Goal: Communication & Community: Answer question/provide support

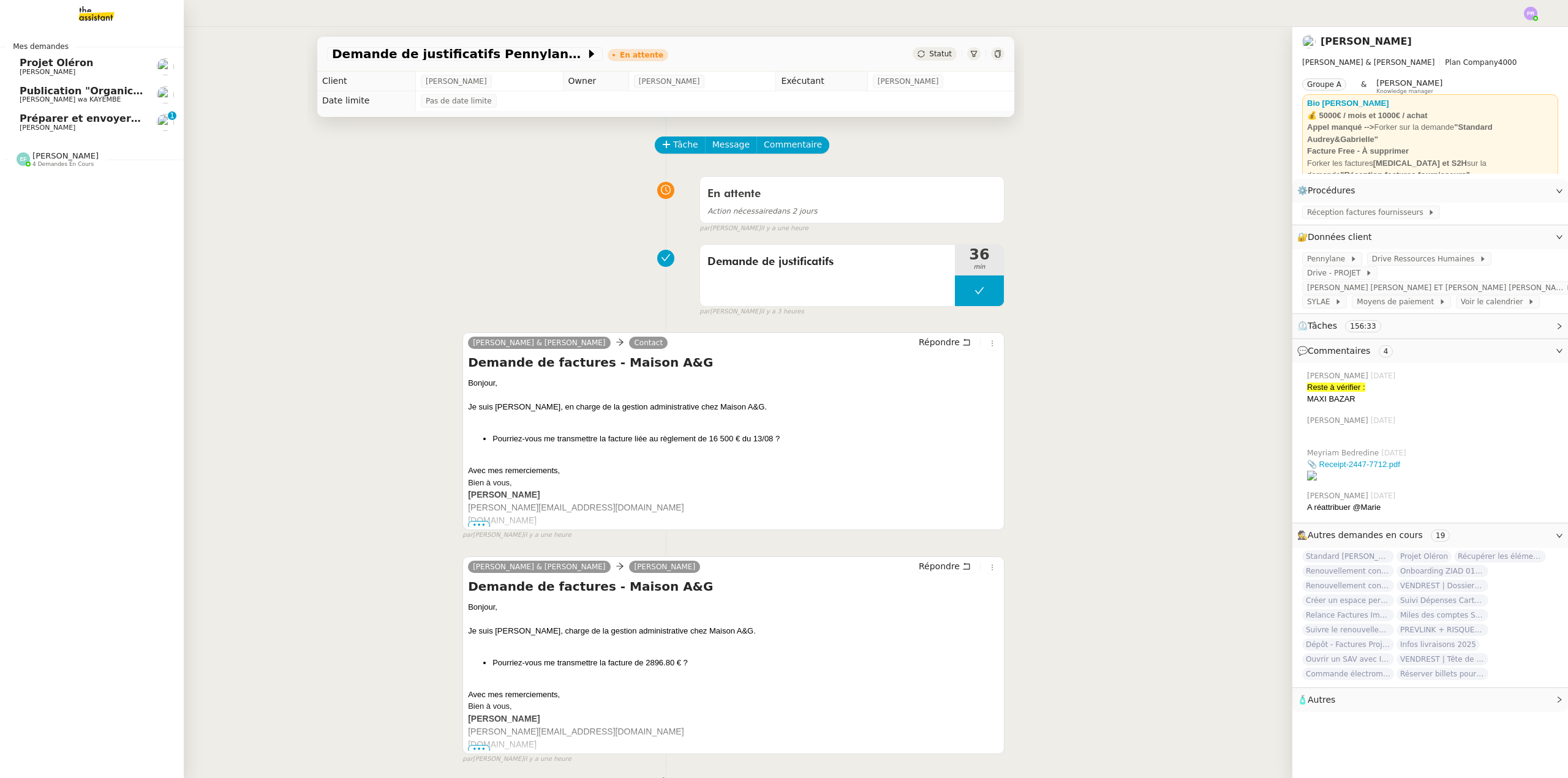
click at [100, 128] on span "[PERSON_NAME]" at bounding box center [82, 128] width 123 height 7
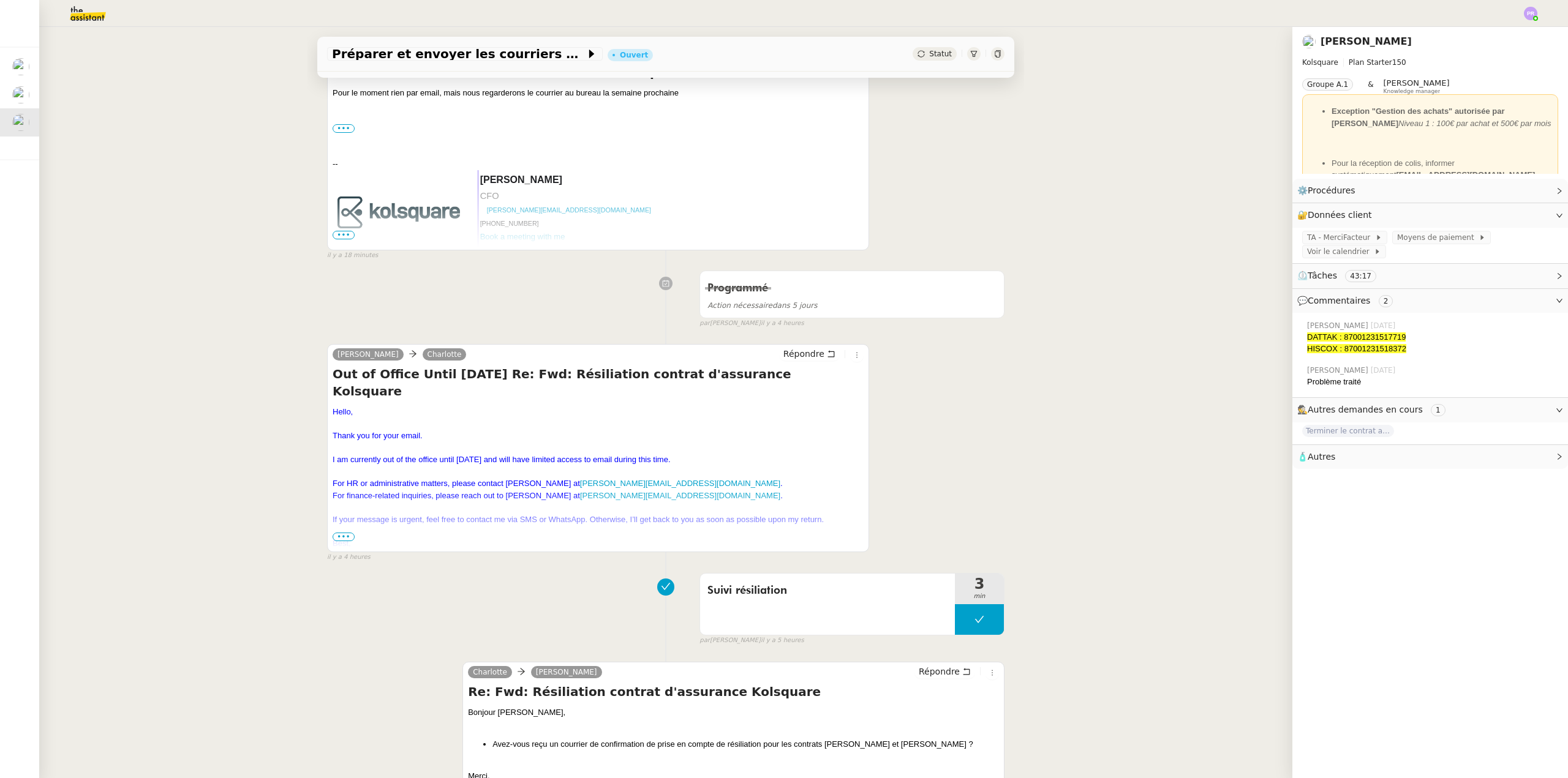
scroll to position [306, 0]
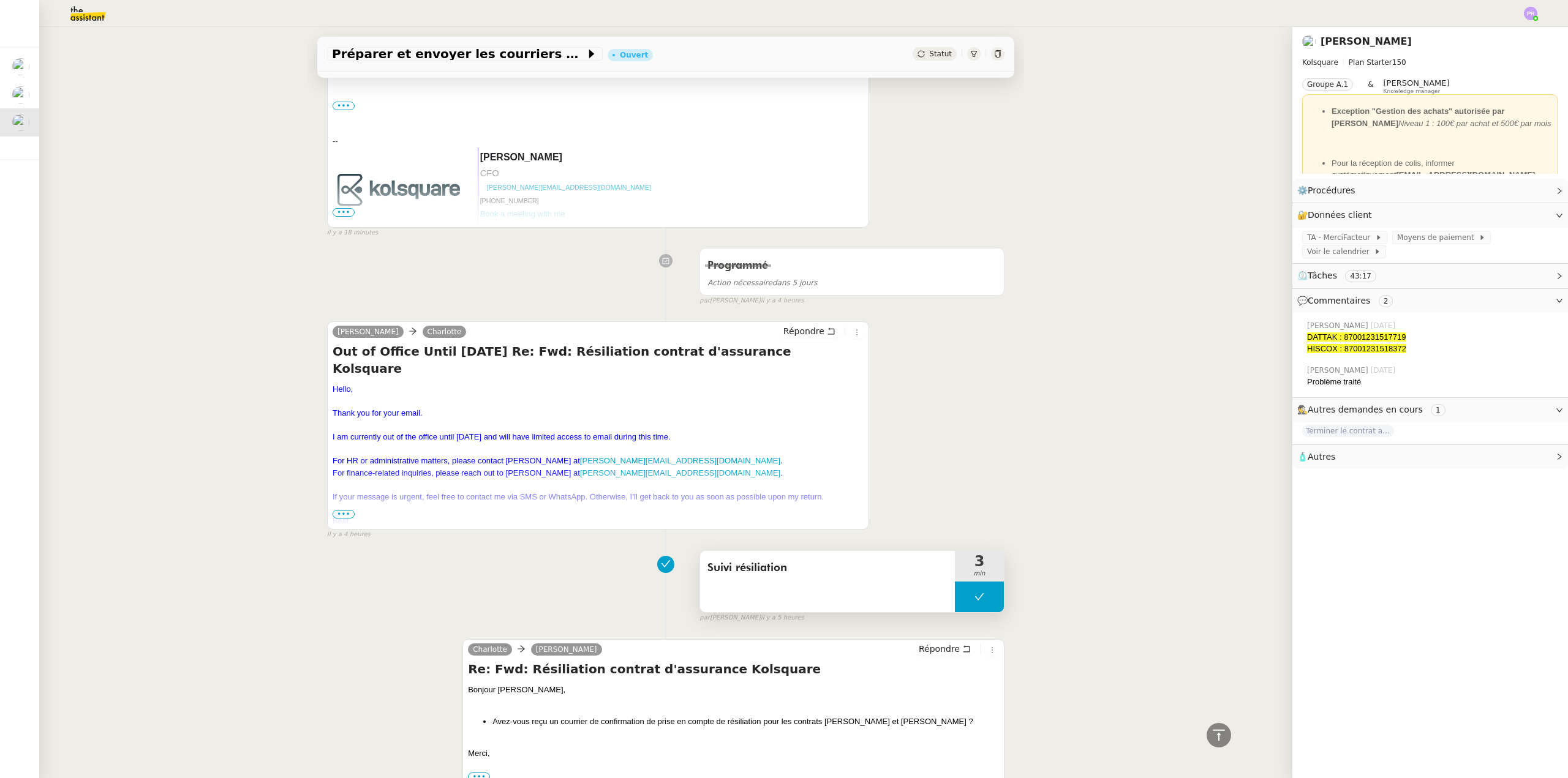
click at [955, 608] on button at bounding box center [979, 597] width 49 height 31
click at [955, 608] on div at bounding box center [967, 597] width 24 height 31
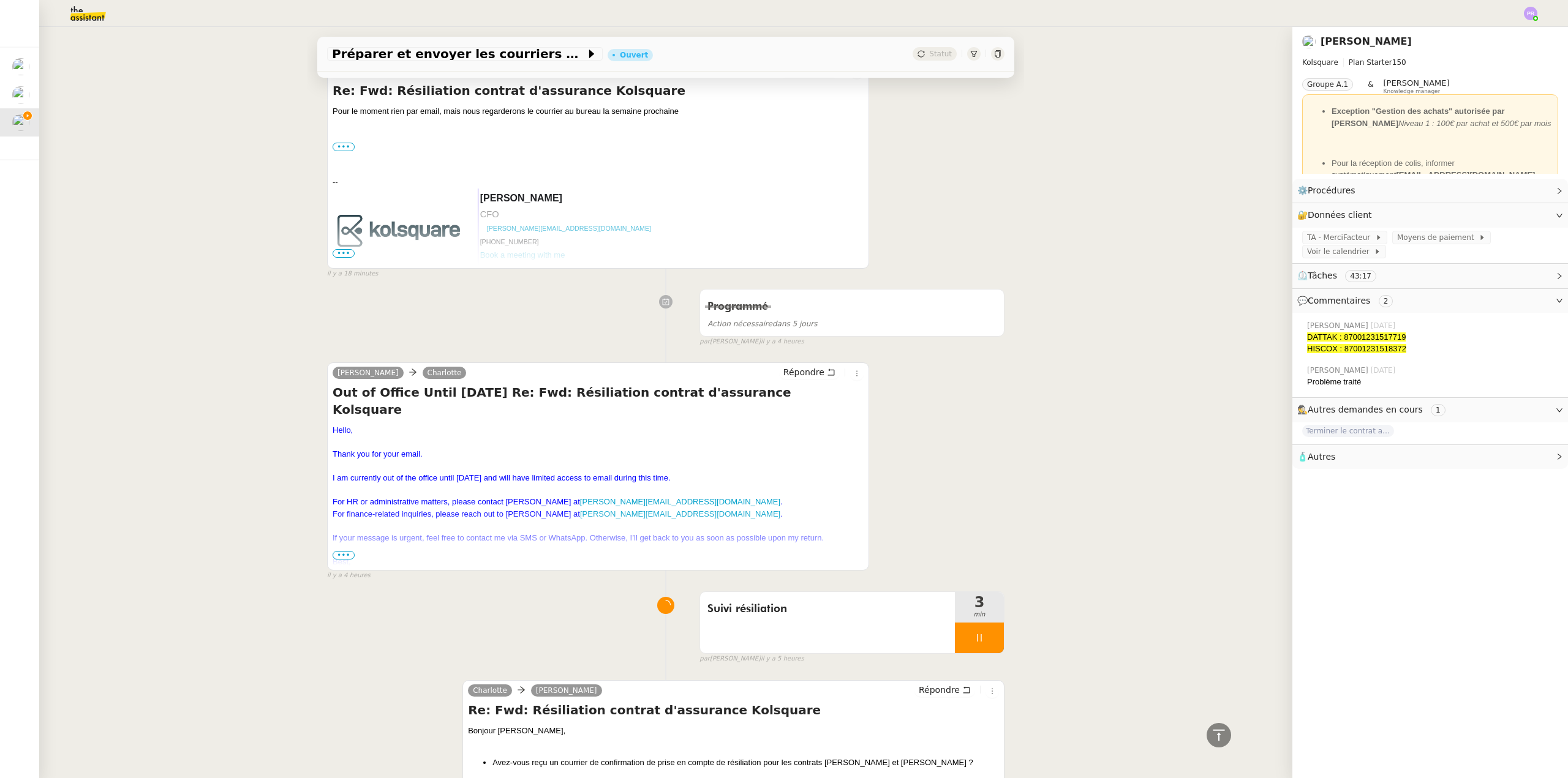
scroll to position [123, 0]
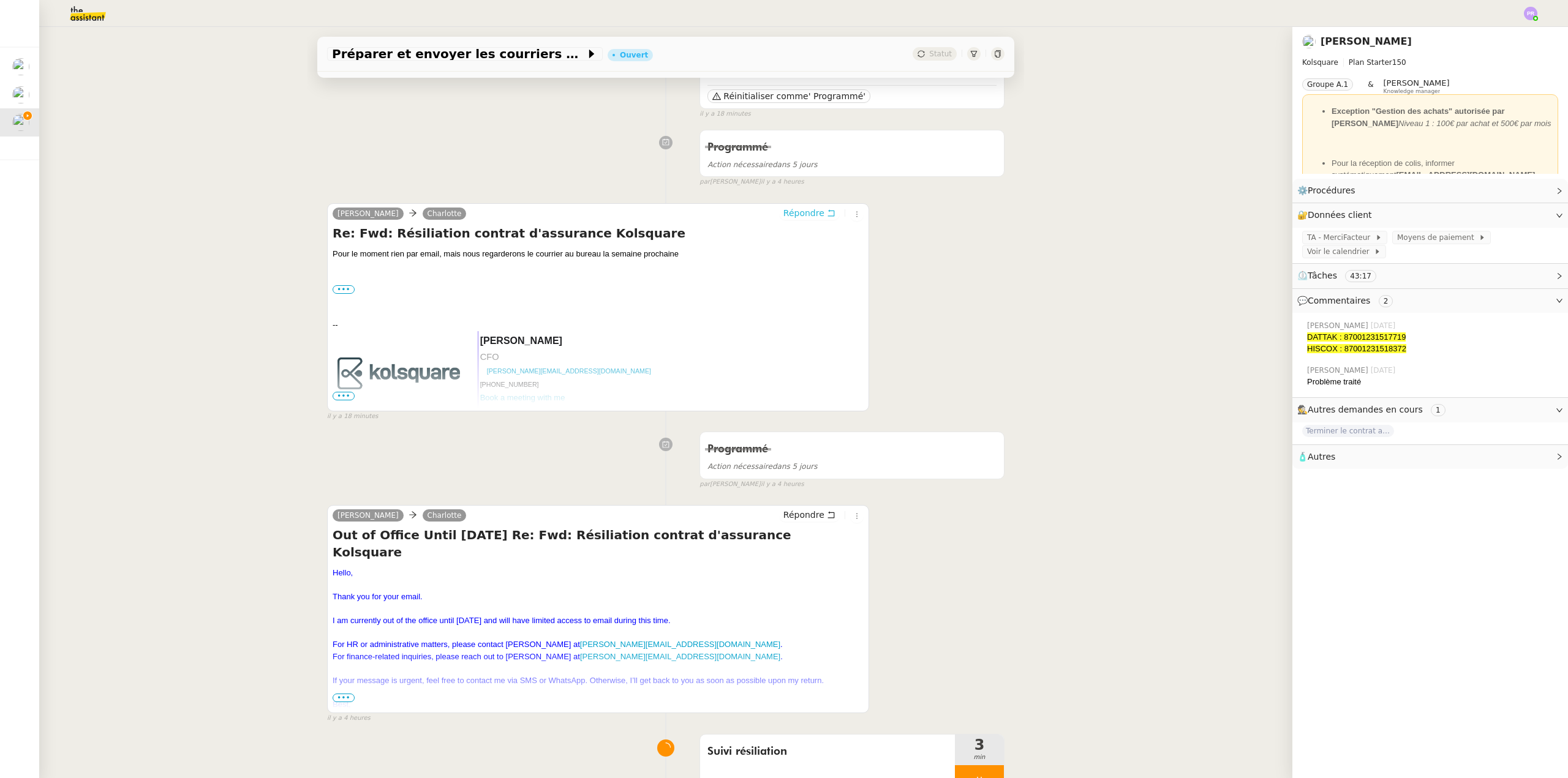
click at [809, 214] on span "Répondre" at bounding box center [803, 213] width 41 height 12
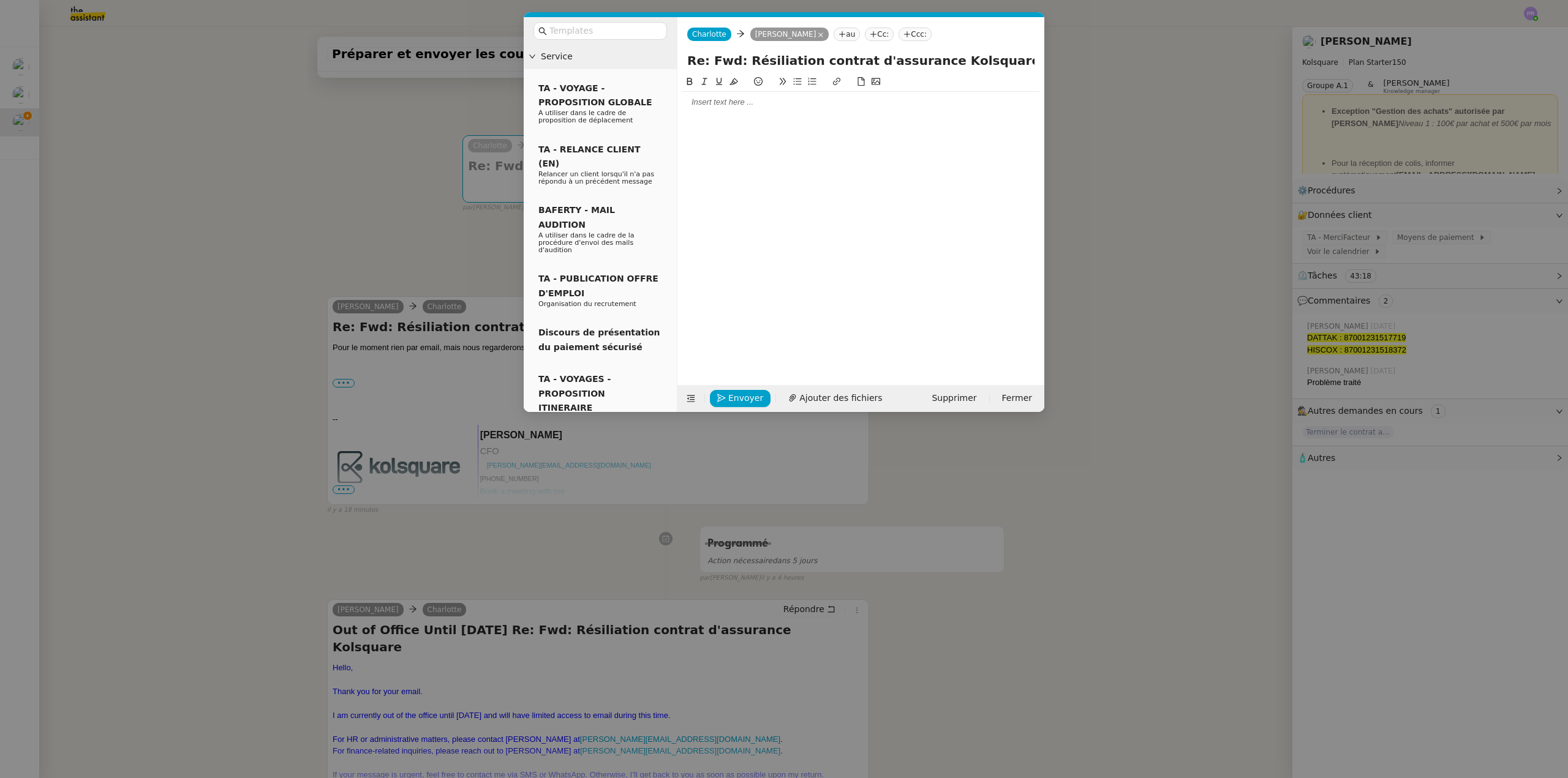
click at [718, 101] on div at bounding box center [861, 102] width 357 height 11
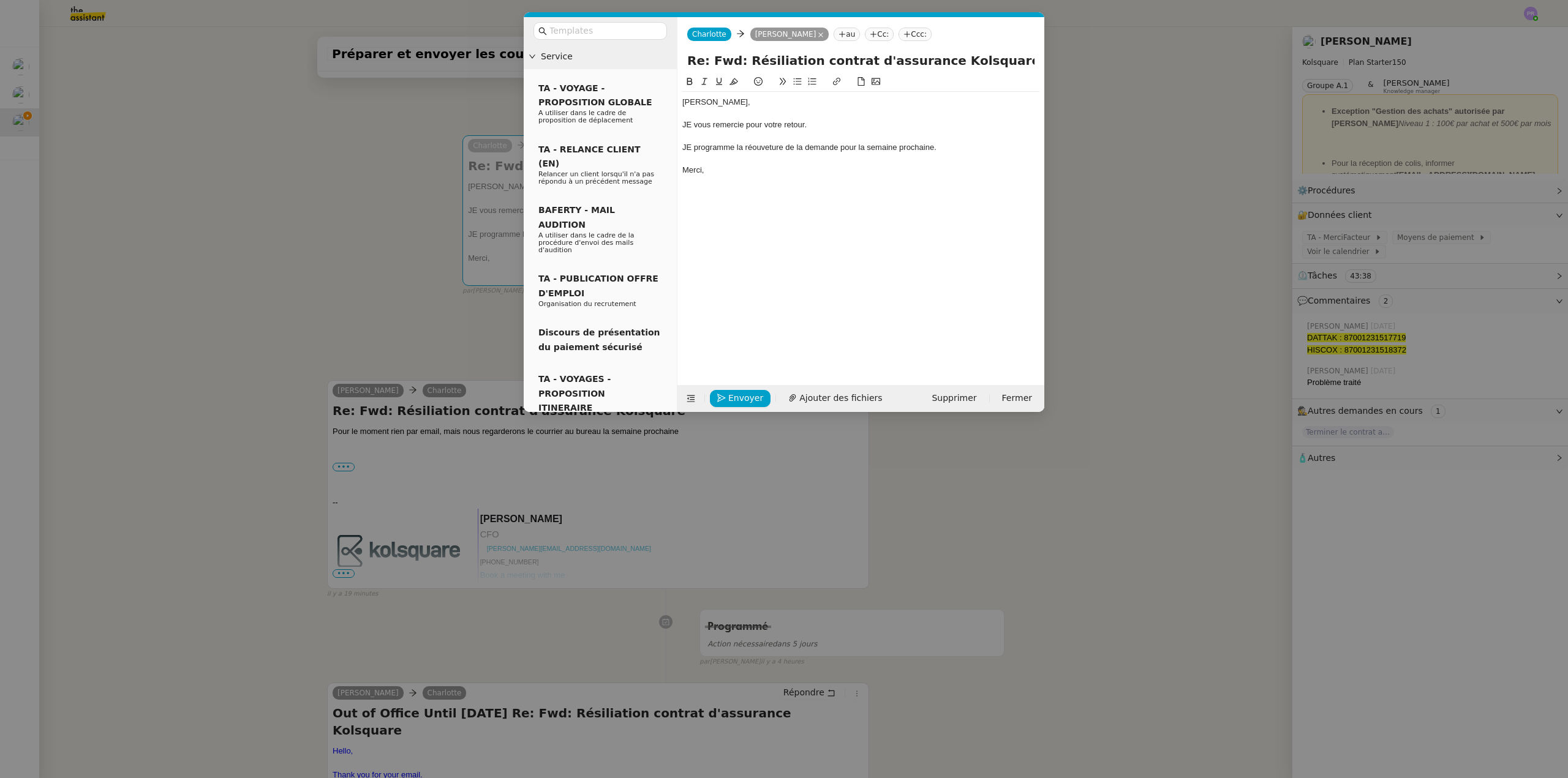
click at [695, 123] on div "JE vous remercie pour votre retour." at bounding box center [861, 125] width 357 height 11
click at [693, 148] on div "JE programme la réouveture de la demande pour la semaine prochaine." at bounding box center [861, 147] width 357 height 11
click at [753, 142] on div "Je programme la réouveture de la demande pour la semaine prochaine." at bounding box center [861, 147] width 357 height 11
click at [0, 0] on lt-span "réouve r ture" at bounding box center [0, 0] width 0 height 0
click at [792, 134] on div at bounding box center [861, 136] width 357 height 11
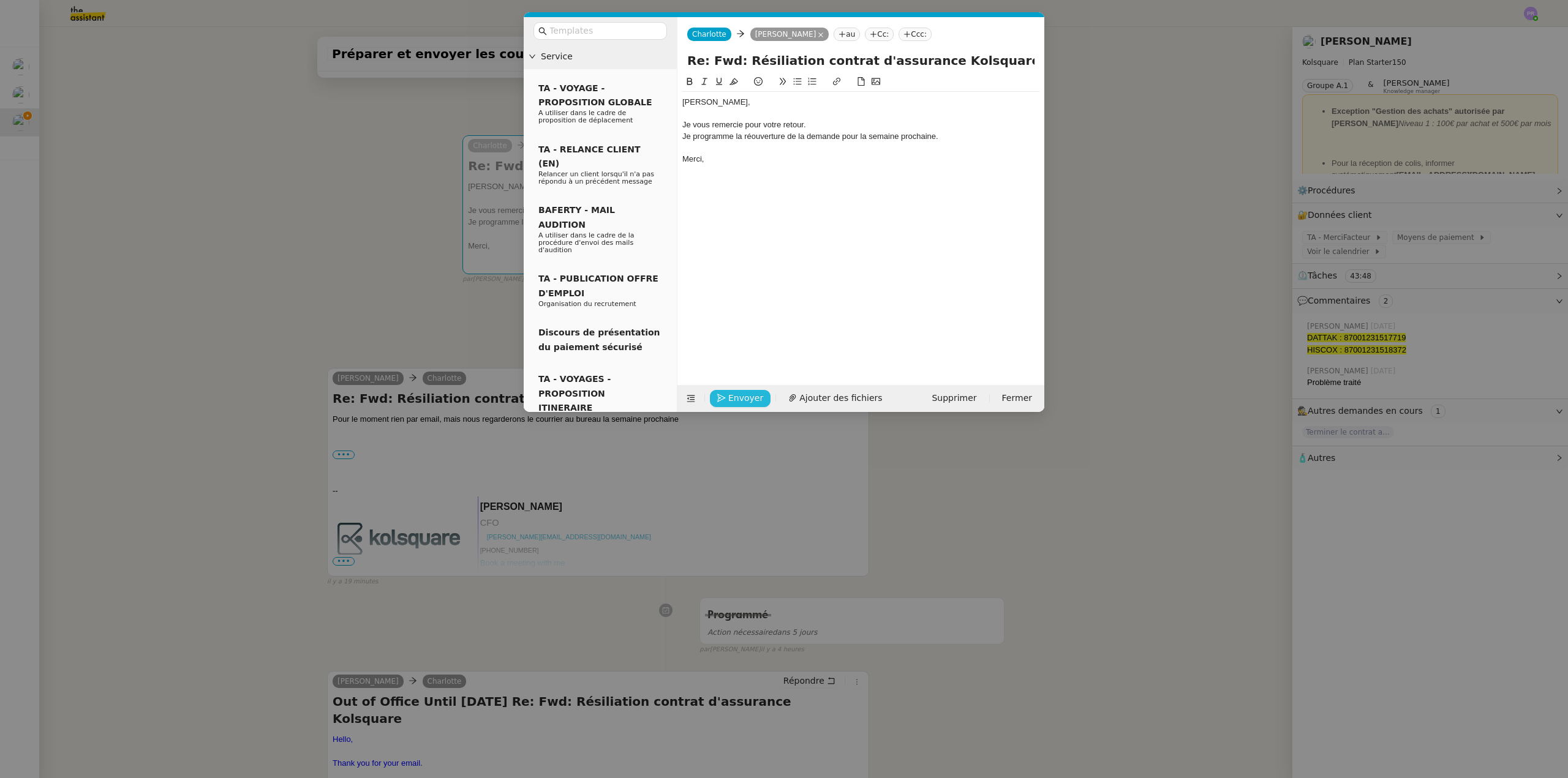
click at [734, 399] on span "Envoyer" at bounding box center [745, 398] width 35 height 14
click at [734, 388] on span "Confirmer l'envoi" at bounding box center [765, 380] width 73 height 14
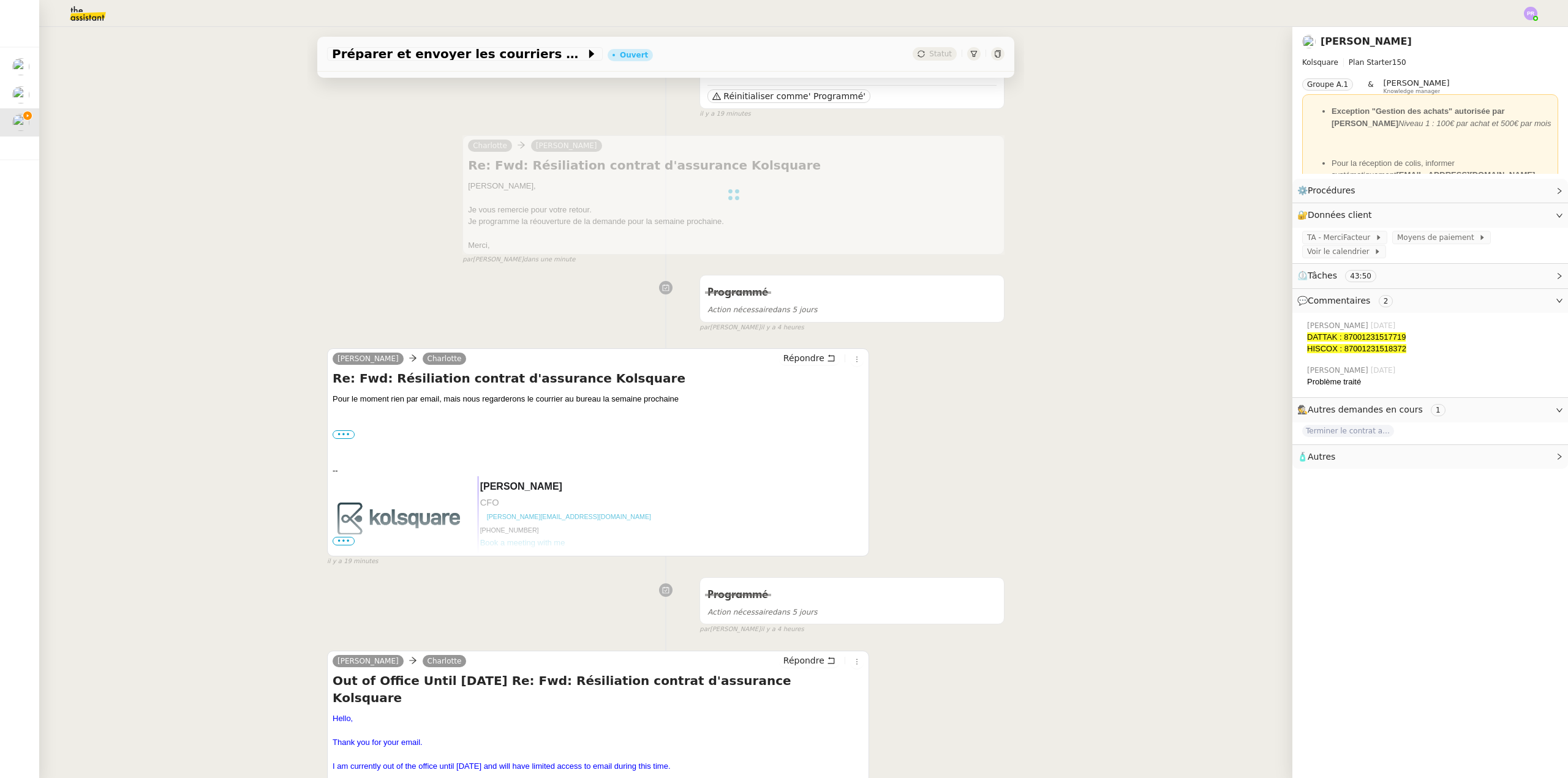
click at [1532, 12] on img at bounding box center [1531, 13] width 13 height 13
click at [1511, 37] on li "Suivi" at bounding box center [1497, 34] width 79 height 17
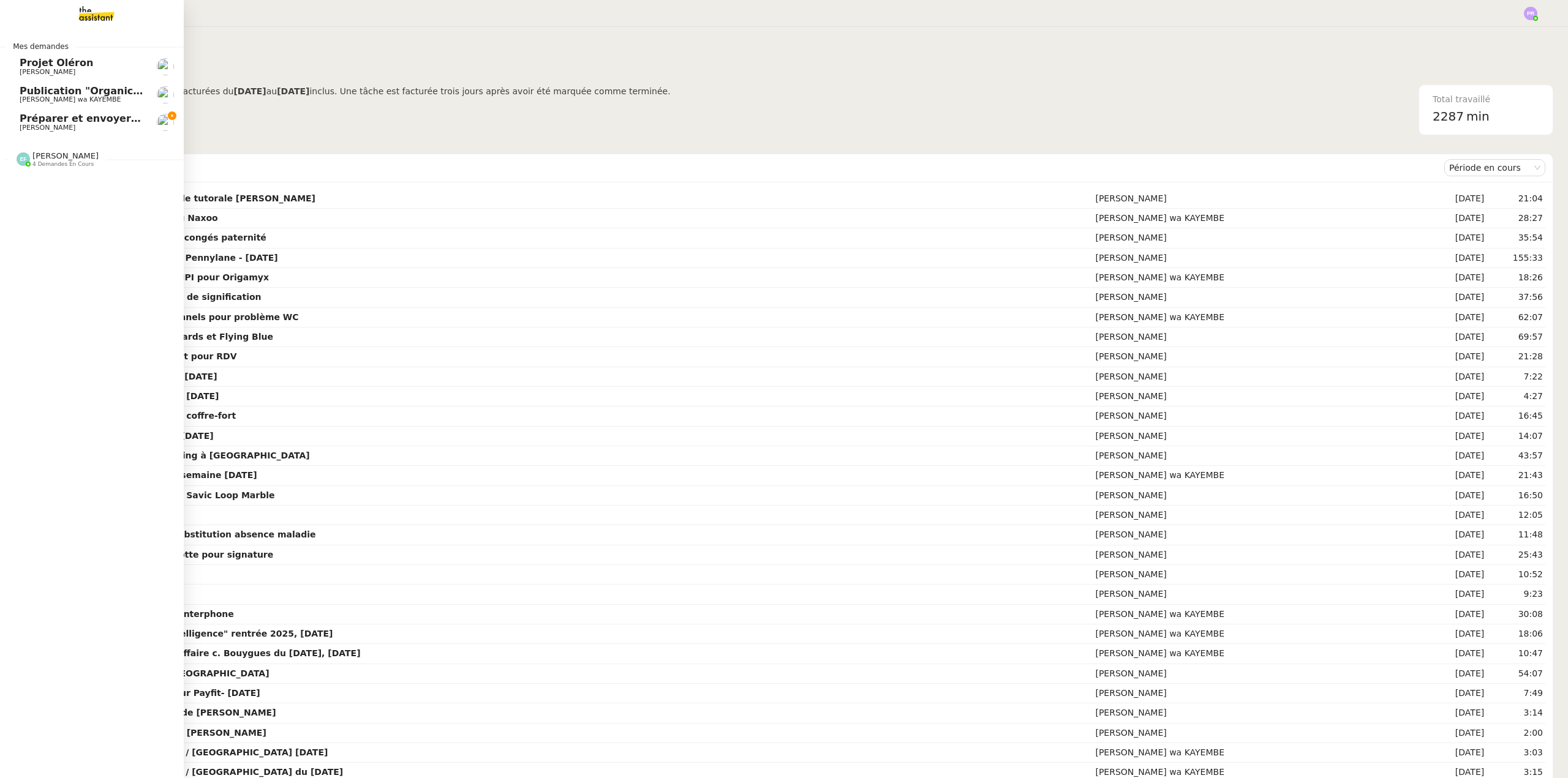
click at [98, 120] on span "Préparer et envoyer les courriers de résiliation" at bounding box center [150, 118] width 260 height 12
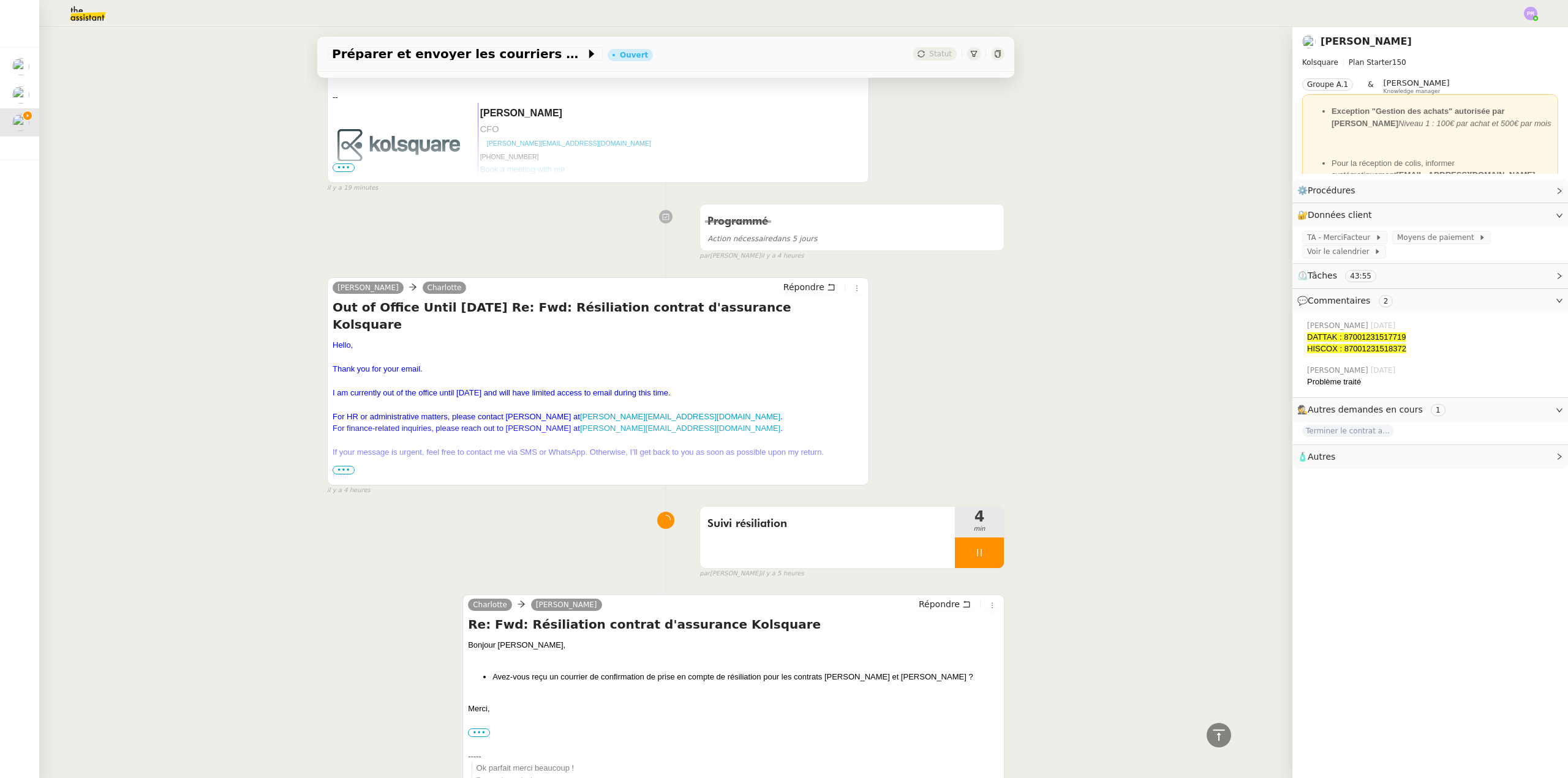
scroll to position [550, 0]
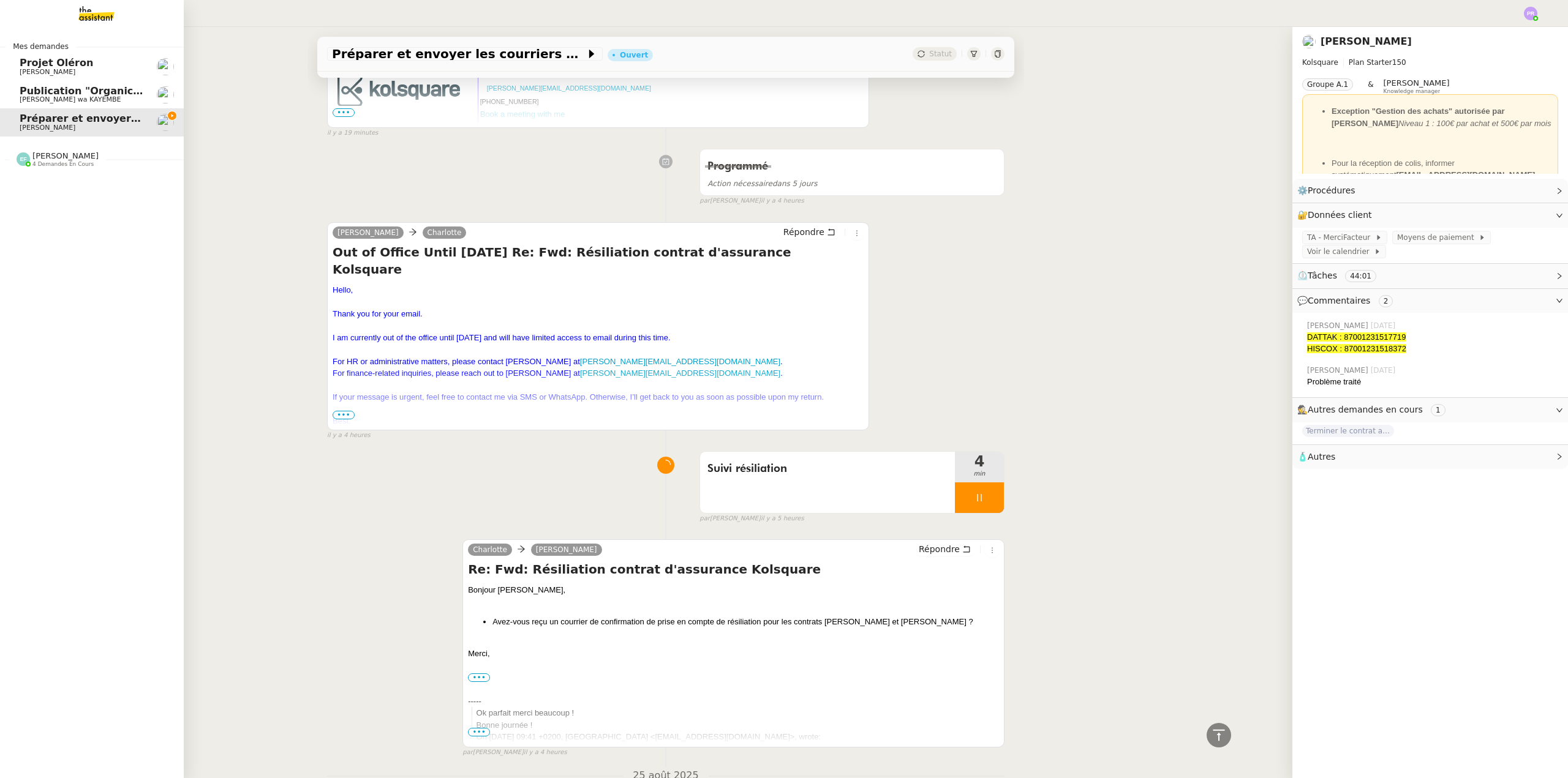
click at [110, 95] on span "Publication "Organic Intelligence" rentrée 2025, [DATE]" at bounding box center [173, 91] width 307 height 12
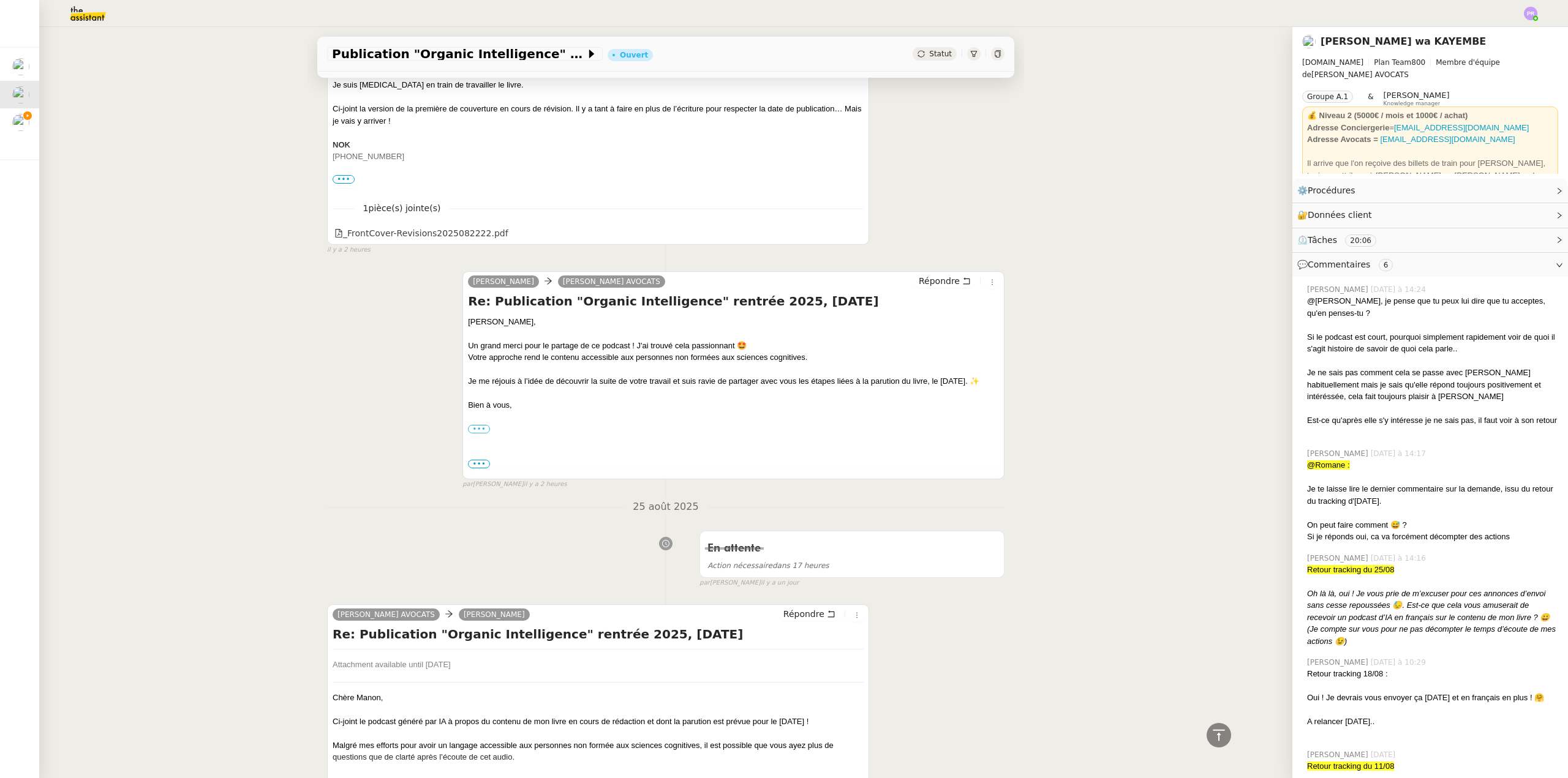
scroll to position [77, 0]
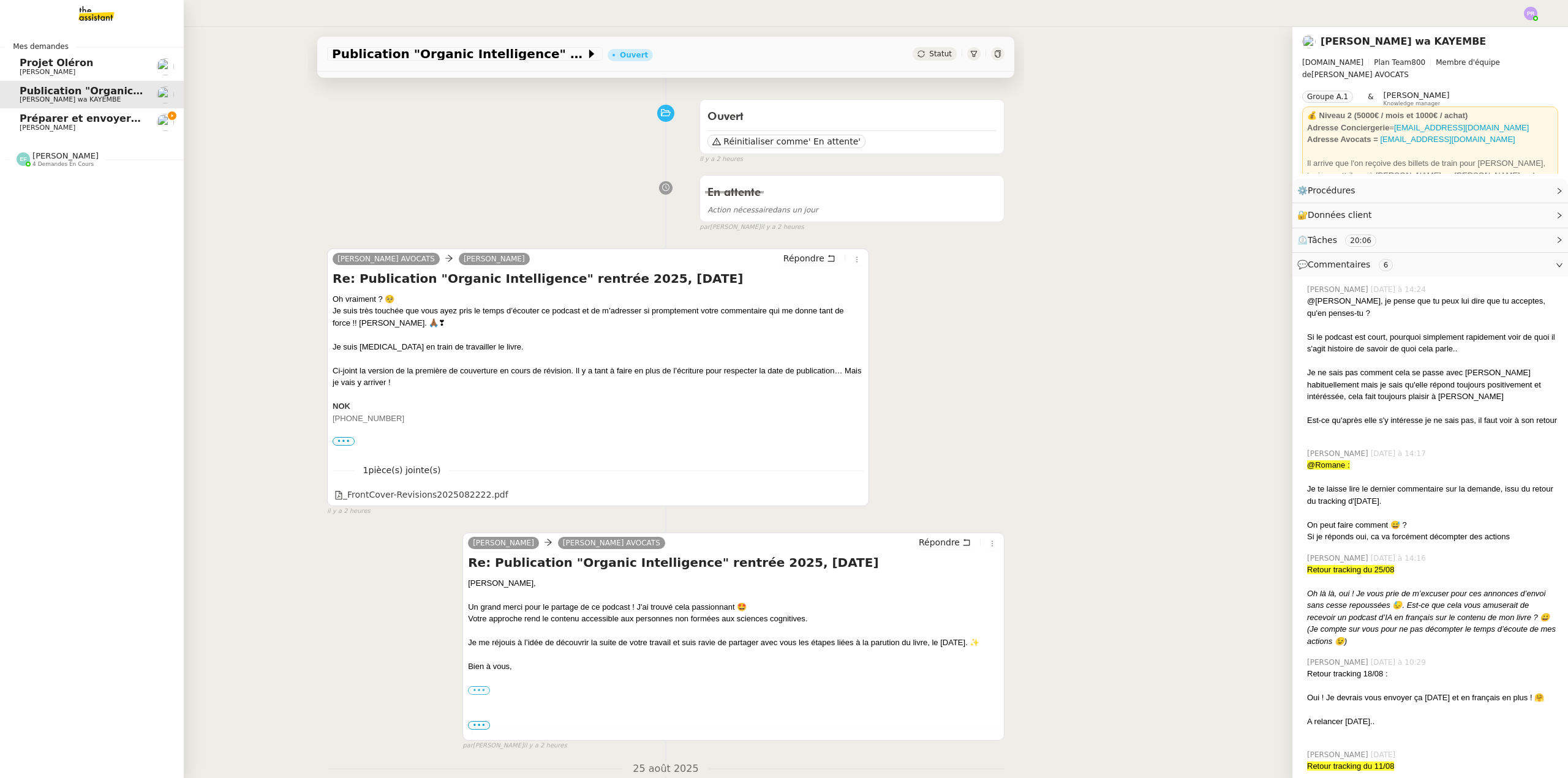
click at [105, 65] on span "Projet Oléron" at bounding box center [82, 62] width 123 height 11
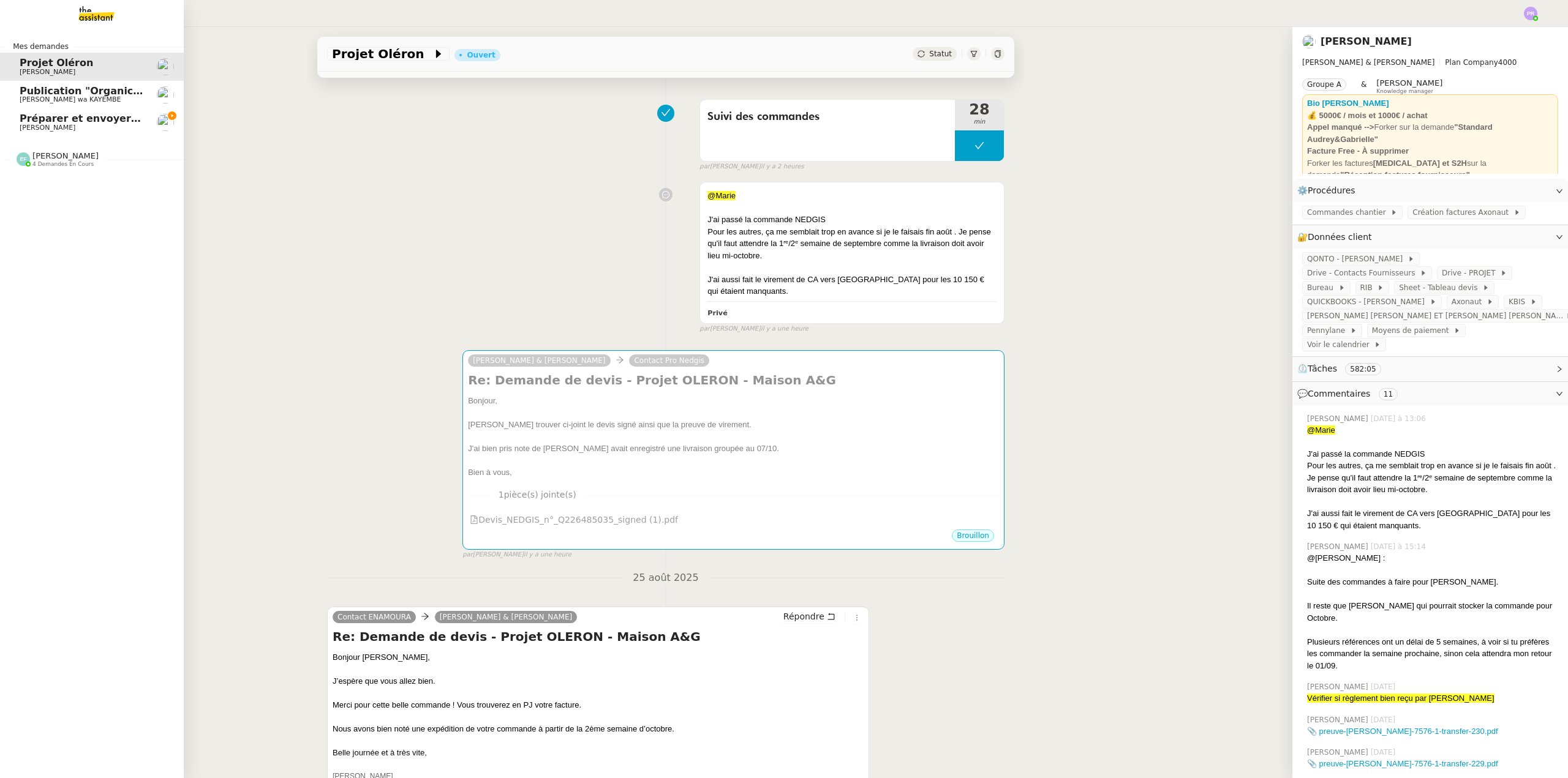
click at [79, 126] on span "[PERSON_NAME]" at bounding box center [82, 128] width 123 height 7
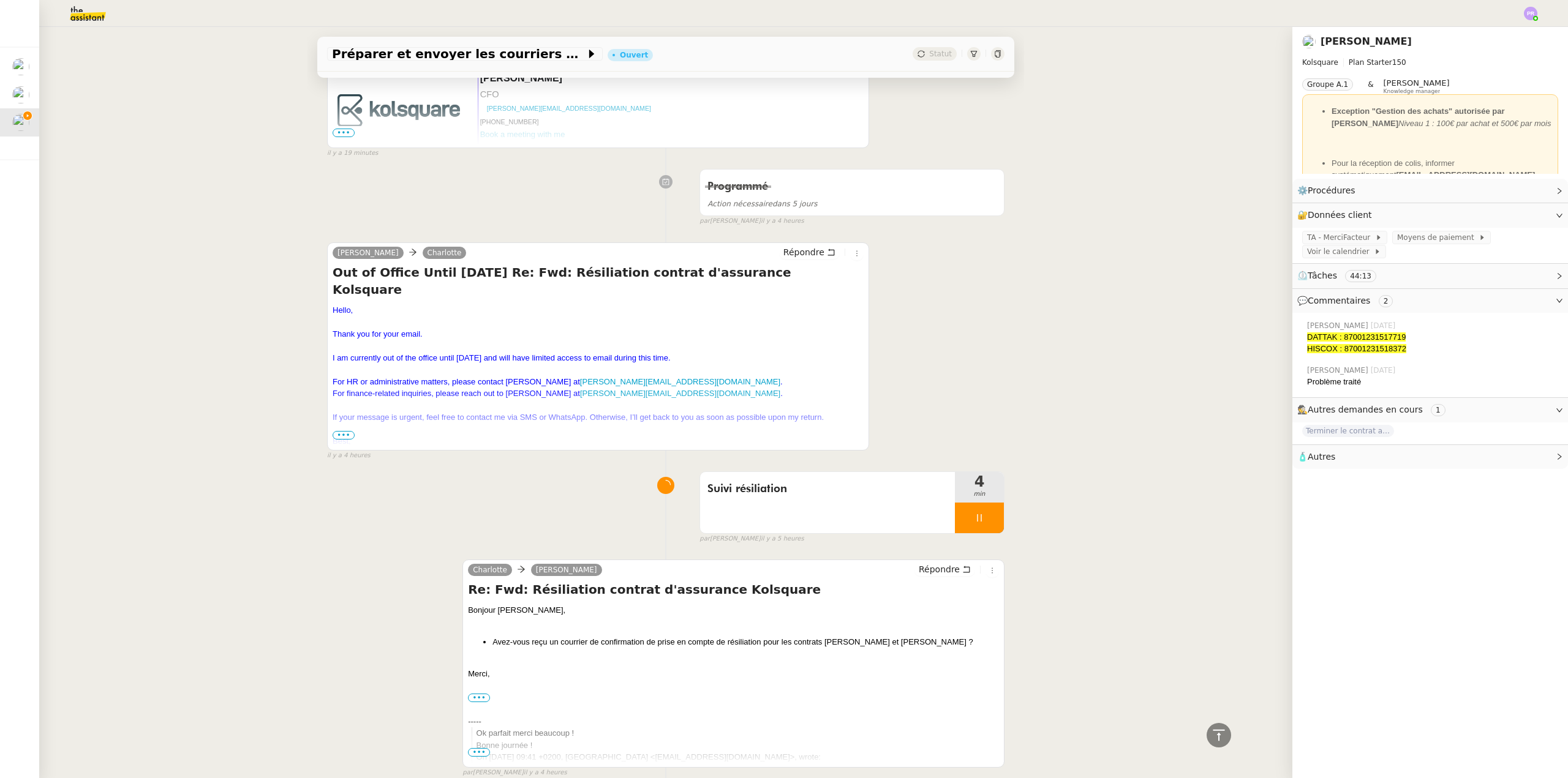
scroll to position [634, 0]
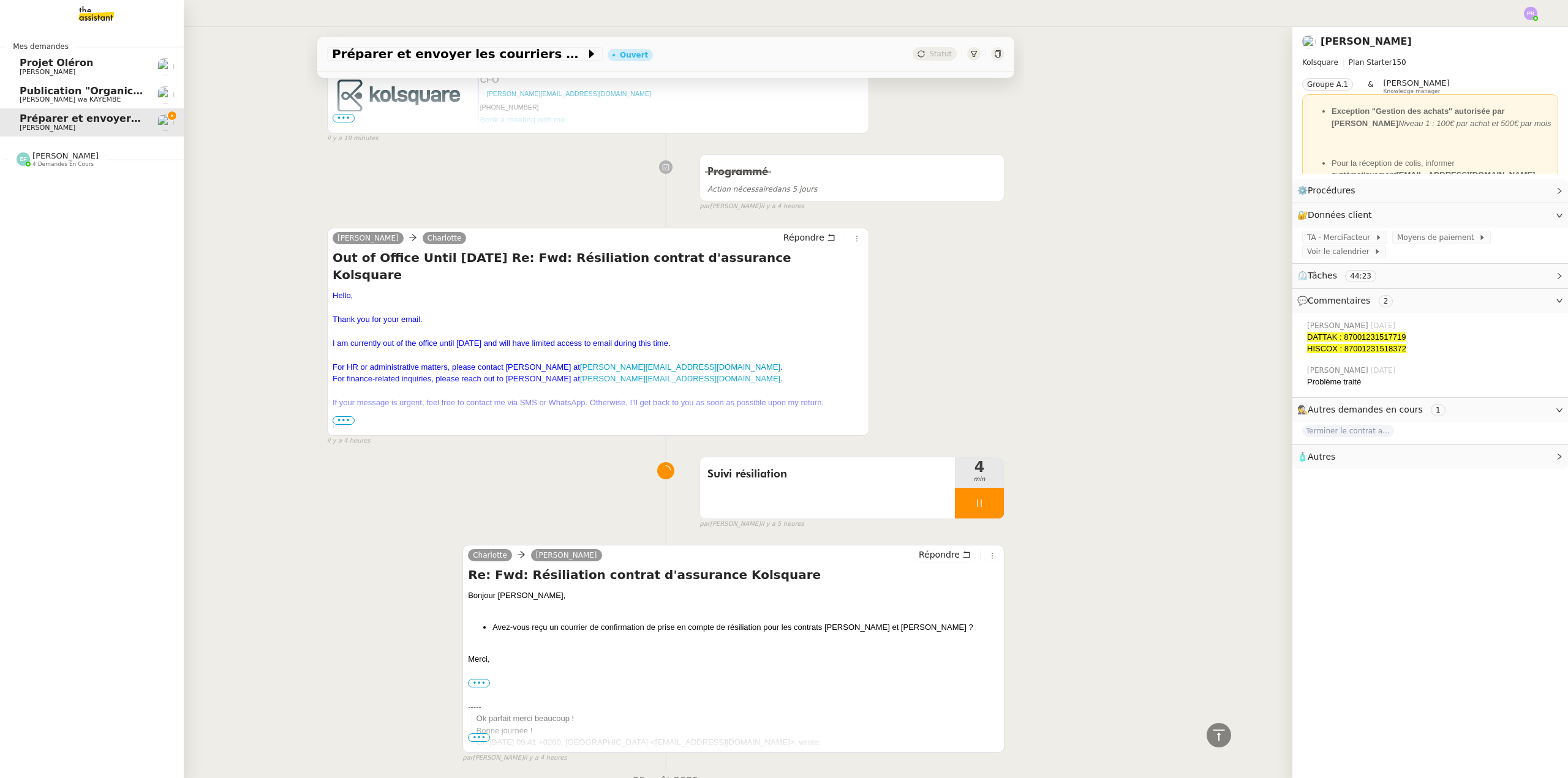
click at [139, 90] on span "Publication "Organic Intelligence" rentrée 2025, [DATE]" at bounding box center [173, 91] width 307 height 12
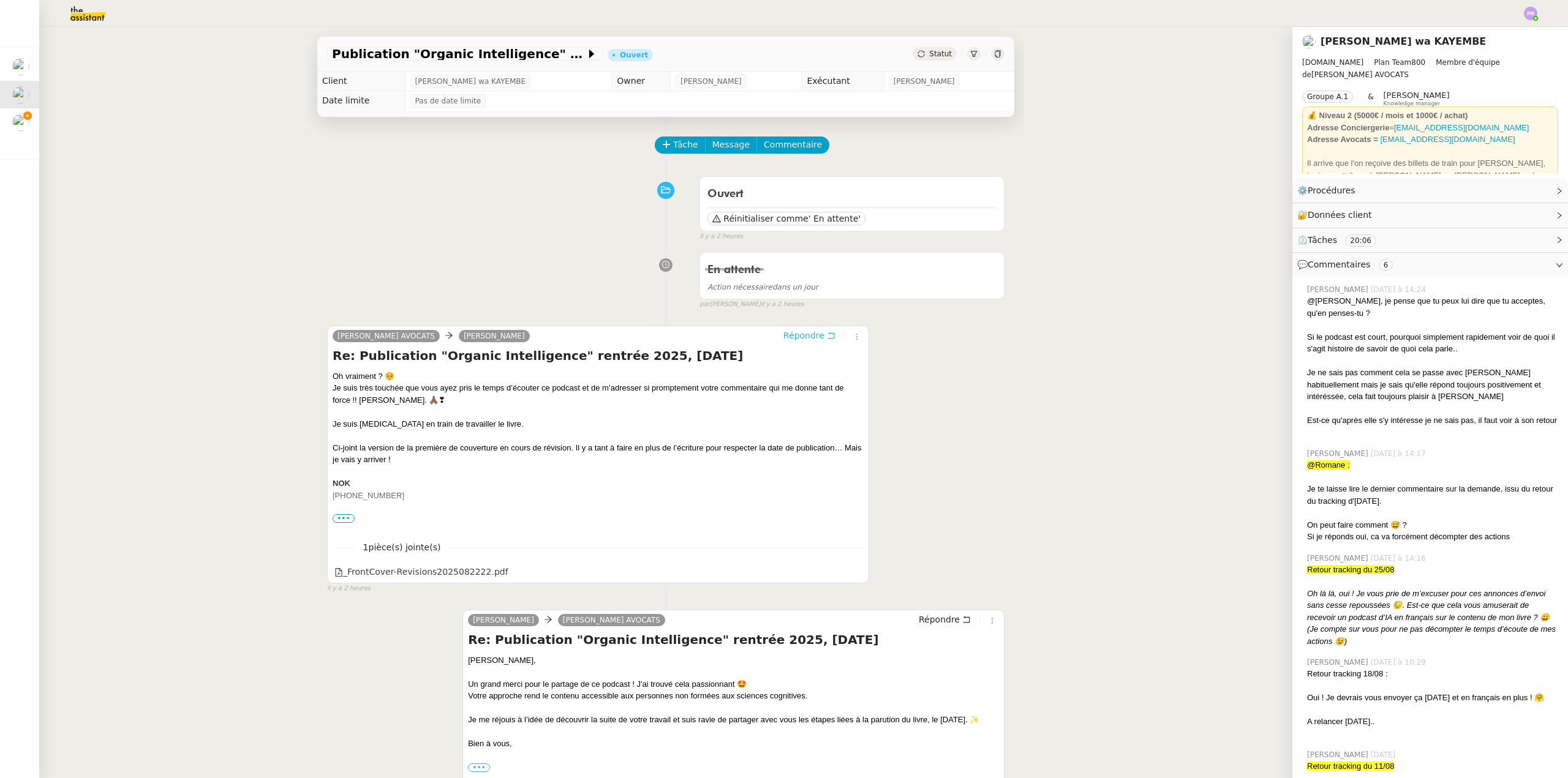
click at [799, 332] on span "Répondre" at bounding box center [803, 335] width 41 height 12
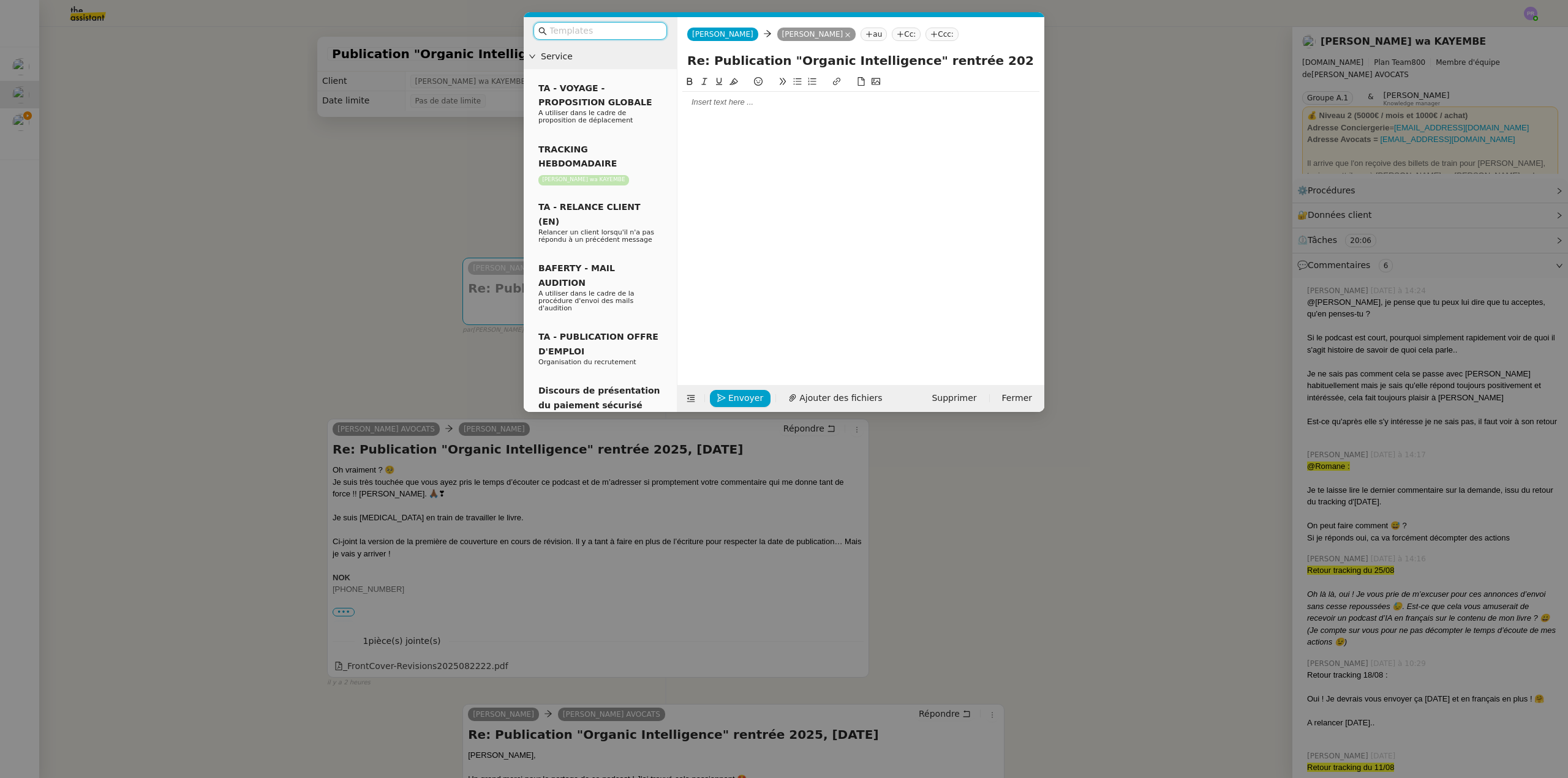
click at [713, 101] on div at bounding box center [861, 102] width 357 height 11
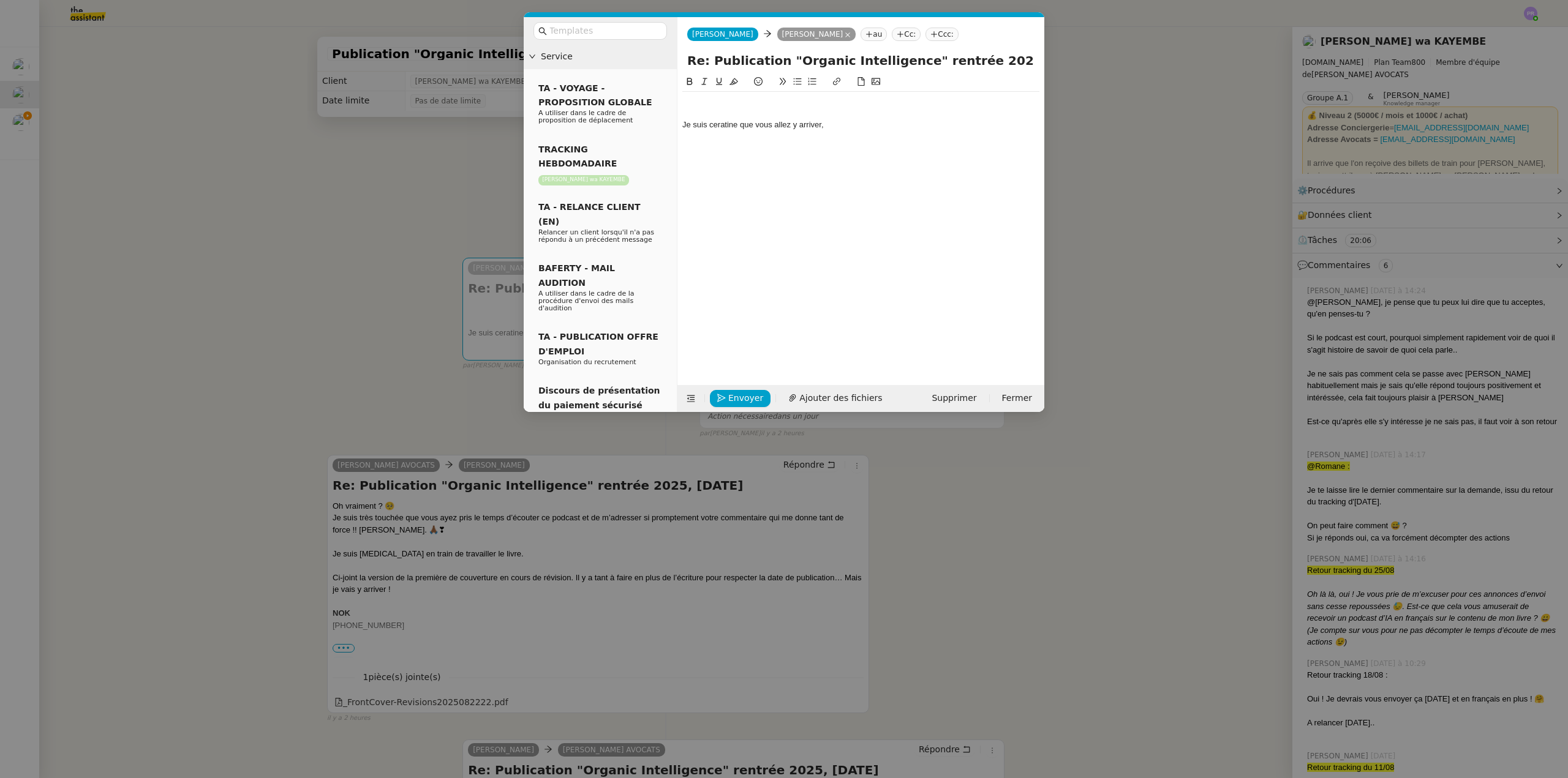
click at [727, 125] on div "Je suis ceratine que vous allez y arriver," at bounding box center [861, 125] width 357 height 11
click at [0, 0] on lt-strong "ta" at bounding box center [0, 0] width 0 height 0
click at [831, 124] on div "Je suis certaine que vous allez y arriver," at bounding box center [861, 125] width 357 height 11
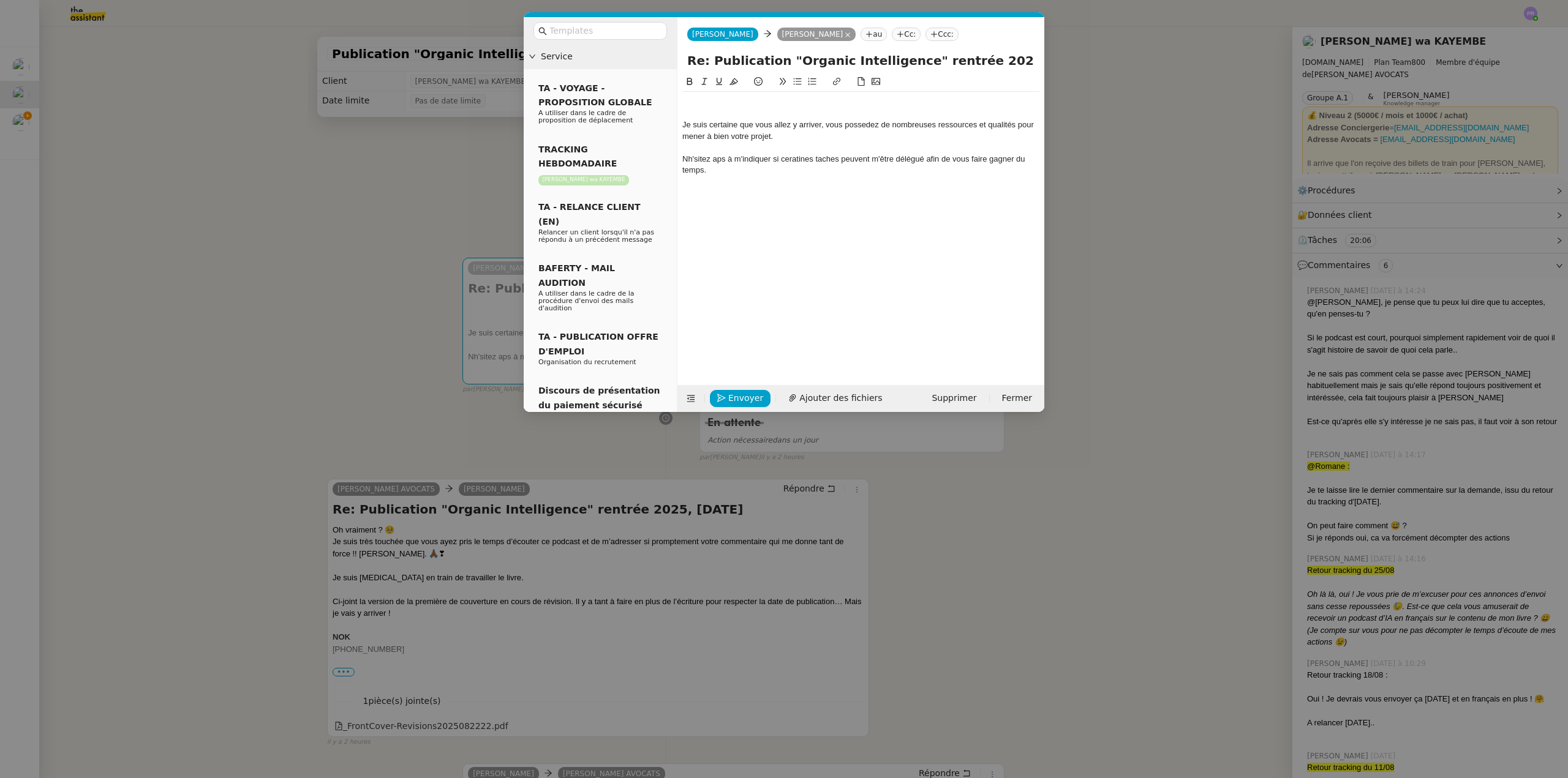
click at [798, 161] on div "Nh'sitez aps à m'indiquer si ceratines taches peuvent m'être délégué afin de vo…" at bounding box center [861, 164] width 357 height 23
click at [0, 0] on lt-span "certaines" at bounding box center [0, 0] width 0 height 0
click at [695, 158] on div "Nh'sitez aps à m'indiquer si certaines taches peuvent m'être délégué afin de vo…" at bounding box center [861, 164] width 357 height 23
click at [0, 0] on lt-em "Hésitez" at bounding box center [0, 0] width 0 height 0
click at [686, 156] on div "Hésitez aps à m'indiquer si certaines taches peuvent m'être délégué afin de vou…" at bounding box center [861, 164] width 357 height 23
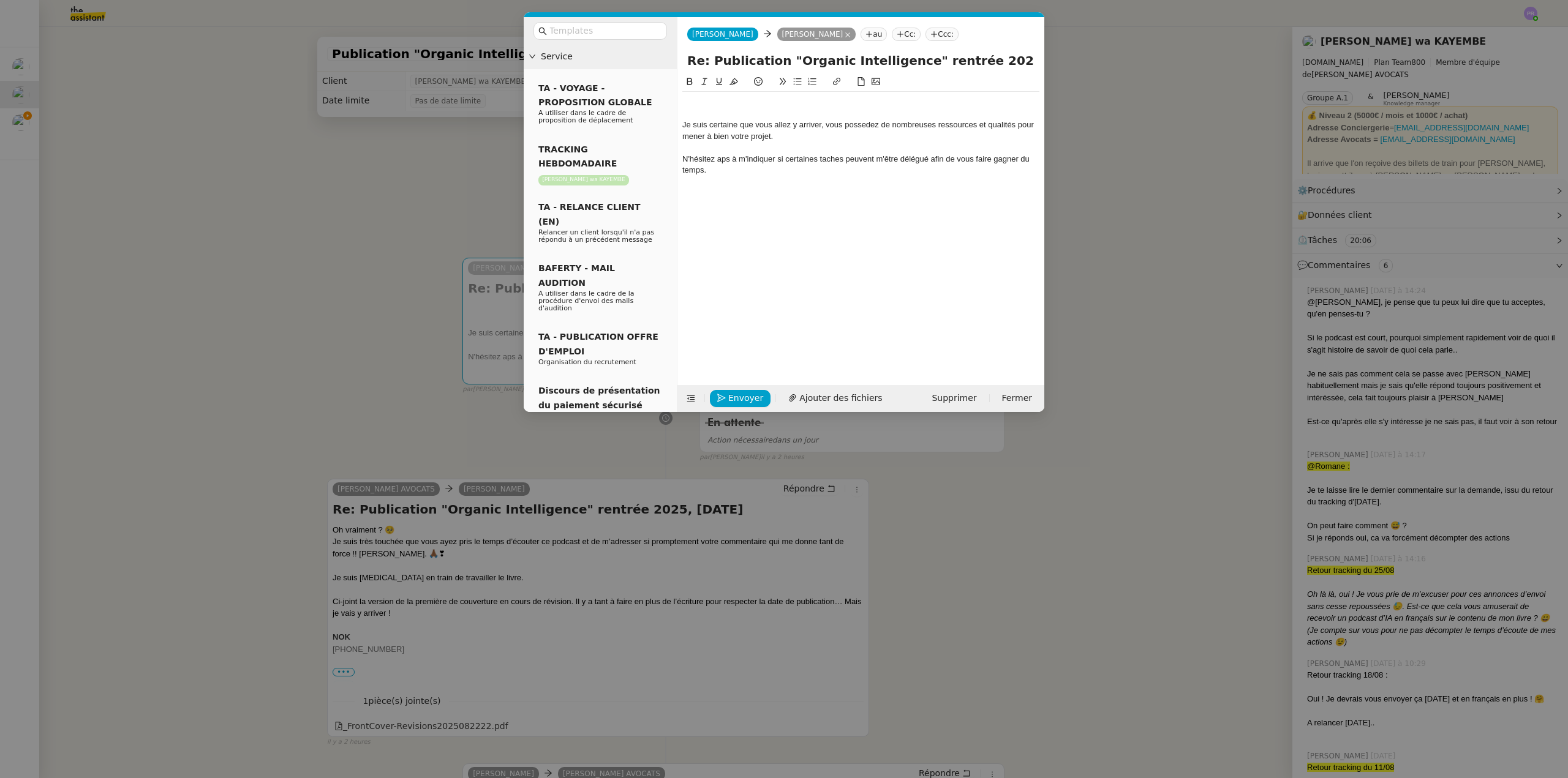
click at [728, 155] on div "N'hésitez aps à m'indiquer si certaines taches peuvent m'être délégué afin de v…" at bounding box center [861, 164] width 357 height 23
click at [0, 0] on lt-span "pas" at bounding box center [0, 0] width 0 height 0
click at [834, 155] on div "N'hésitez pas à m'indiquer si certaines taches peuvent m'être délégué afin de v…" at bounding box center [861, 164] width 357 height 23
click at [0, 0] on lt-span "t â ches" at bounding box center [0, 0] width 0 height 0
click at [855, 126] on div "Je suis certaine que vous allez y arriver, vous possedez de nombreuses ressourc…" at bounding box center [861, 131] width 357 height 23
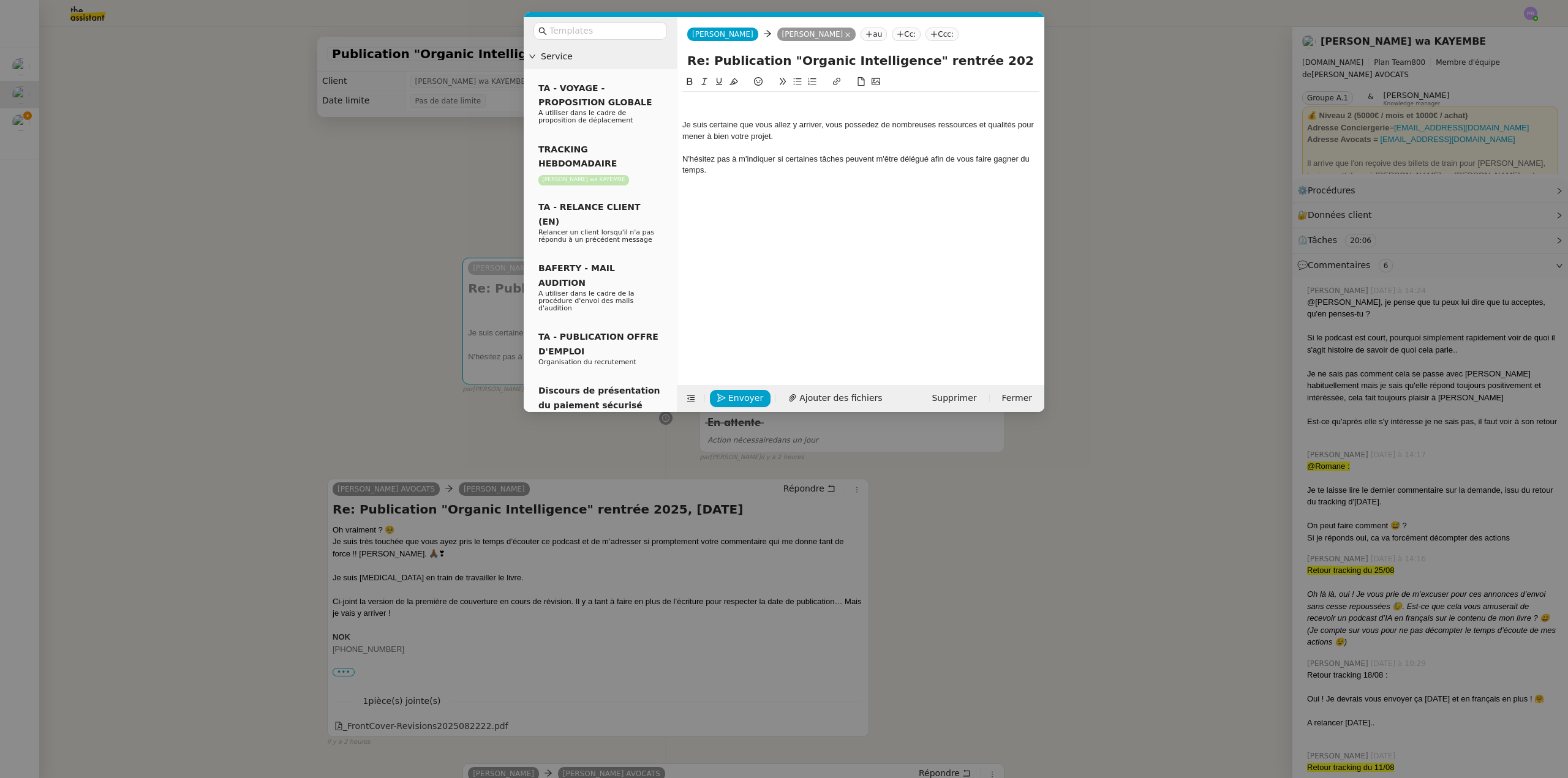
click at [0, 0] on lt-span "poss é dez" at bounding box center [0, 0] width 0 height 0
drag, startPoint x: 684, startPoint y: 156, endPoint x: 664, endPoint y: 127, distance: 35.2
click at [664, 127] on nz-layout "Service TA - VOYAGE - PROPOSITION GLOBALE A utiliser dans le cadre de propositi…" at bounding box center [784, 214] width 521 height 395
copy div "Je suis certaine que vous allez y arriver, vous possédez de nombreuses ressourc…"
click at [709, 103] on div at bounding box center [861, 102] width 357 height 11
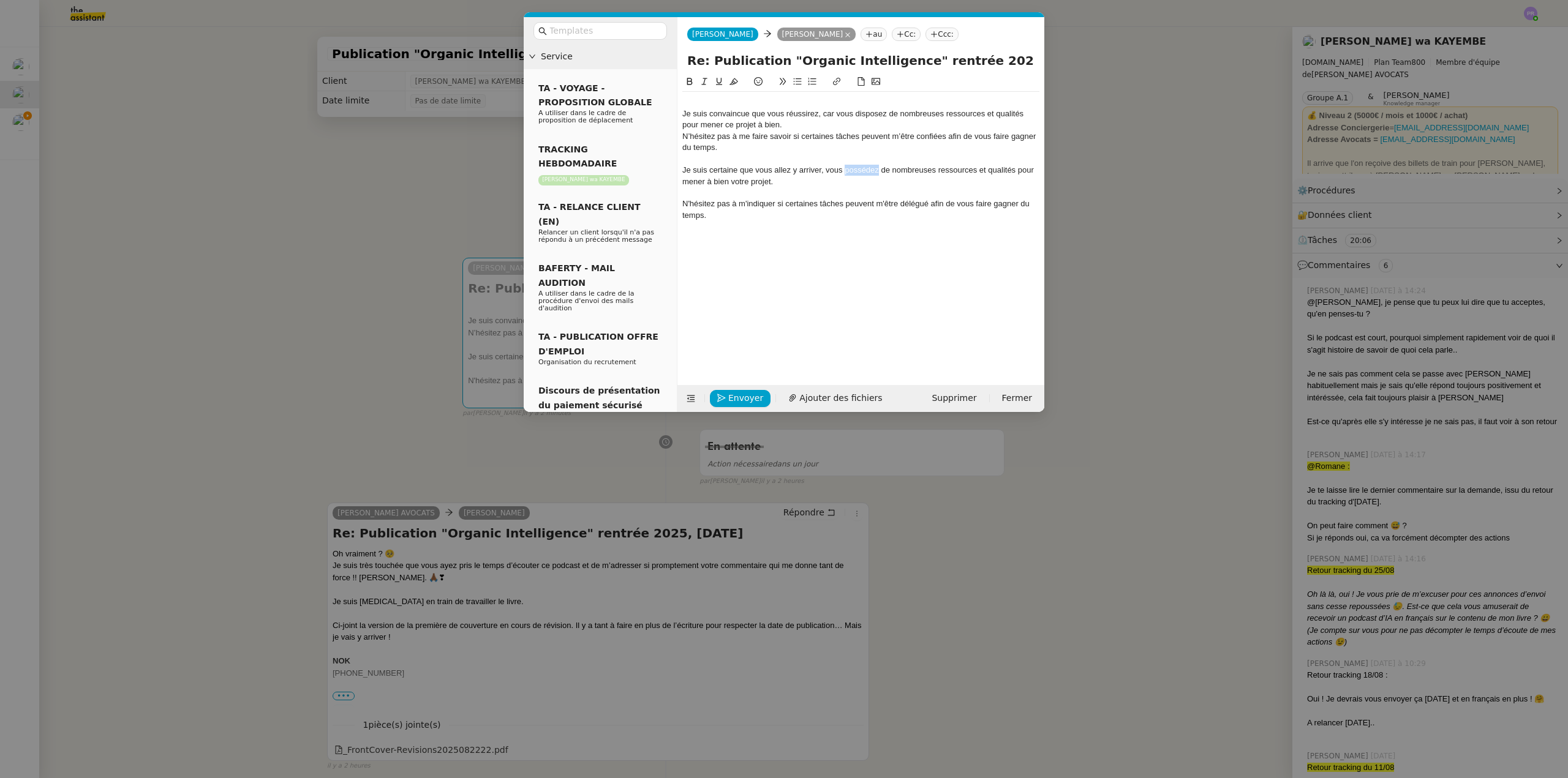
drag, startPoint x: 875, startPoint y: 170, endPoint x: 846, endPoint y: 170, distance: 29.0
click at [846, 170] on div "Je suis certaine que vous allez y arriver, vous possédez de nombreuses ressourc…" at bounding box center [861, 175] width 357 height 23
drag, startPoint x: 730, startPoint y: 150, endPoint x: 676, endPoint y: 141, distance: 54.7
click at [676, 141] on nz-layout "Service TA - VOYAGE - PROPOSITION GLOBALE A utiliser dans le cadre de propositi…" at bounding box center [784, 214] width 521 height 395
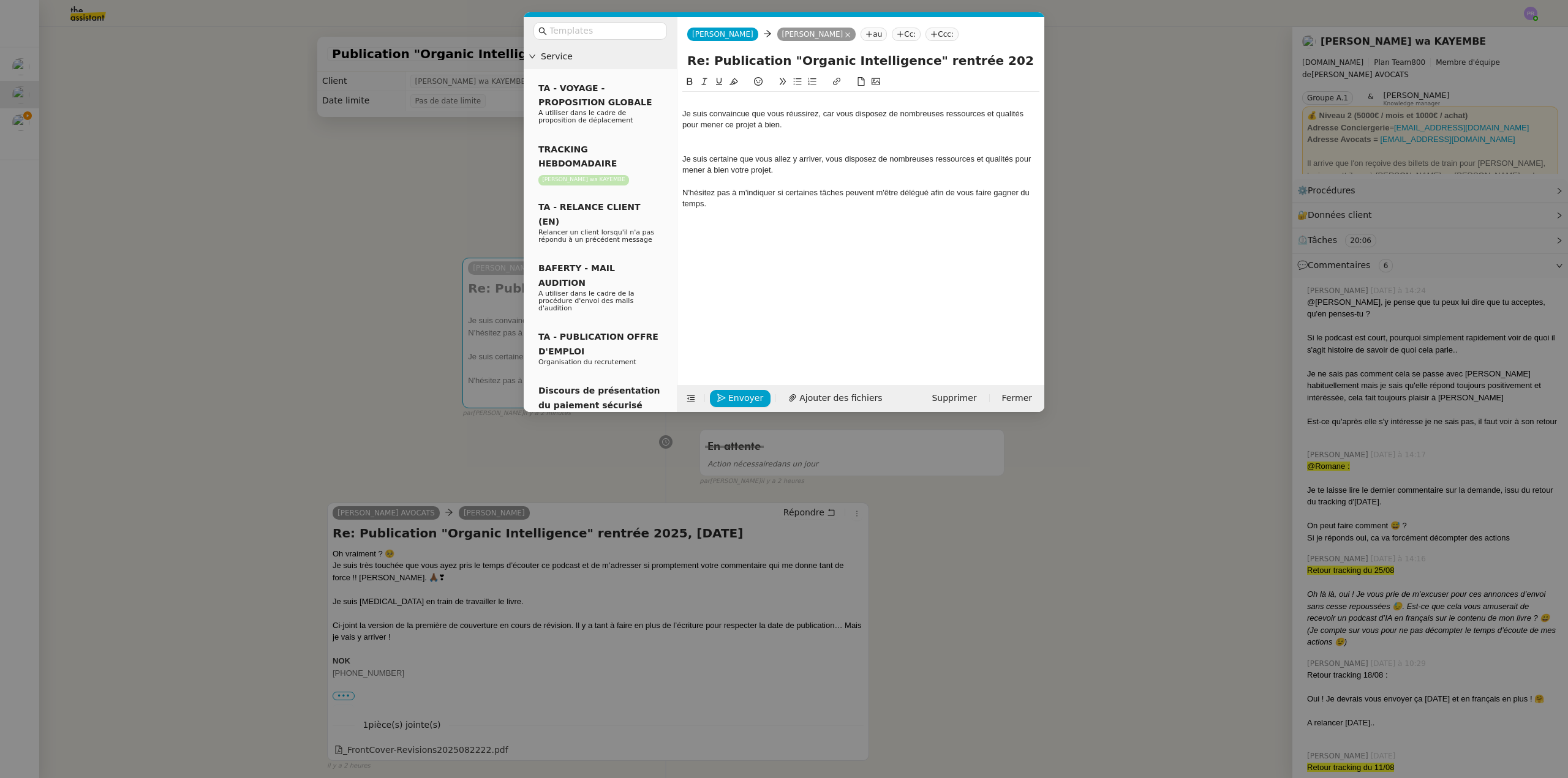
click at [778, 176] on div at bounding box center [861, 181] width 357 height 11
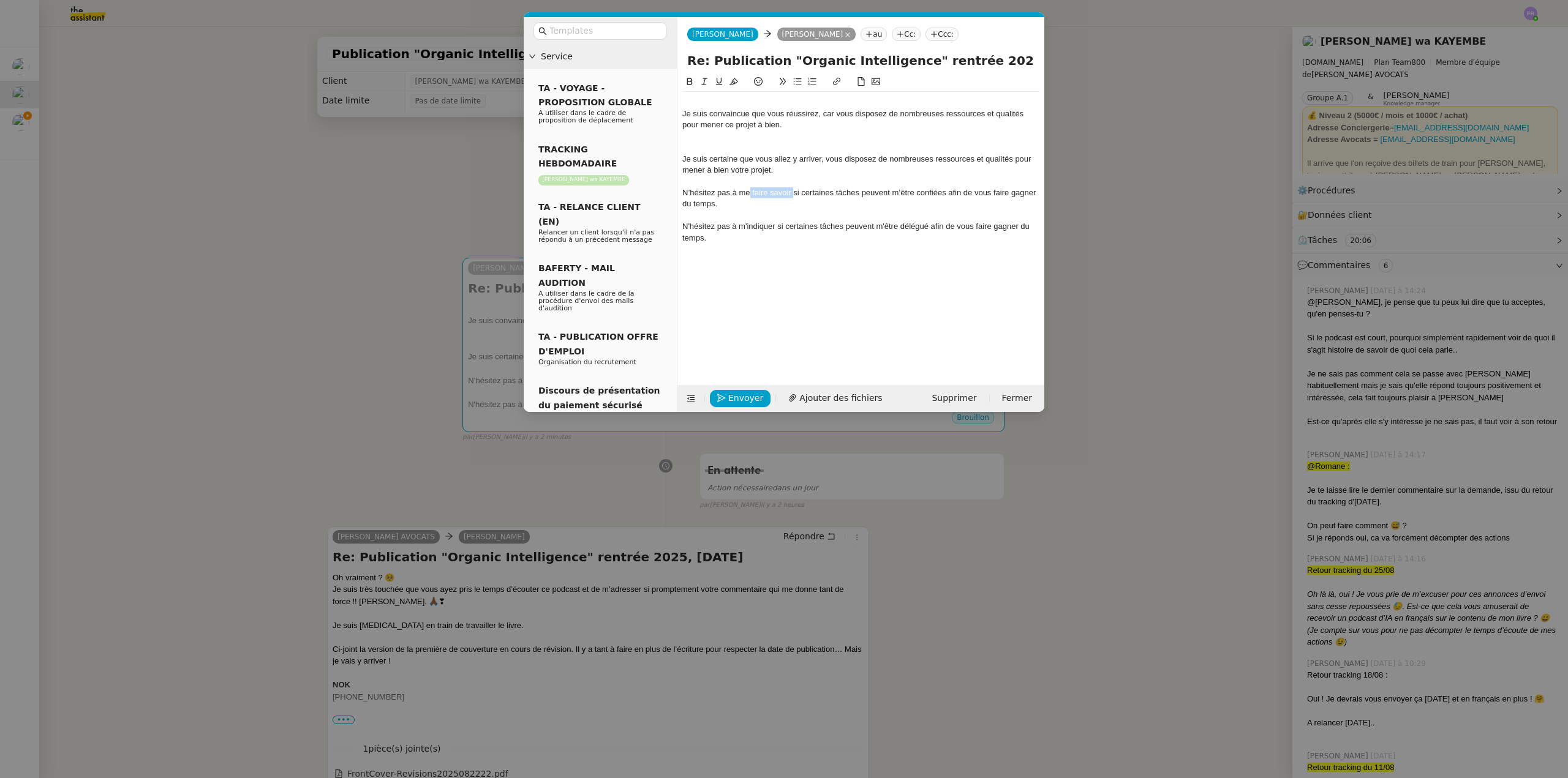
drag, startPoint x: 794, startPoint y: 193, endPoint x: 748, endPoint y: 192, distance: 46.0
click at [748, 192] on div "N’hésitez pas à me faire savoir si certaines tâches peuvent m’être confiées afi…" at bounding box center [861, 198] width 357 height 23
drag, startPoint x: 697, startPoint y: 236, endPoint x: 676, endPoint y: 223, distance: 24.7
click at [676, 223] on nz-layout "Service TA - VOYAGE - PROPOSITION GLOBALE A utiliser dans le cadre de propositi…" at bounding box center [784, 214] width 521 height 395
click at [690, 144] on div at bounding box center [861, 147] width 357 height 11
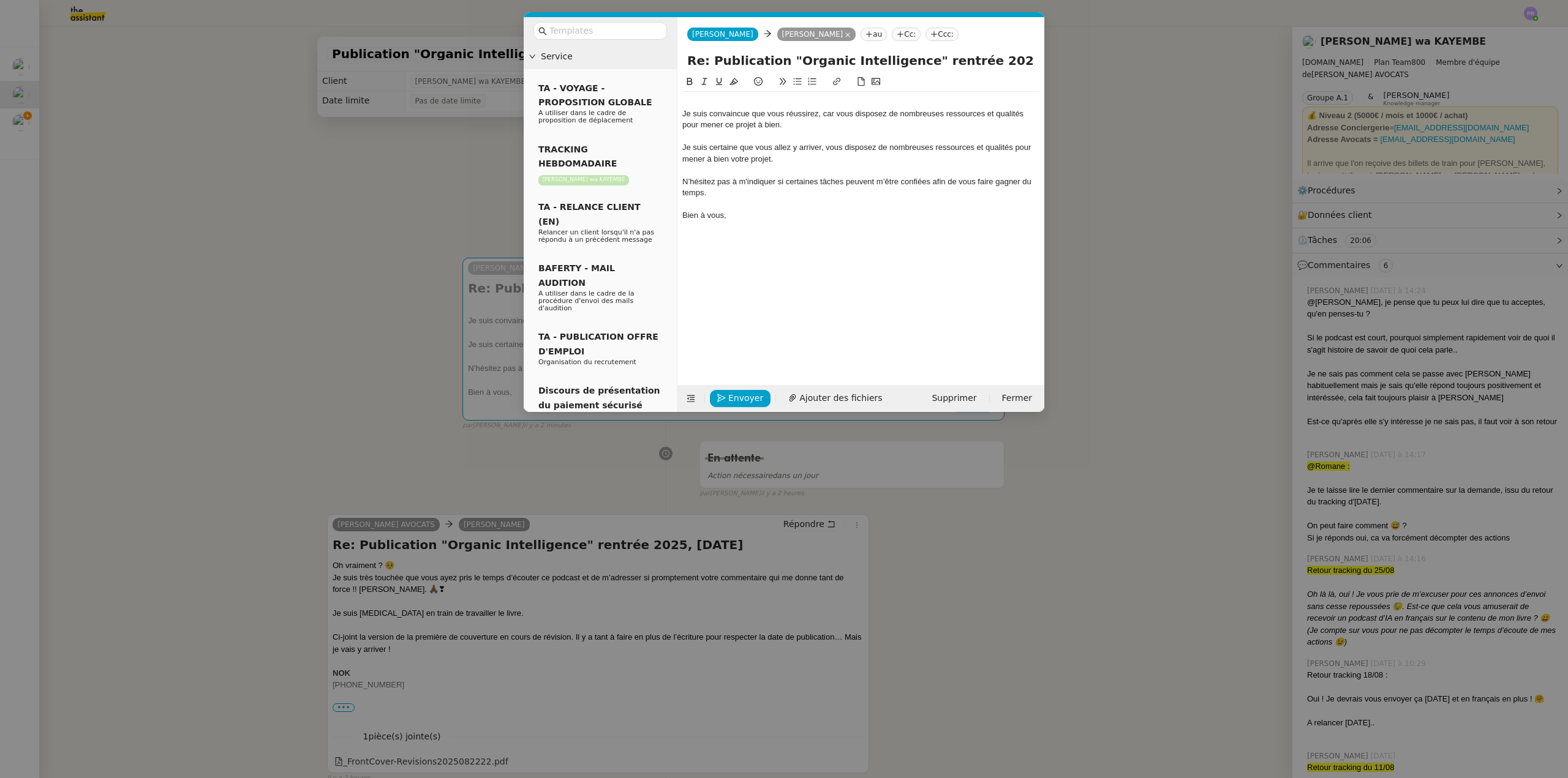
click at [685, 181] on div "N’hésitez pas à m'indiquer si certaines tâches peuvent m’être confiées afin de …" at bounding box center [861, 187] width 357 height 23
click at [691, 103] on div at bounding box center [861, 102] width 357 height 11
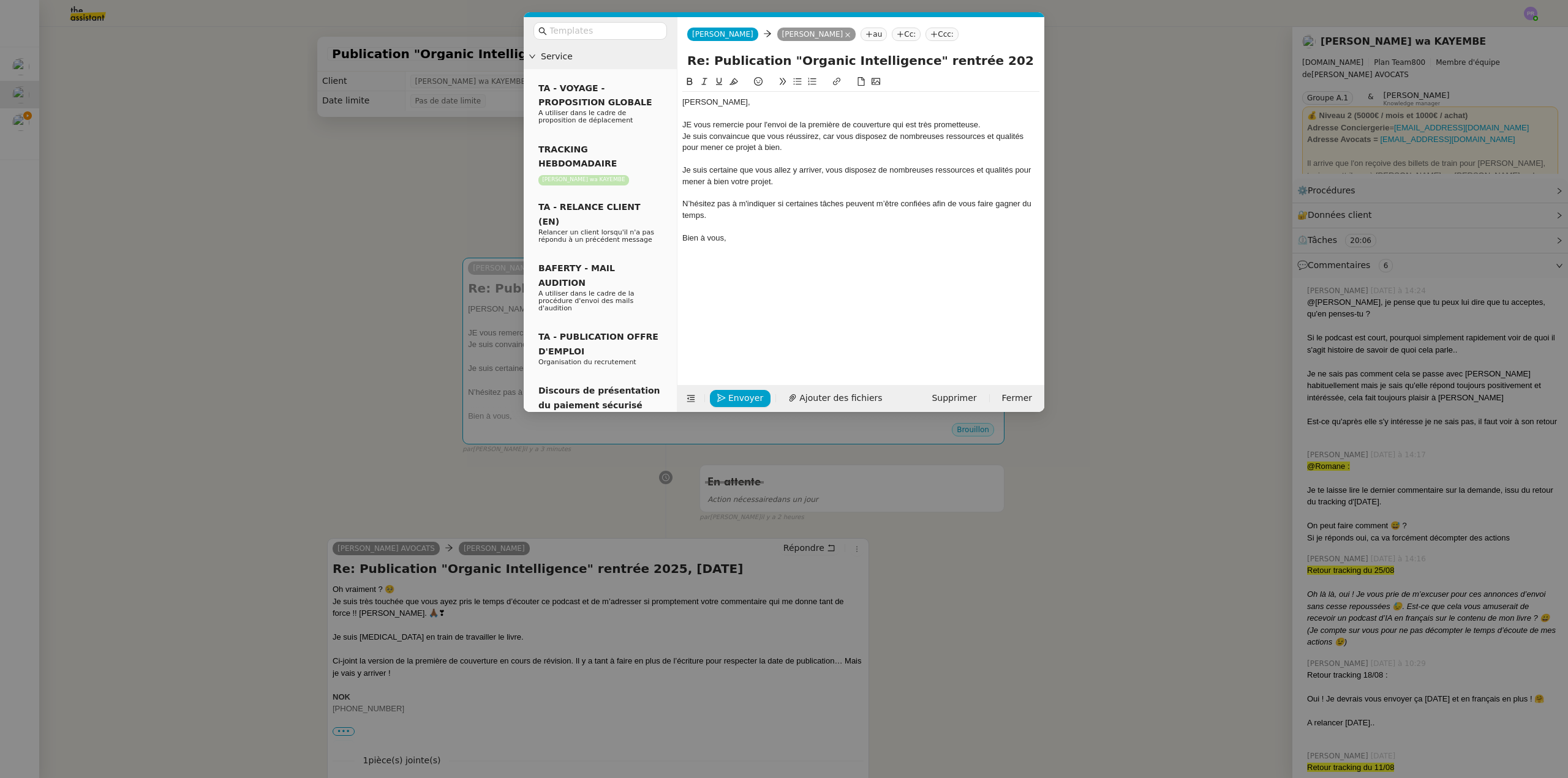
click at [694, 123] on div "JE vous remercie pour l'envoi de la première de couverture qui est très promett…" at bounding box center [861, 125] width 357 height 11
click at [817, 135] on div "Je suis convaincue que vous réussirez, car vous disposez de nombreuses ressourc…" at bounding box center [861, 142] width 357 height 23
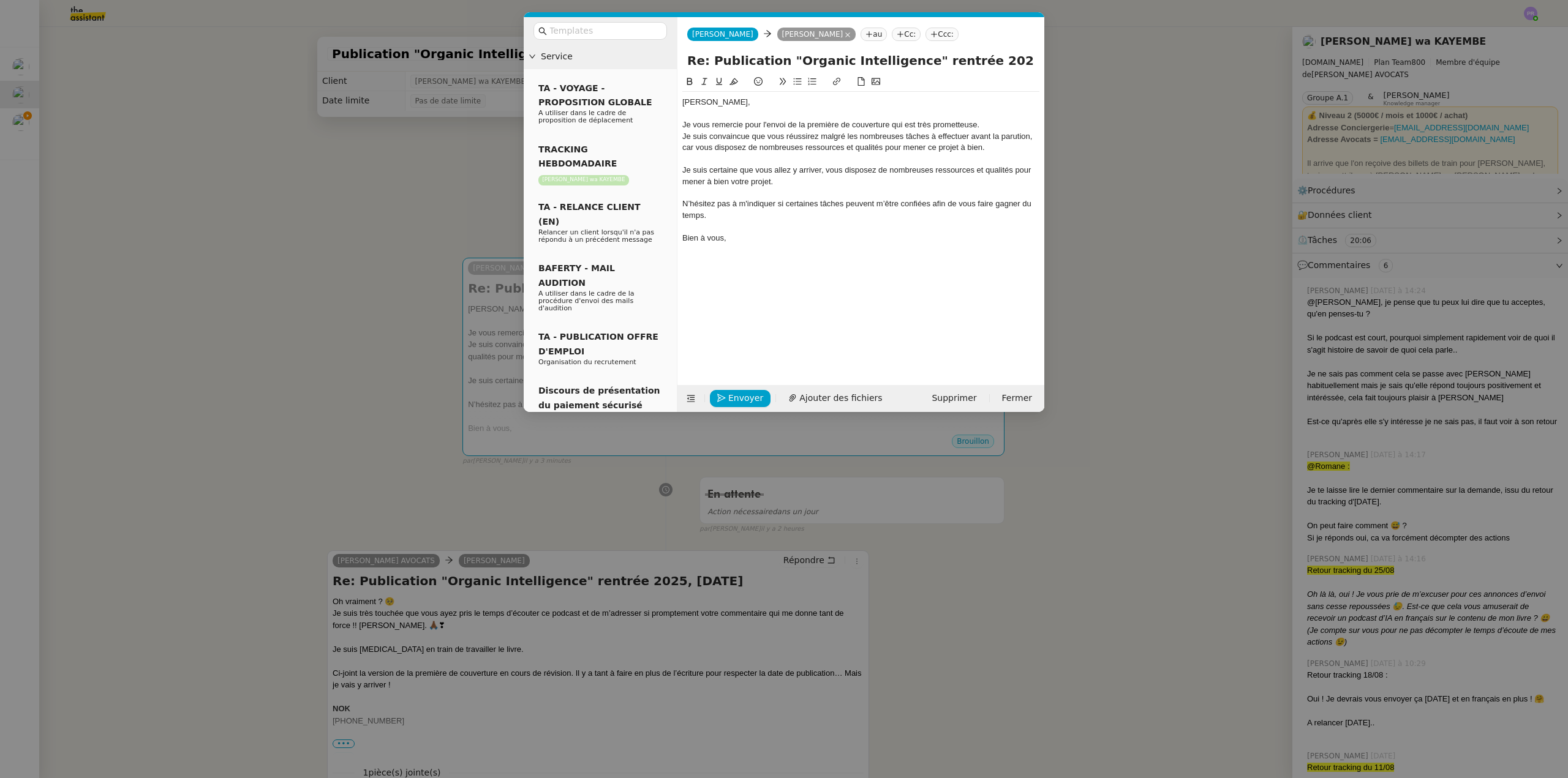
click at [987, 121] on div "Je vous remercie pour l'envoi de la première de couverture qui est très promett…" at bounding box center [861, 125] width 357 height 11
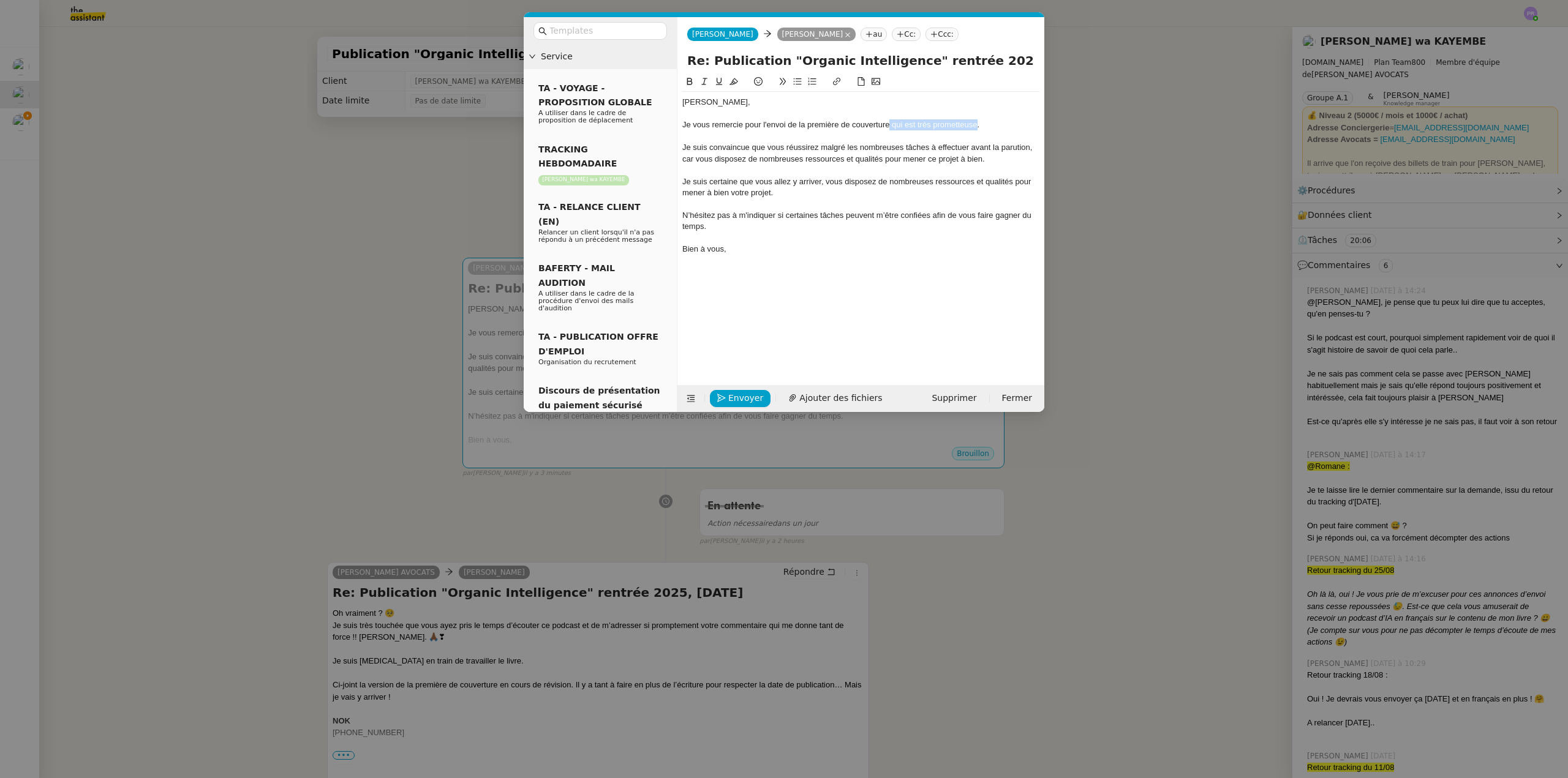
drag, startPoint x: 889, startPoint y: 126, endPoint x: 978, endPoint y: 127, distance: 89.0
click at [978, 127] on div "Je vous remercie pour l'envoi de la première de couverture qui est très promett…" at bounding box center [861, 125] width 357 height 11
drag, startPoint x: 915, startPoint y: 146, endPoint x: 906, endPoint y: 146, distance: 9.0
click at [906, 146] on div "Je suis convaincue que vous réussirez malgré les nombreuses tâches à effectuer …" at bounding box center [861, 153] width 357 height 23
drag, startPoint x: 790, startPoint y: 192, endPoint x: 670, endPoint y: 182, distance: 120.4
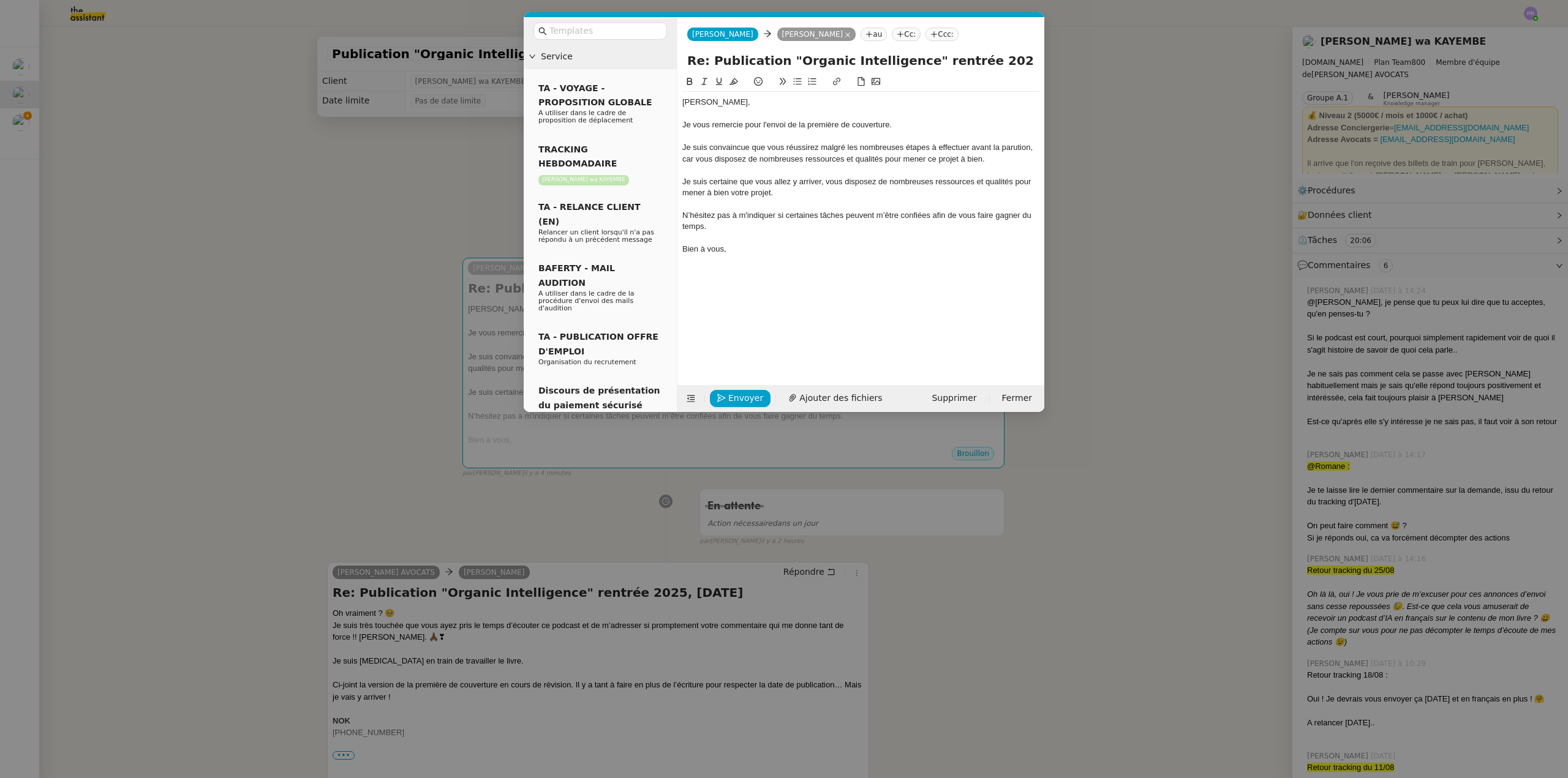
click at [670, 182] on nz-layout "Service TA - VOYAGE - PROPOSITION GLOBALE A utiliser dans le cadre de propositi…" at bounding box center [784, 214] width 521 height 395
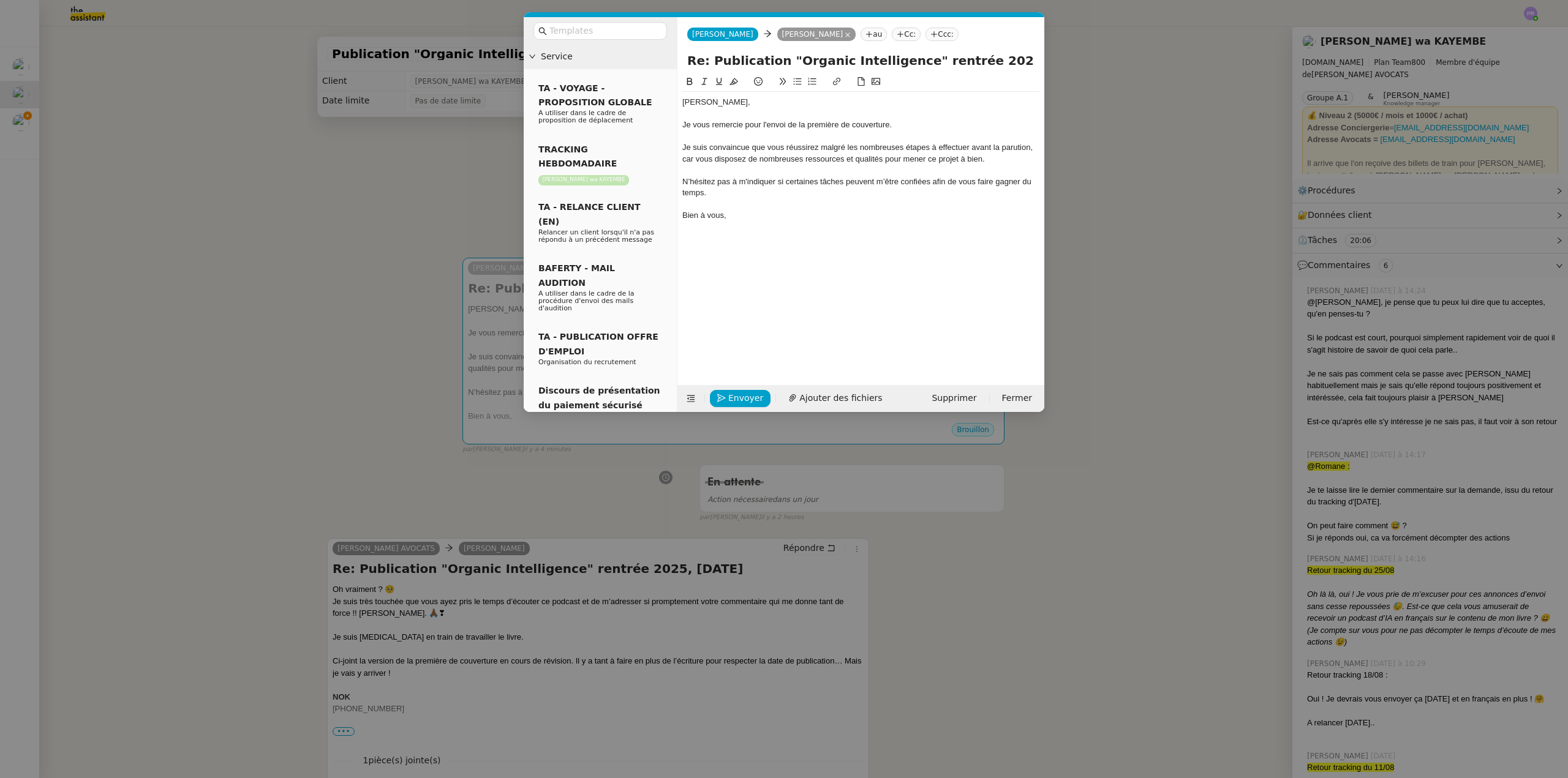
click at [313, 168] on nz-modal-container "Service TA - VOYAGE - PROPOSITION GLOBALE A utiliser dans le cadre de propositi…" at bounding box center [784, 389] width 1568 height 778
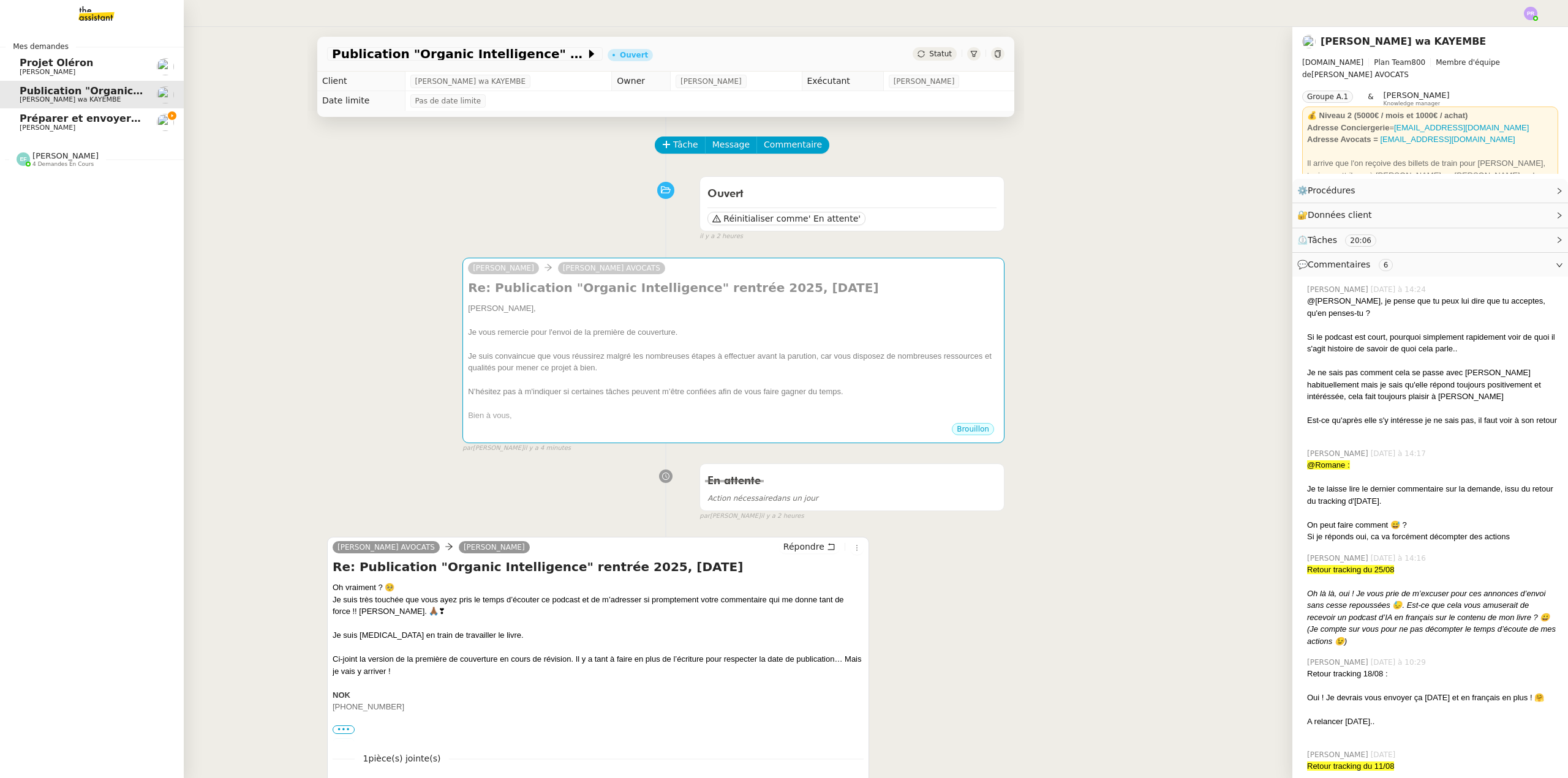
click at [54, 123] on span "Préparer et envoyer les courriers de résiliation" at bounding box center [150, 118] width 260 height 12
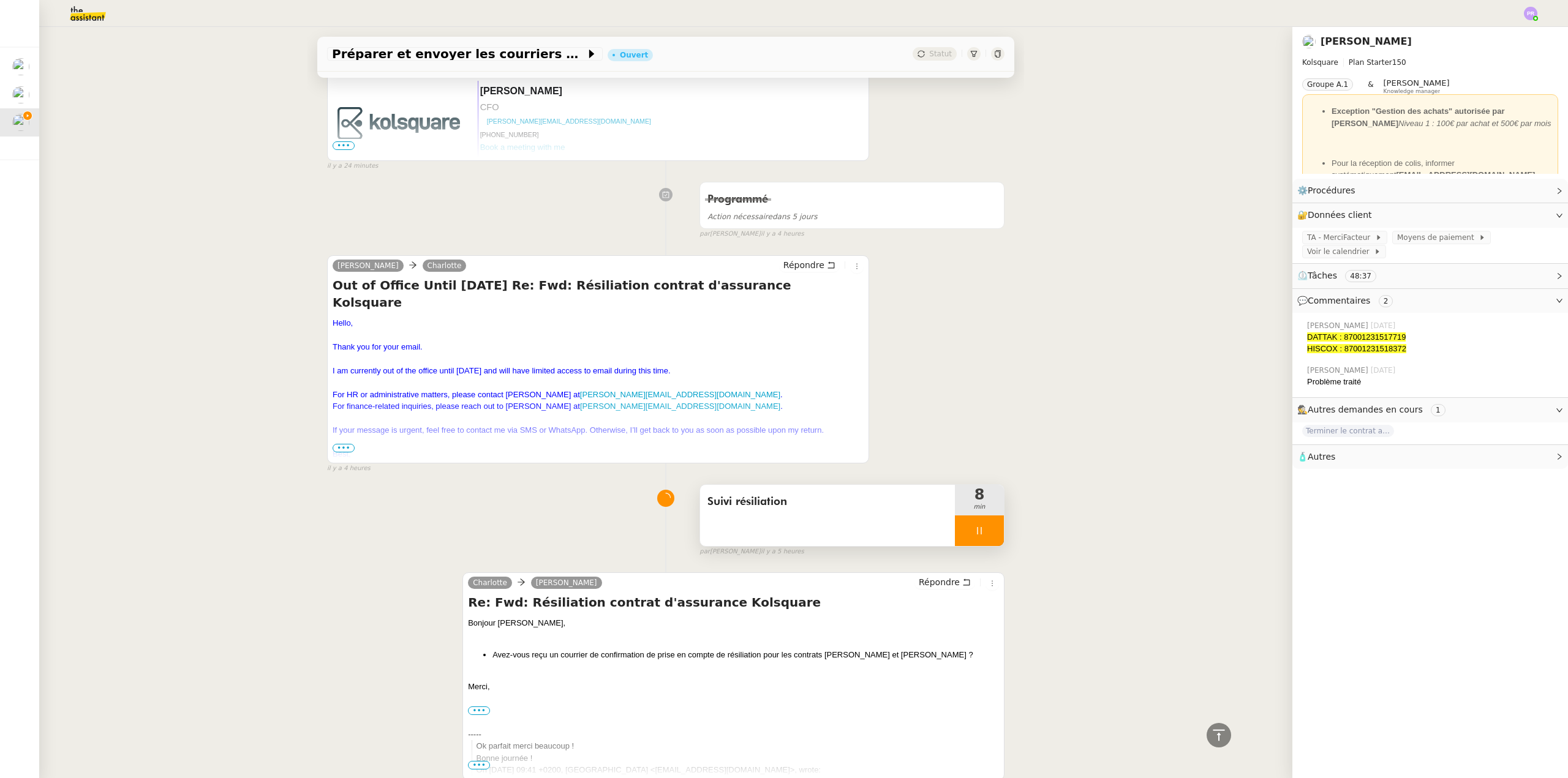
scroll to position [634, 0]
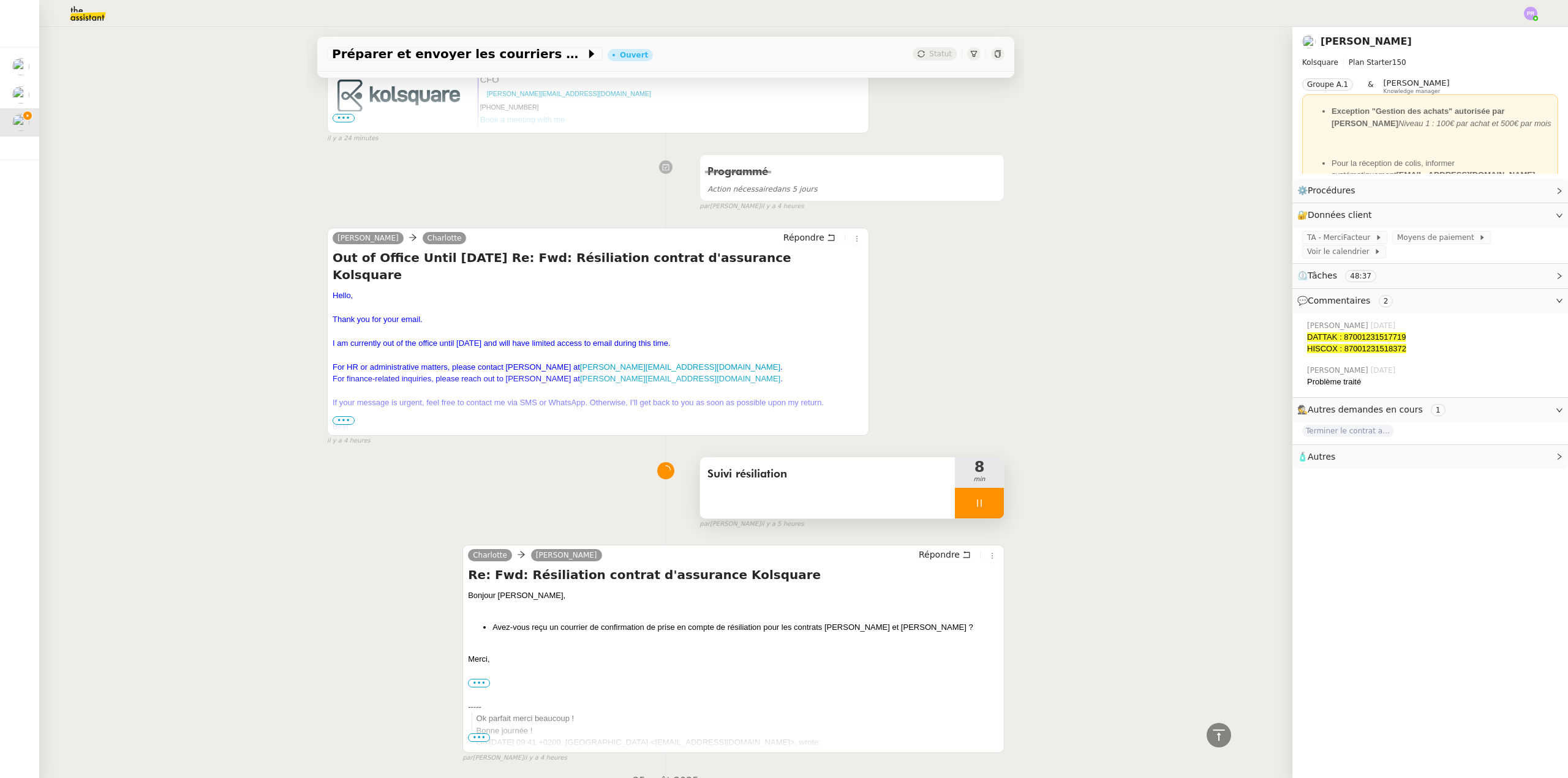
click at [985, 507] on div at bounding box center [979, 503] width 49 height 31
click at [986, 507] on icon at bounding box center [991, 503] width 10 height 10
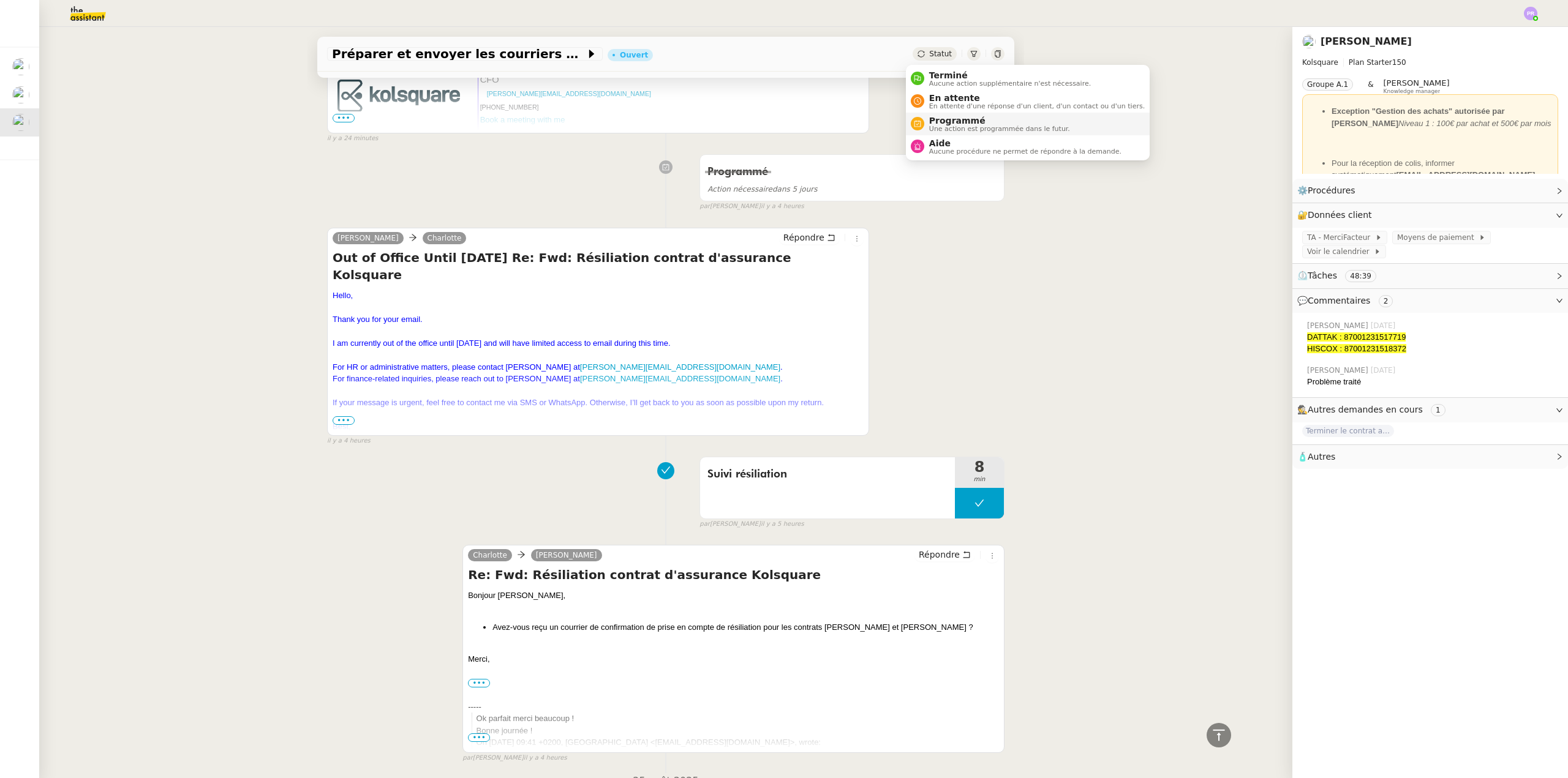
click at [954, 121] on span "Programmé" at bounding box center [1000, 120] width 141 height 10
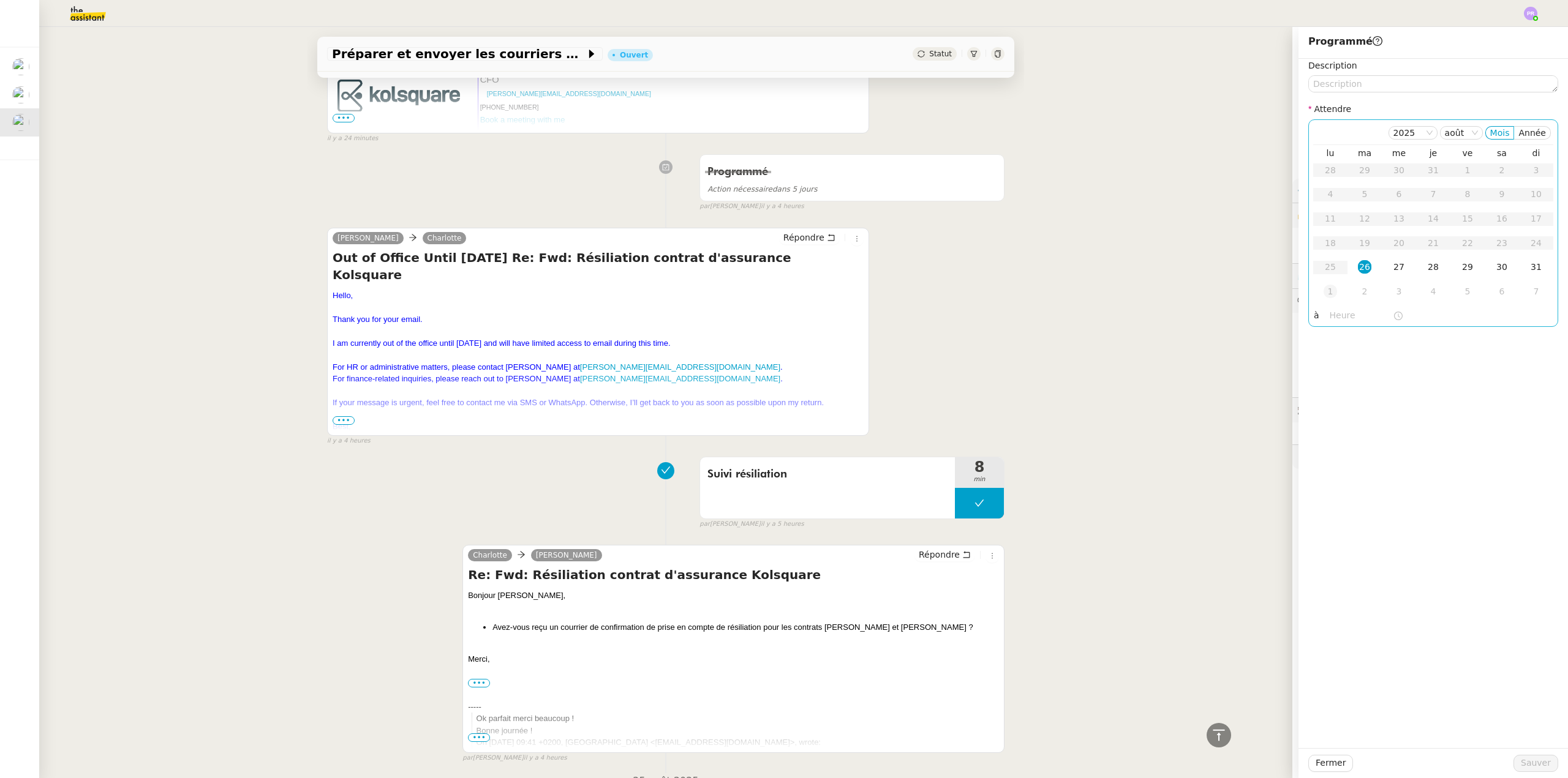
click at [1323, 296] on div "1" at bounding box center [1330, 291] width 13 height 13
click at [1520, 757] on span "Sauver" at bounding box center [1535, 763] width 30 height 14
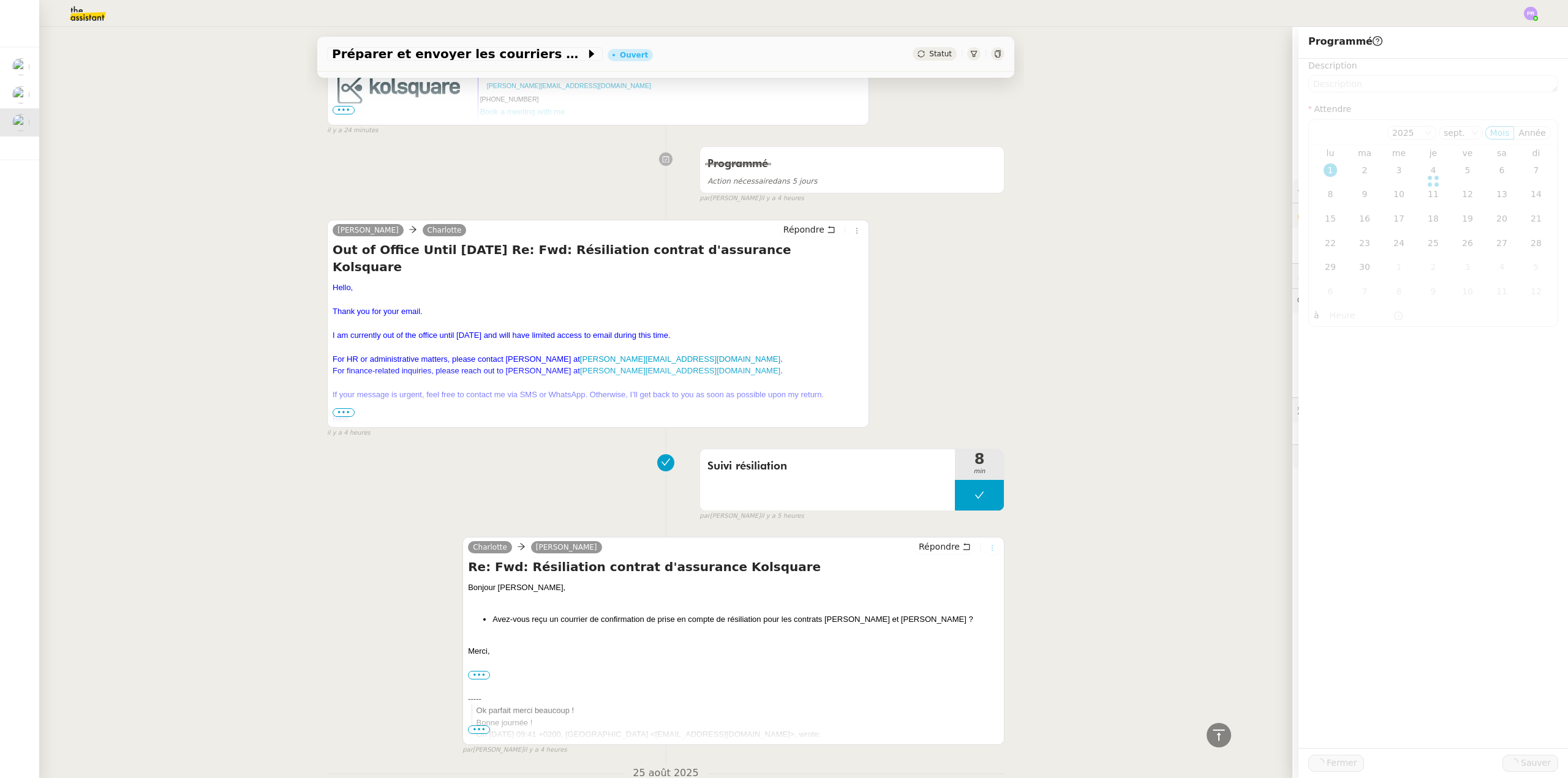
scroll to position [626, 0]
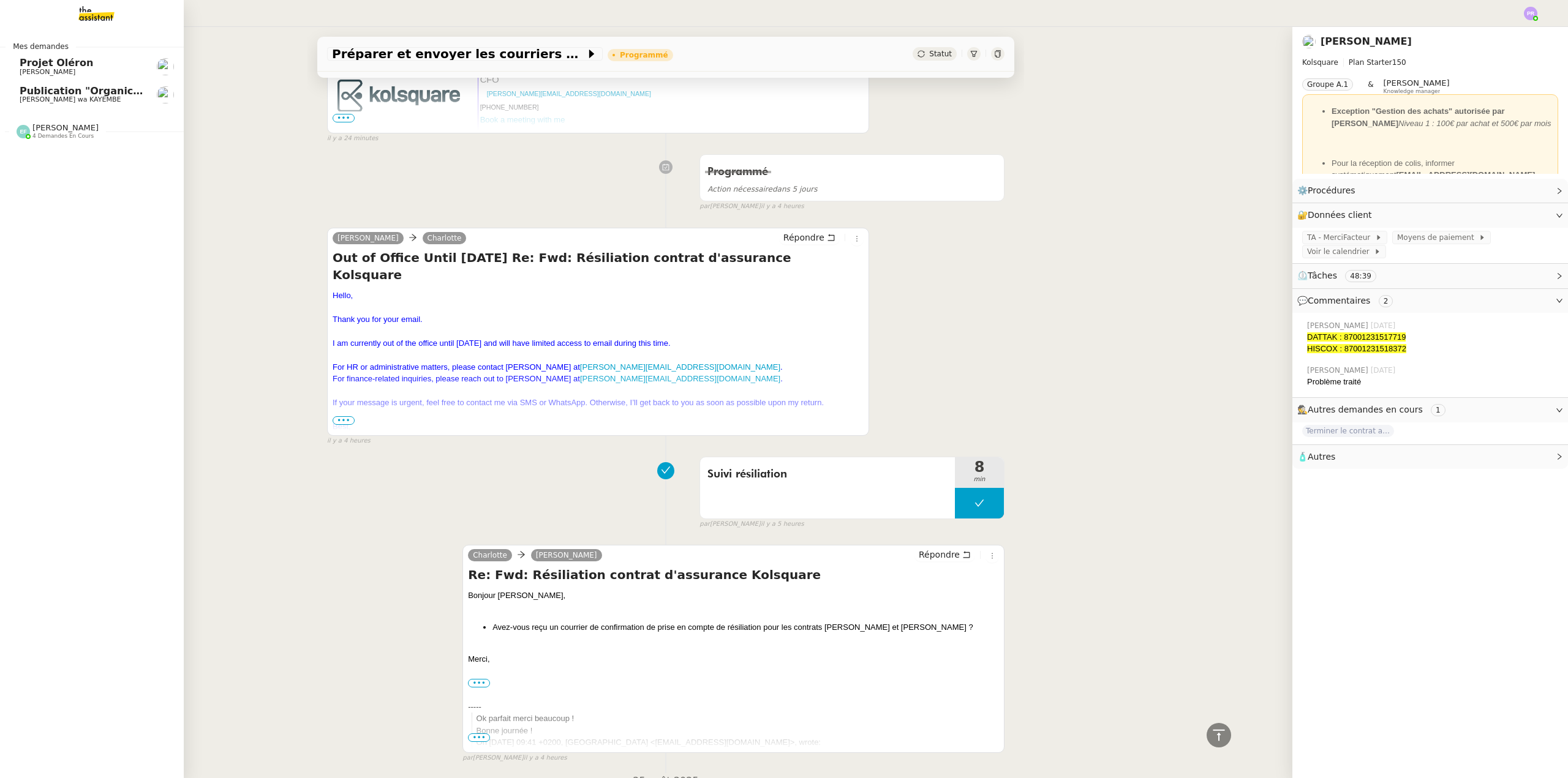
click at [71, 92] on span "Publication "Organic Intelligence" rentrée 2025, [DATE]" at bounding box center [173, 91] width 307 height 12
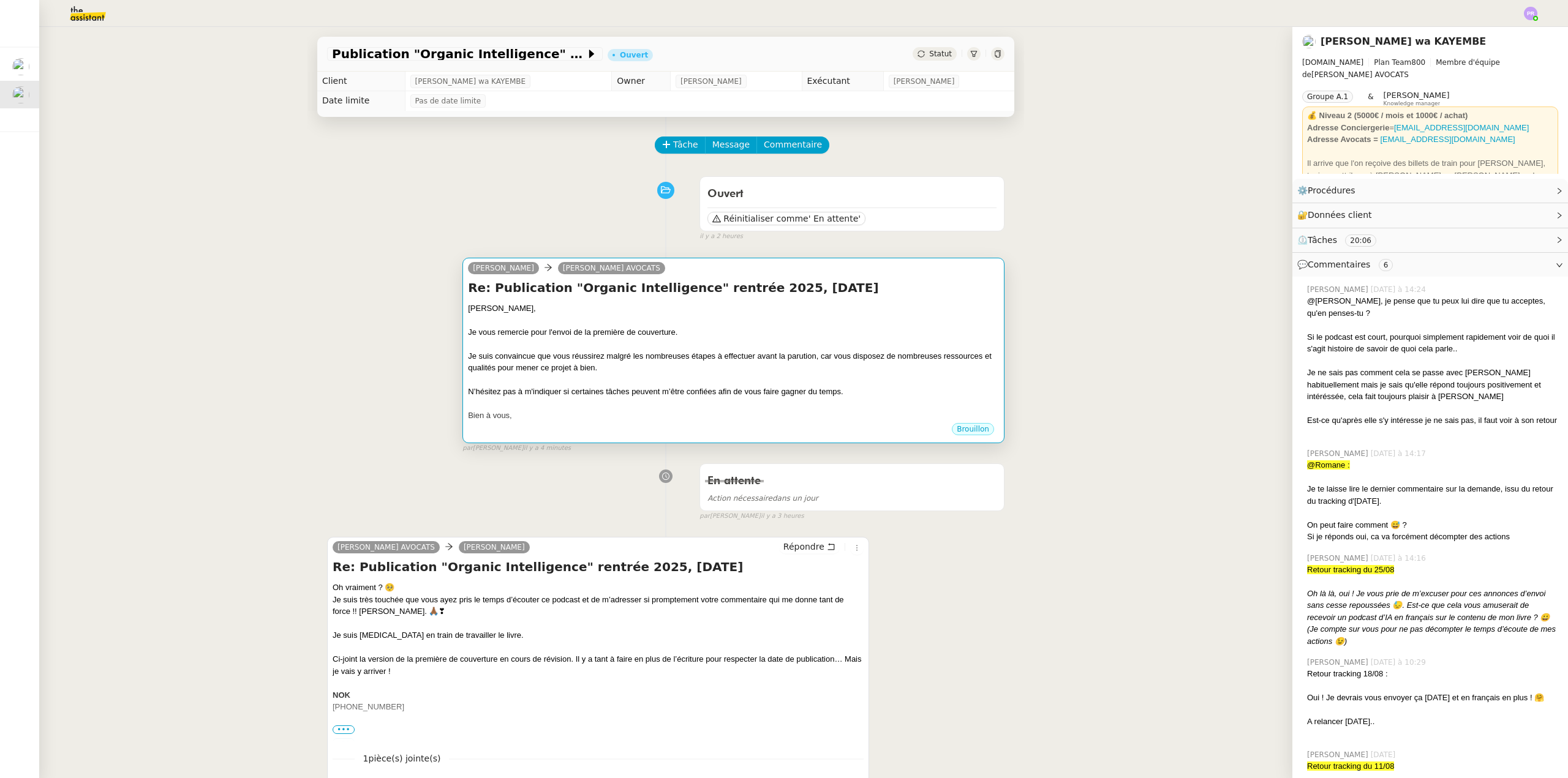
click at [828, 329] on div "Je vous remercie pour l'envoi de la première de couverture." at bounding box center [733, 332] width 531 height 12
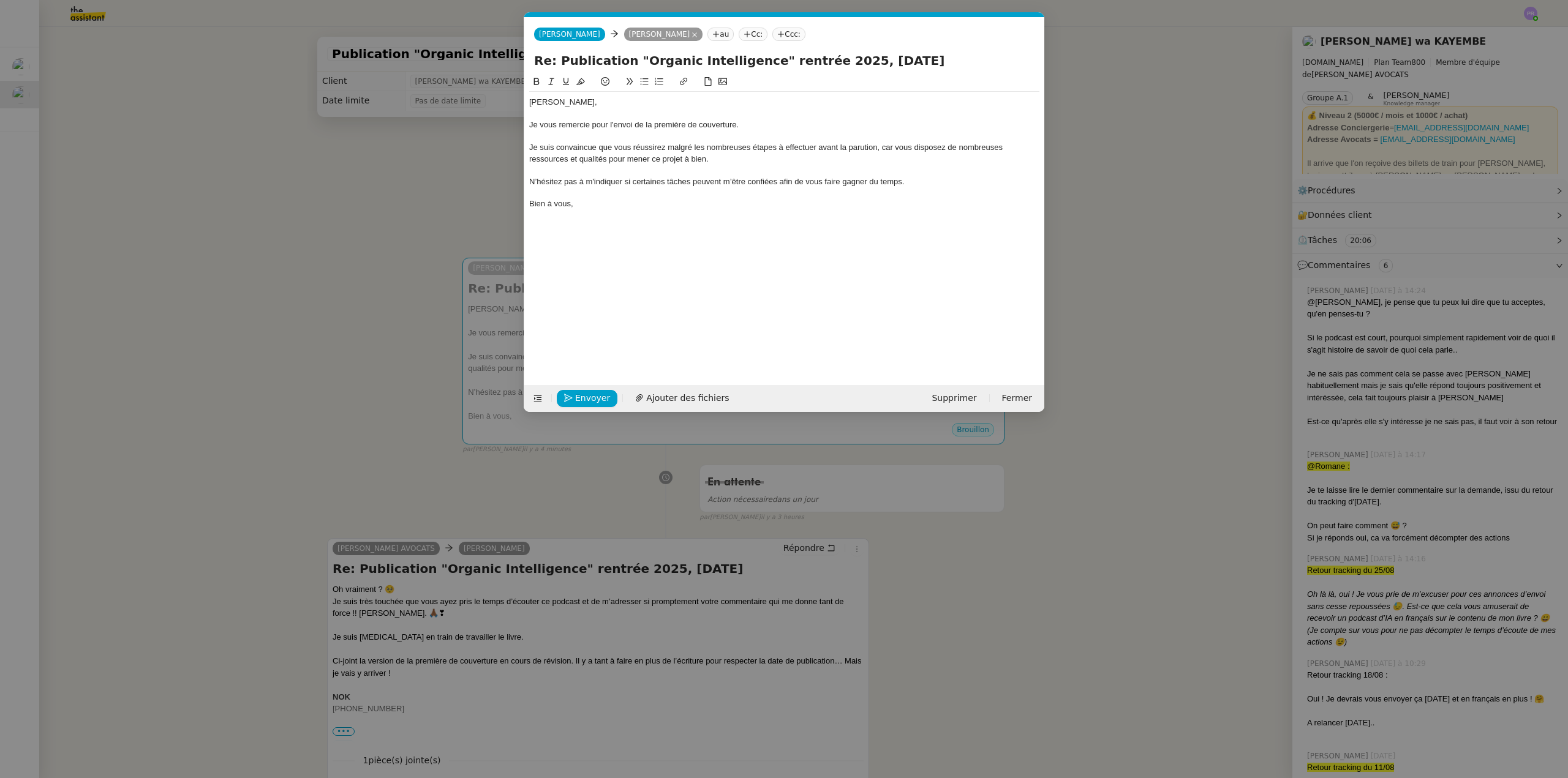
scroll to position [0, 26]
drag, startPoint x: 750, startPoint y: 147, endPoint x: 708, endPoint y: 145, distance: 42.0
click at [708, 145] on div "Je suis convaincue que vous réussirez malgré les nombreuses étapes à effectuer …" at bounding box center [784, 153] width 510 height 23
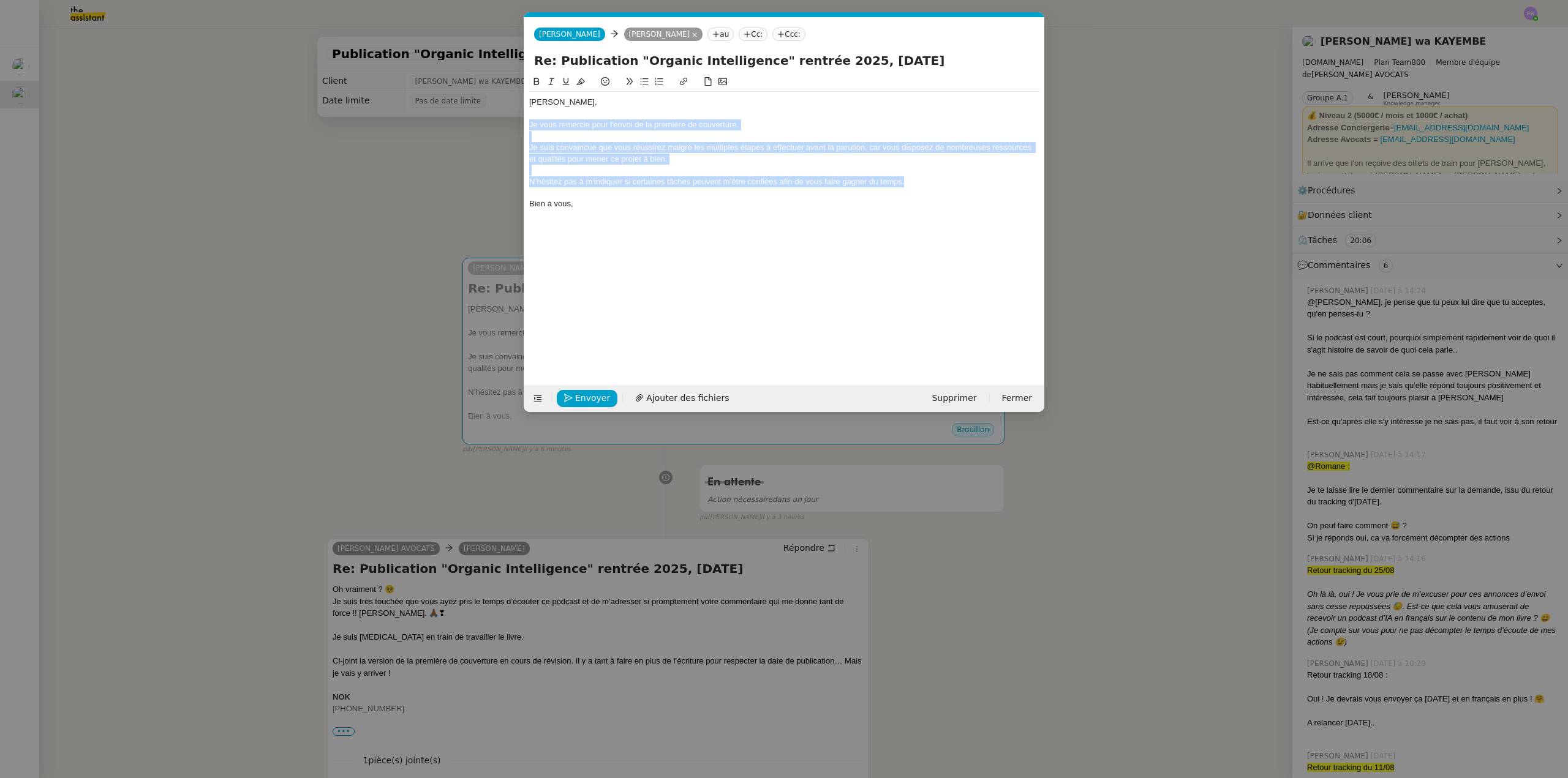
drag, startPoint x: 942, startPoint y: 186, endPoint x: 502, endPoint y: 126, distance: 444.1
click at [502, 126] on nz-modal-container "Service TA - VOYAGE - PROPOSITION GLOBALE A utiliser dans le cadre de propositi…" at bounding box center [784, 389] width 1568 height 778
copy div "Je vous remercie pour l'envoi de la première de couverture. Je suis convaincue …"
click at [668, 162] on div "Je suis convaincue que vous réussirez malgré les multiples étapes à effectuer a…" at bounding box center [784, 153] width 510 height 23
drag, startPoint x: 864, startPoint y: 145, endPoint x: 886, endPoint y: 161, distance: 27.2
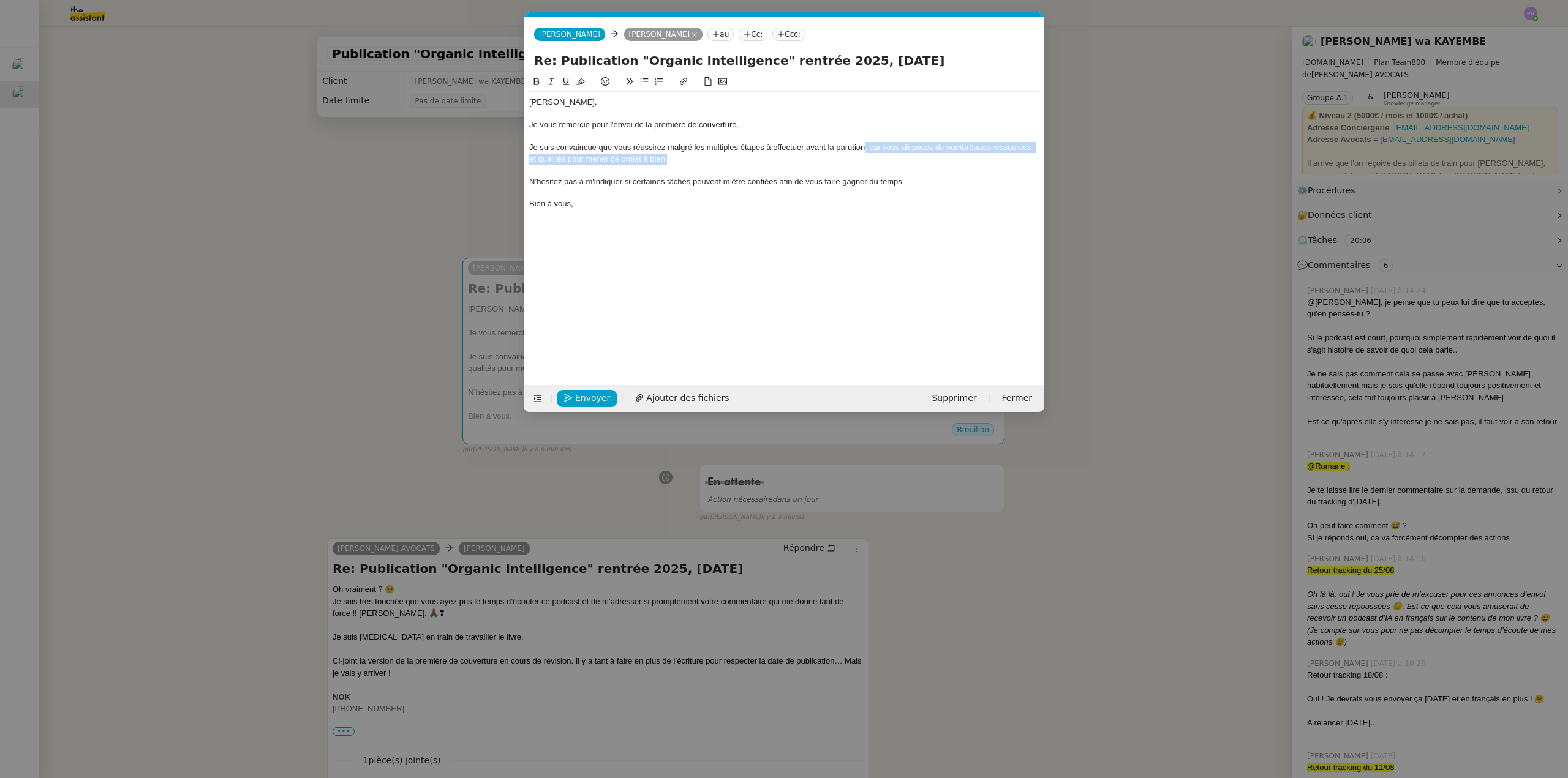
click at [886, 161] on div "Je suis convaincue que vous réussirez malgré les multiples étapes à effectuer a…" at bounding box center [784, 153] width 510 height 23
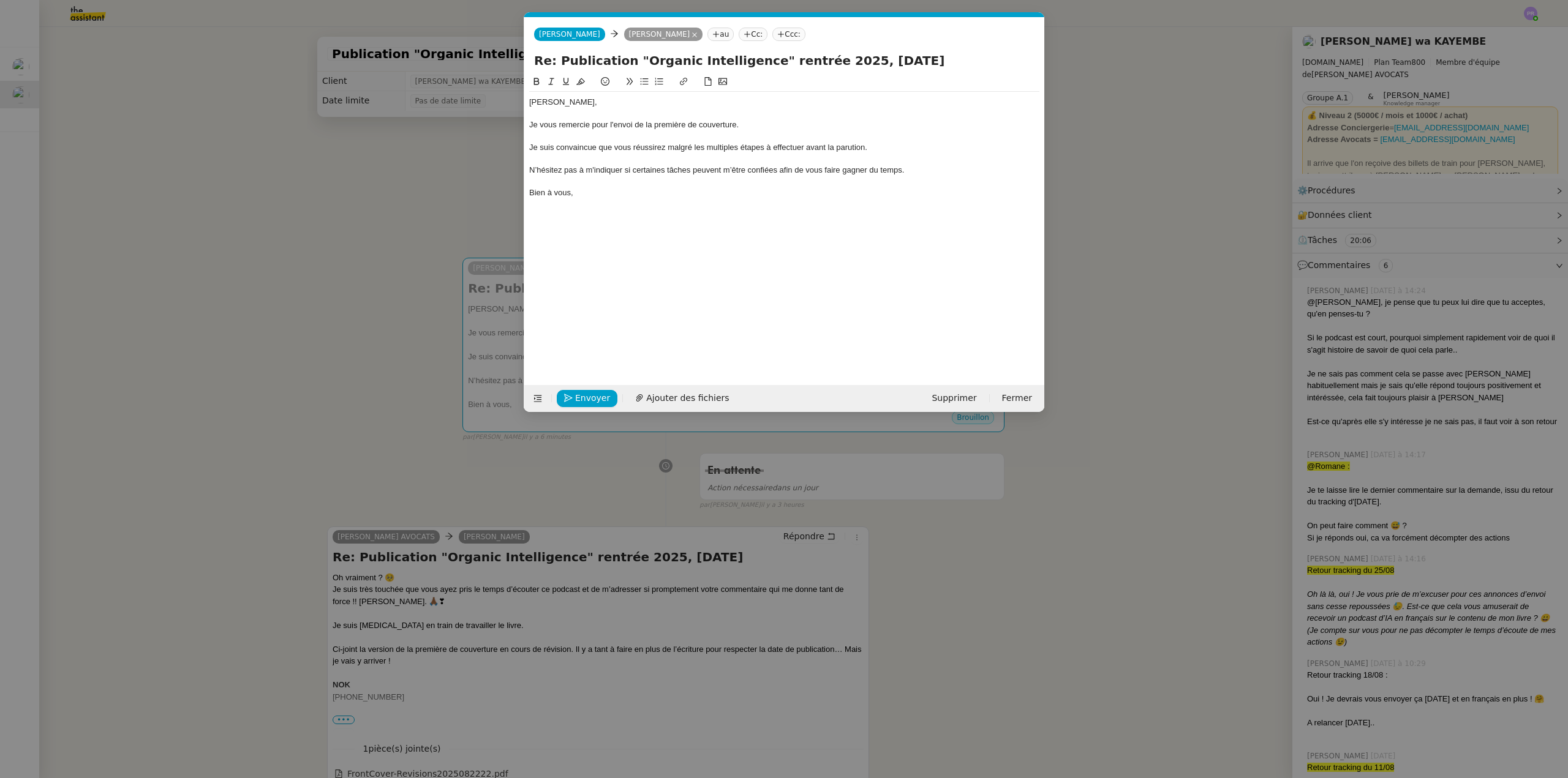
click at [603, 135] on div at bounding box center [784, 136] width 510 height 11
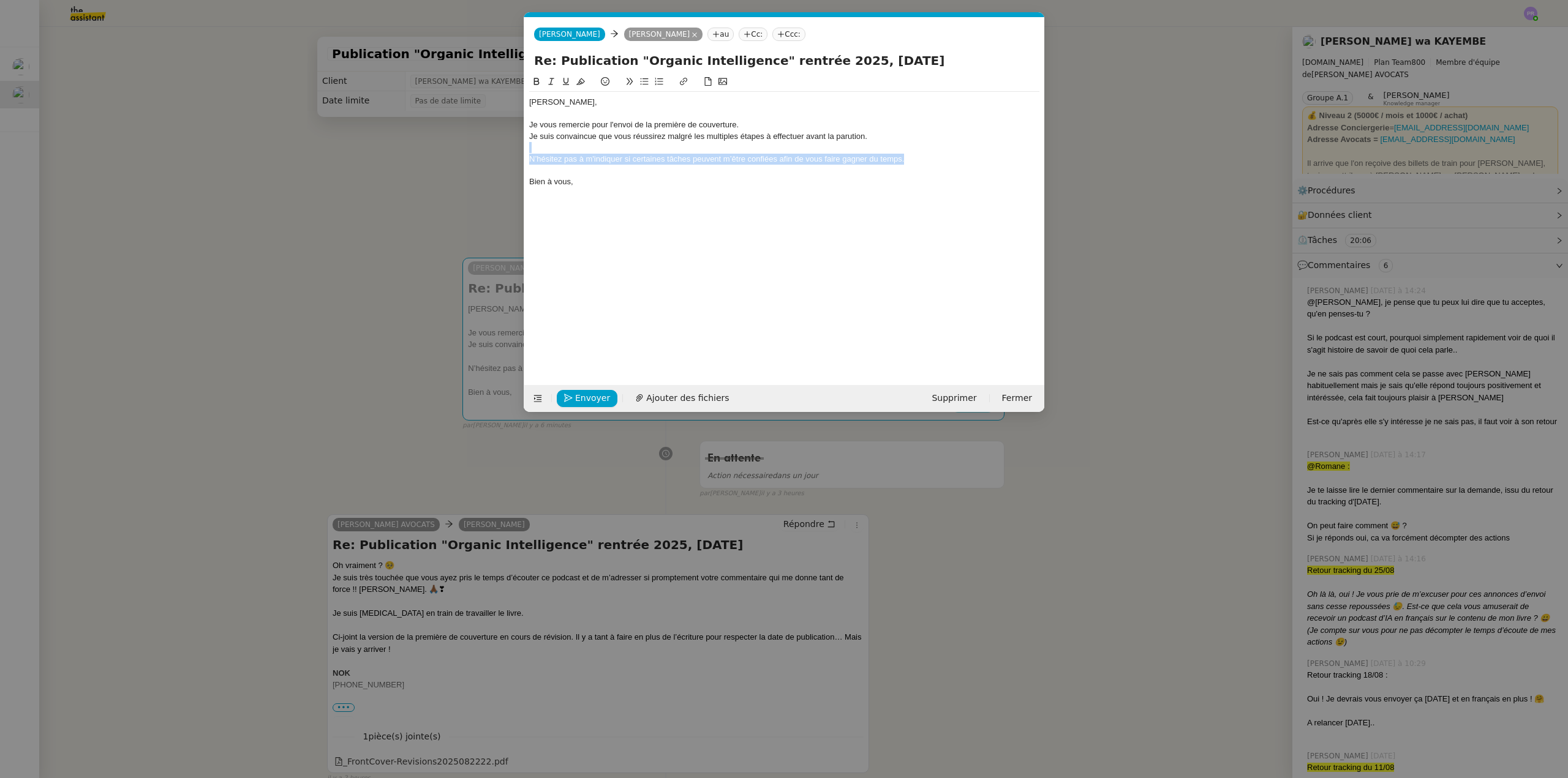
drag, startPoint x: 824, startPoint y: 153, endPoint x: 527, endPoint y: 102, distance: 301.3
click at [514, 151] on nz-modal-container "Service TA - VOYAGE - PROPOSITION GLOBALE A utiliser dans le cadre de propositi…" at bounding box center [784, 389] width 1568 height 778
click at [552, 84] on icon at bounding box center [552, 81] width 9 height 9
click at [618, 109] on div at bounding box center [784, 114] width 510 height 11
click at [496, 197] on nz-modal-container "Service TA - VOYAGE - PROPOSITION GLOBALE A utiliser dans le cadre de propositi…" at bounding box center [784, 389] width 1568 height 778
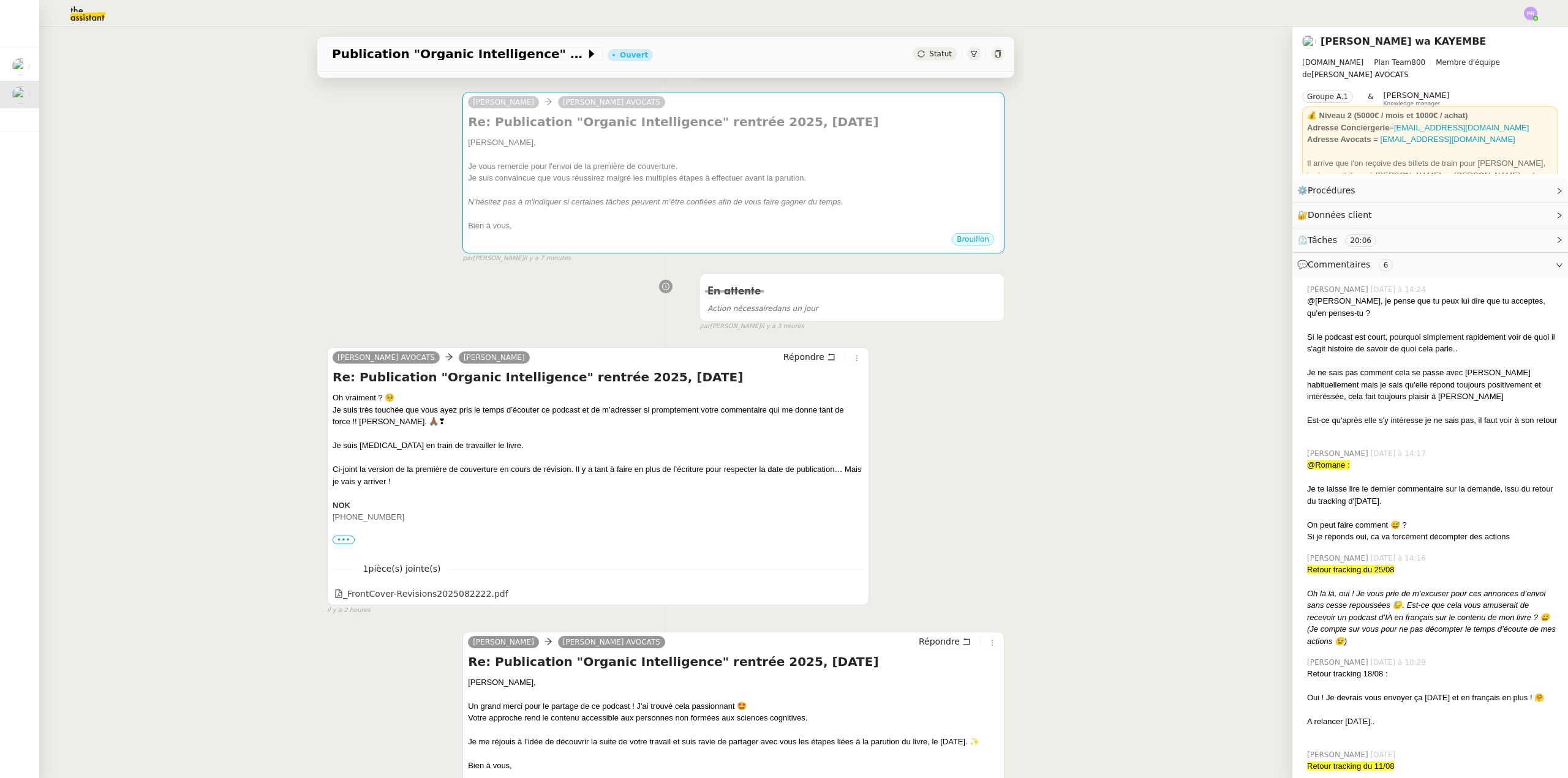
scroll to position [0, 0]
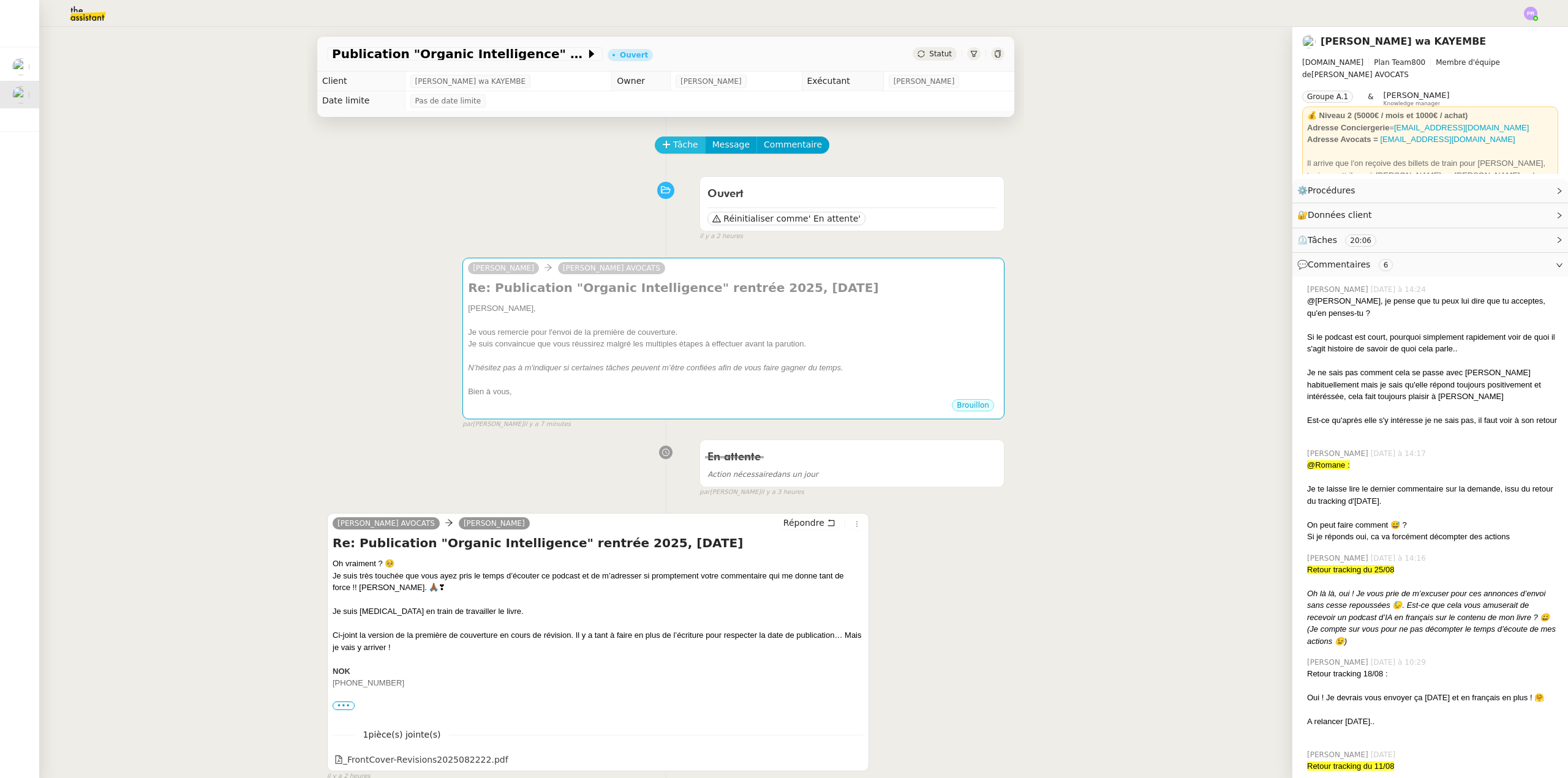
click at [673, 143] on span "Tâche" at bounding box center [685, 145] width 25 height 14
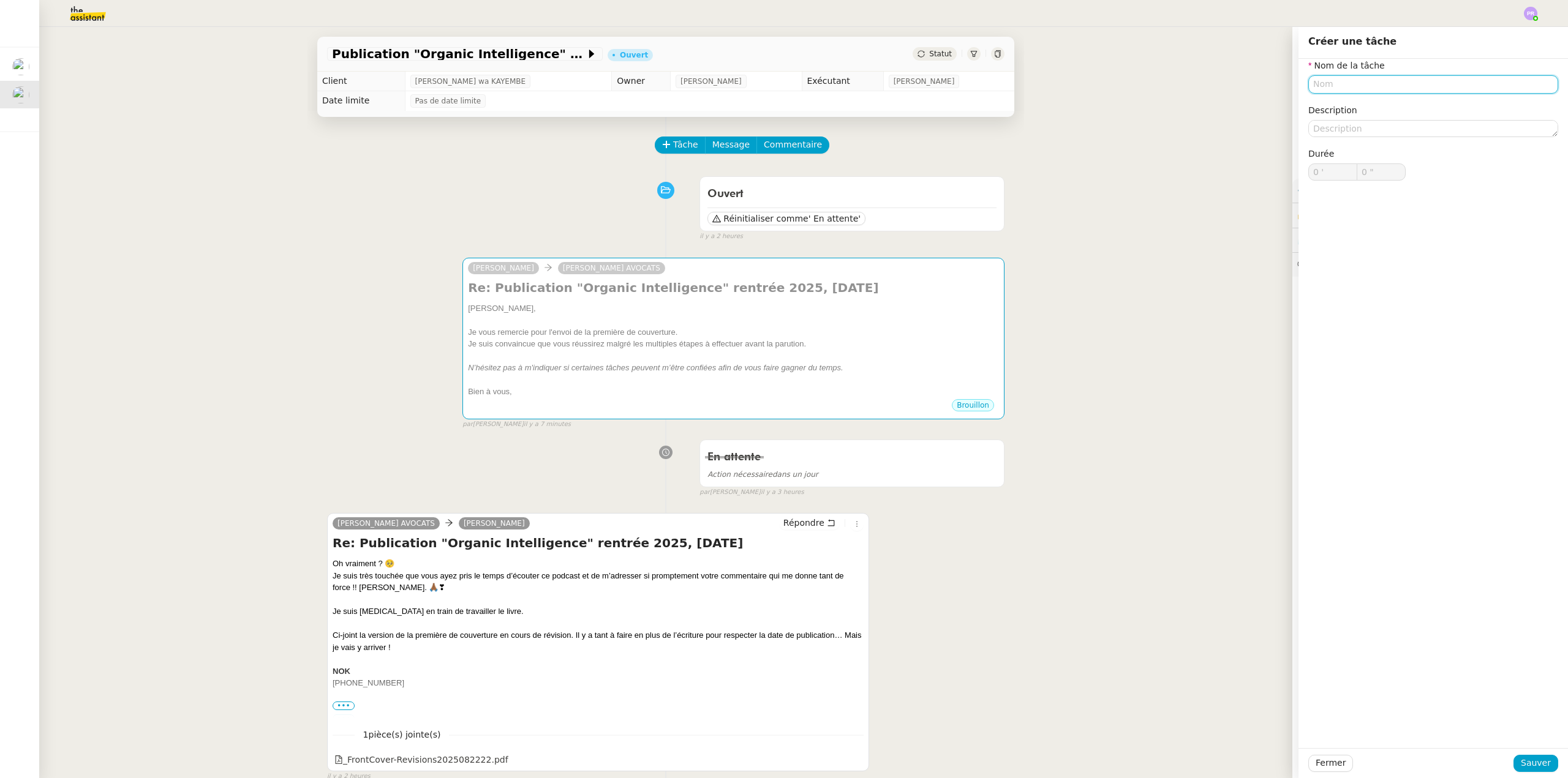
click at [1330, 81] on input "text" at bounding box center [1433, 84] width 250 height 18
click at [1340, 108] on div "Suivi" at bounding box center [1423, 106] width 240 height 11
type input "Suivi"
click at [1528, 760] on span "Sauver" at bounding box center [1535, 763] width 30 height 14
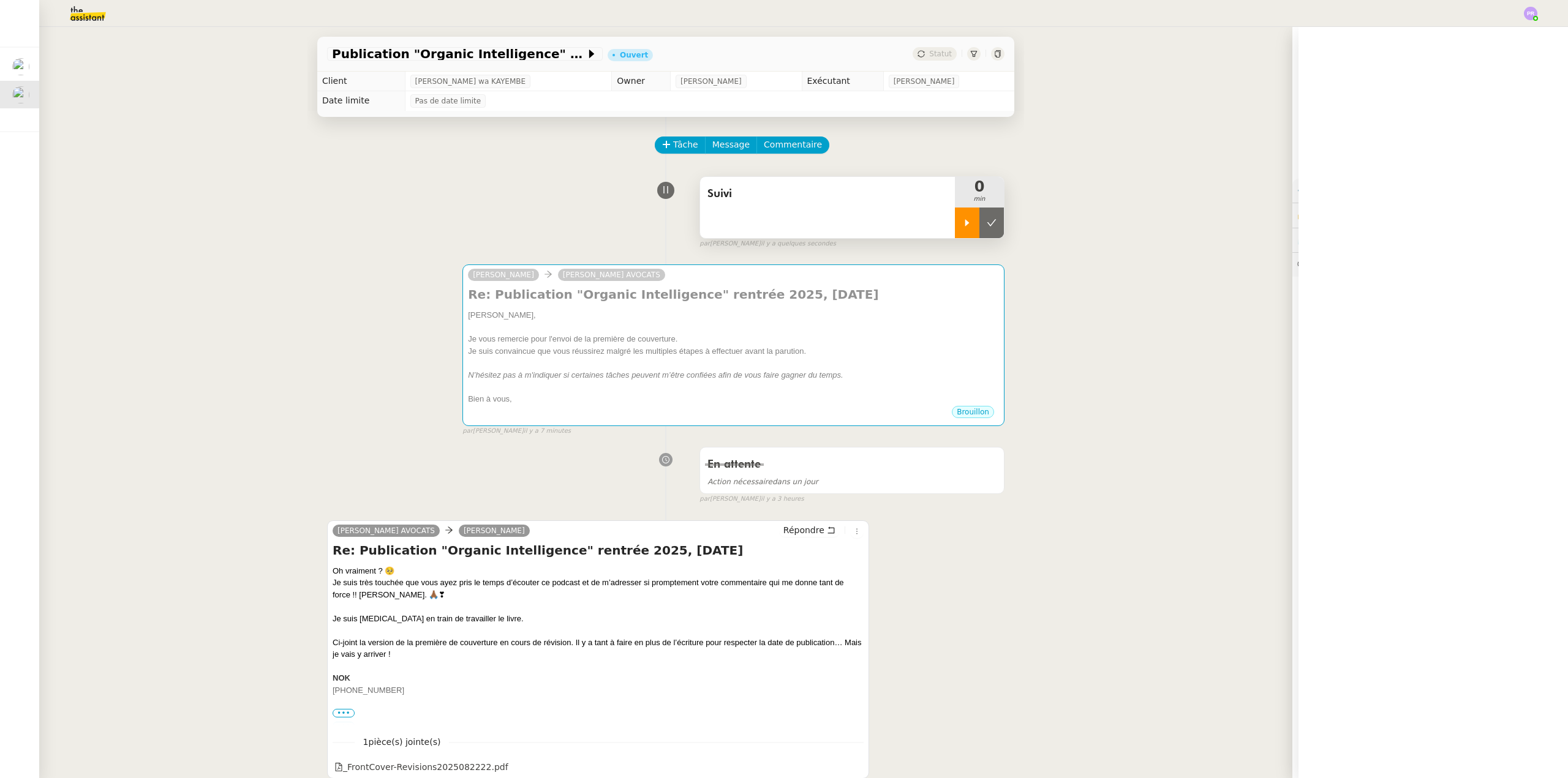
click at [962, 227] on icon at bounding box center [967, 222] width 10 height 10
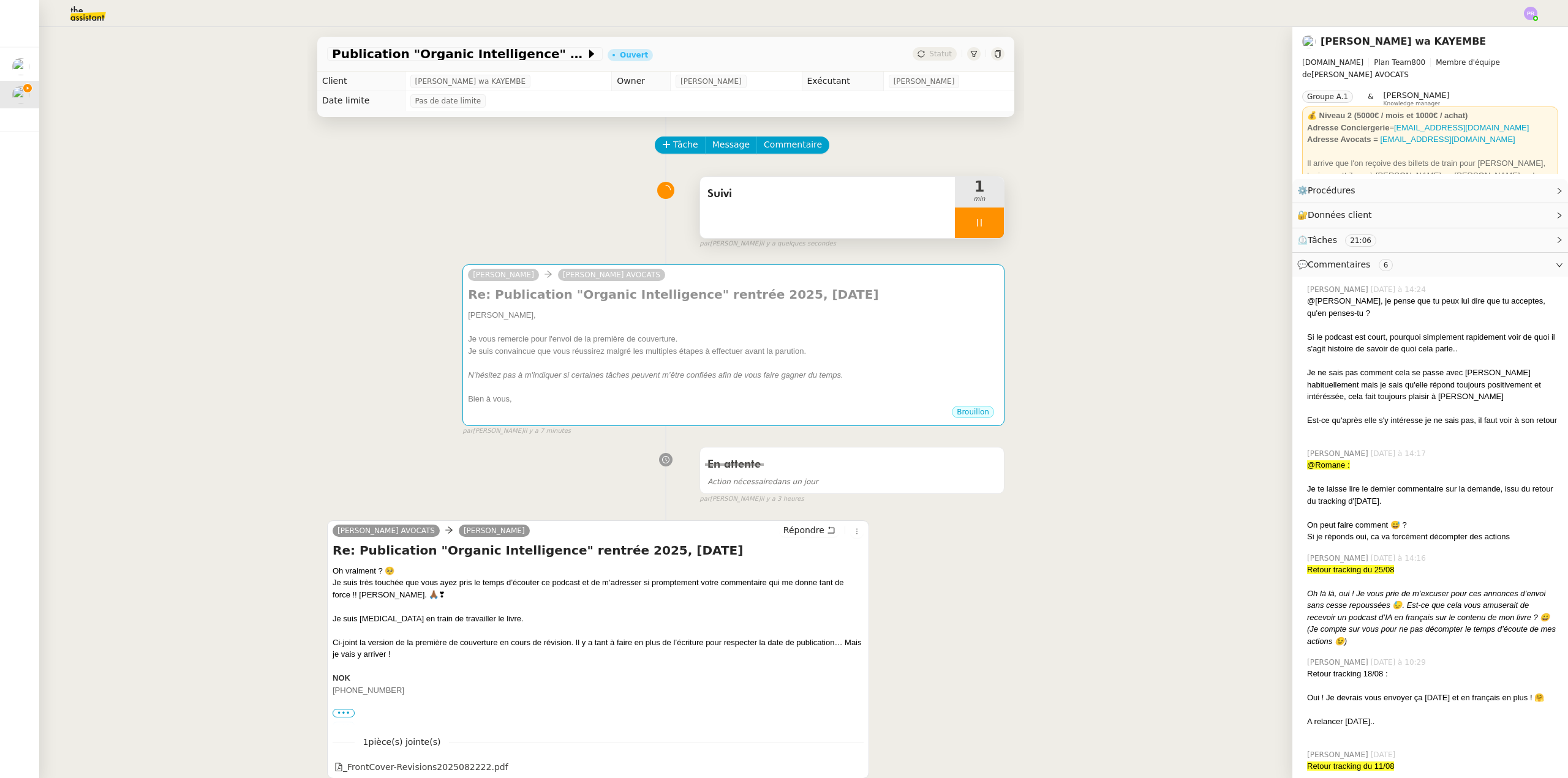
click at [975, 223] on div at bounding box center [979, 223] width 49 height 31
click at [986, 225] on icon at bounding box center [991, 222] width 10 height 10
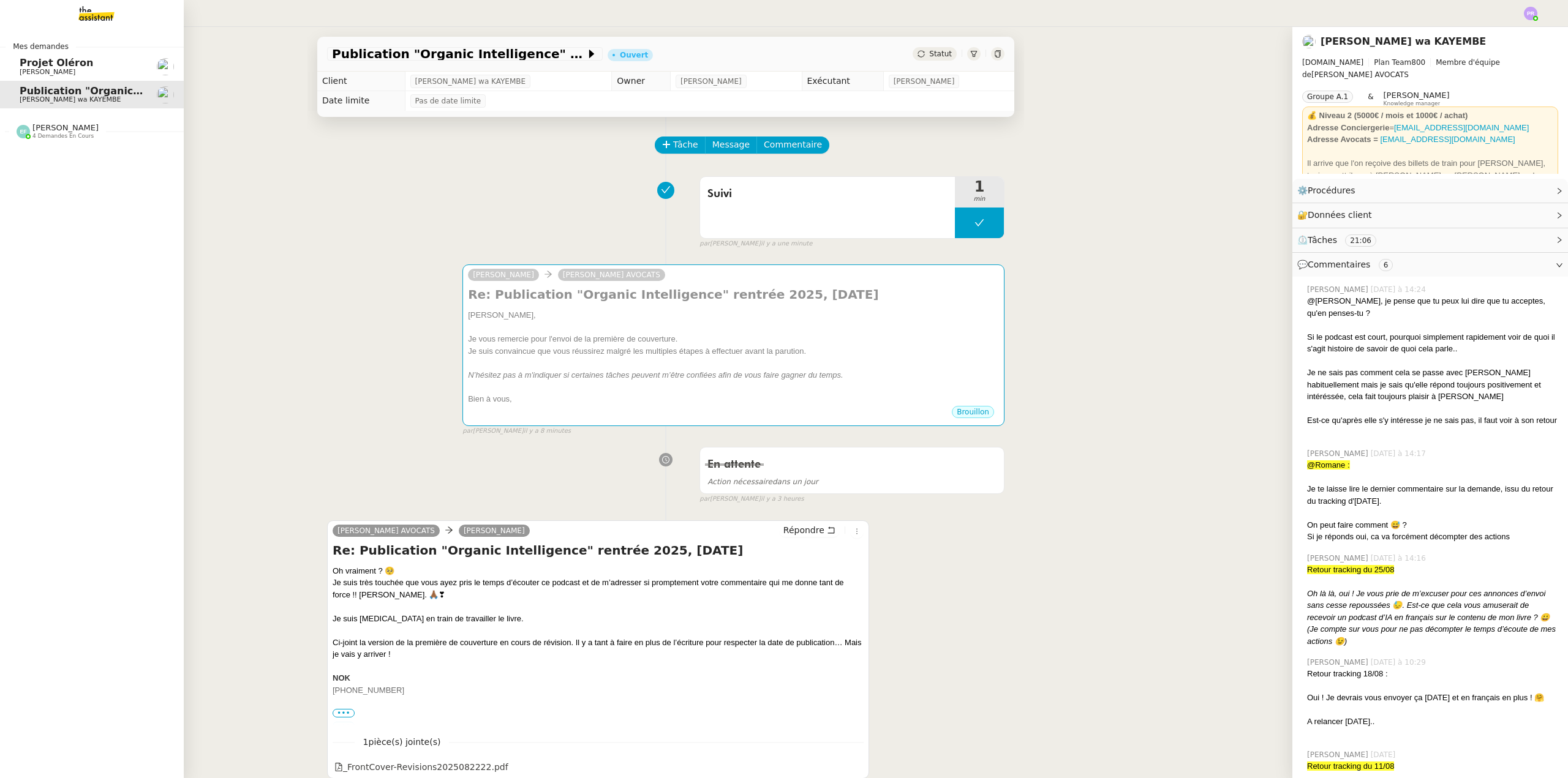
click at [119, 59] on span "Projet Oléron" at bounding box center [82, 62] width 123 height 11
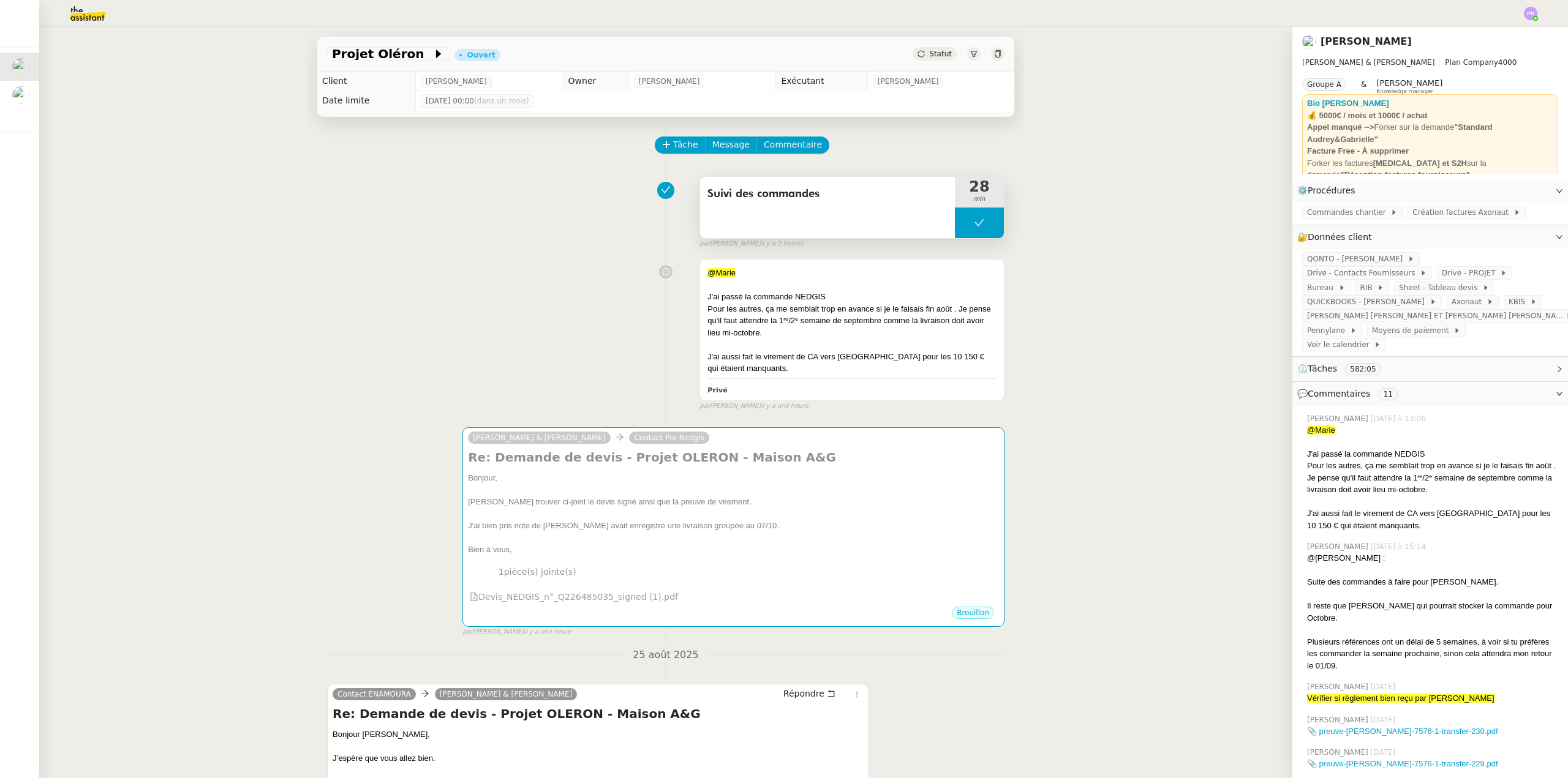
click at [963, 221] on button at bounding box center [979, 223] width 49 height 31
click at [963, 221] on div at bounding box center [967, 223] width 24 height 31
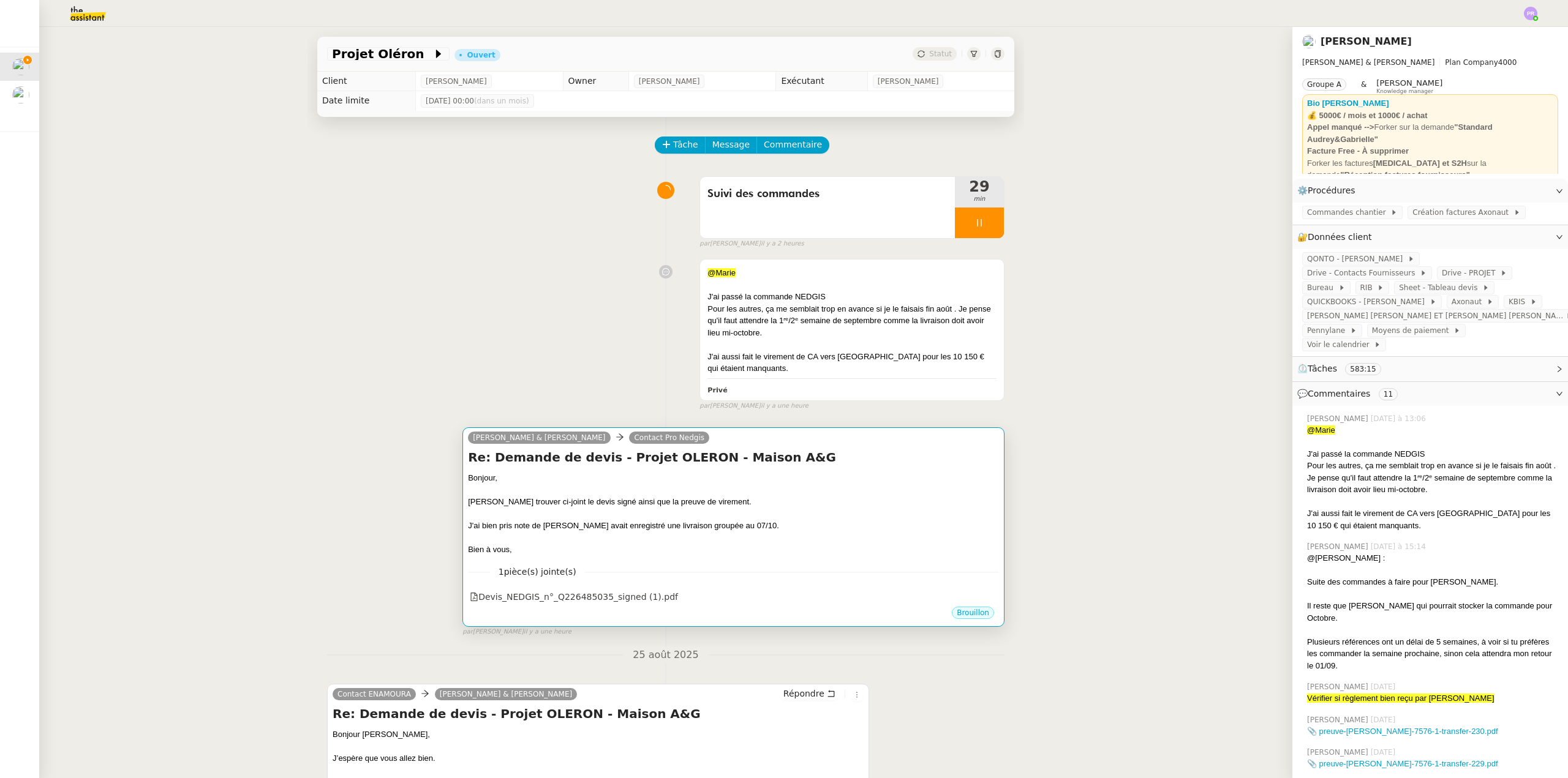
click at [523, 498] on div "[PERSON_NAME] trouver ci-joint le devis signé ainsi que la preuve de virement." at bounding box center [733, 501] width 531 height 12
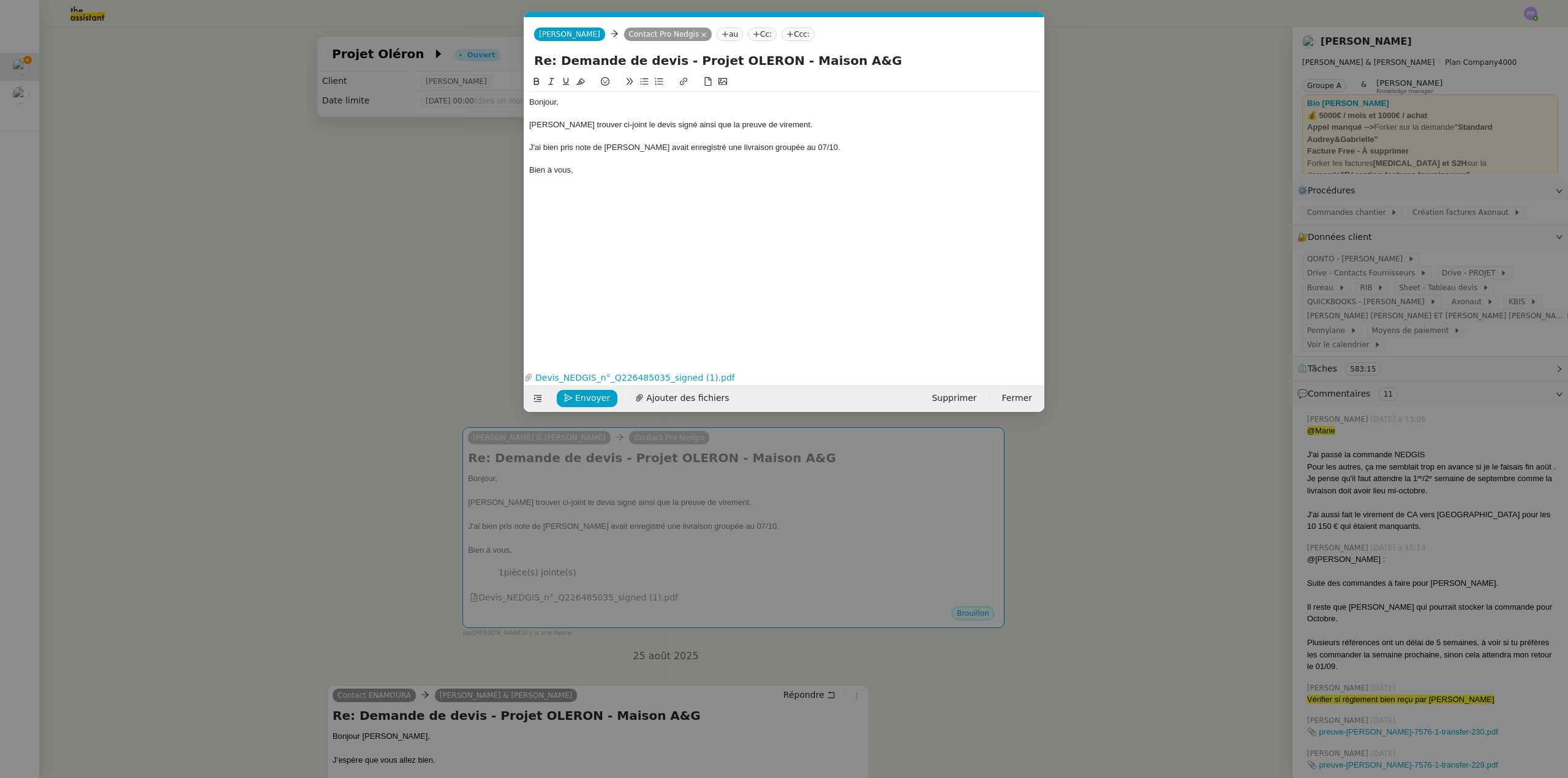
scroll to position [0, 26]
click at [601, 148] on div "J'ai bien pris note de [PERSON_NAME] avait enregistré une livraison groupée au …" at bounding box center [784, 147] width 510 height 11
click at [596, 134] on div at bounding box center [784, 136] width 510 height 11
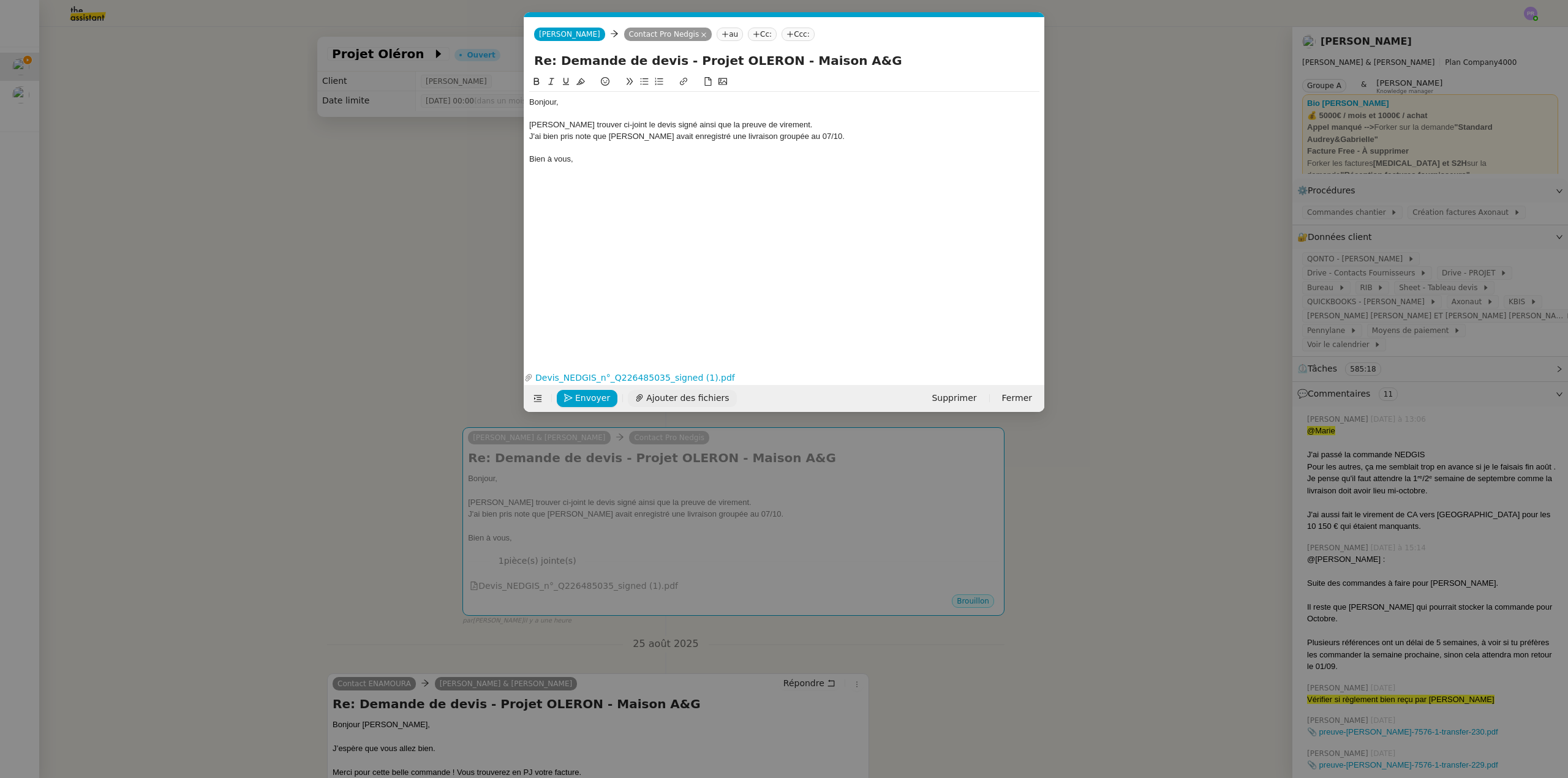
click at [659, 394] on span "Ajouter des fichiers" at bounding box center [687, 398] width 83 height 14
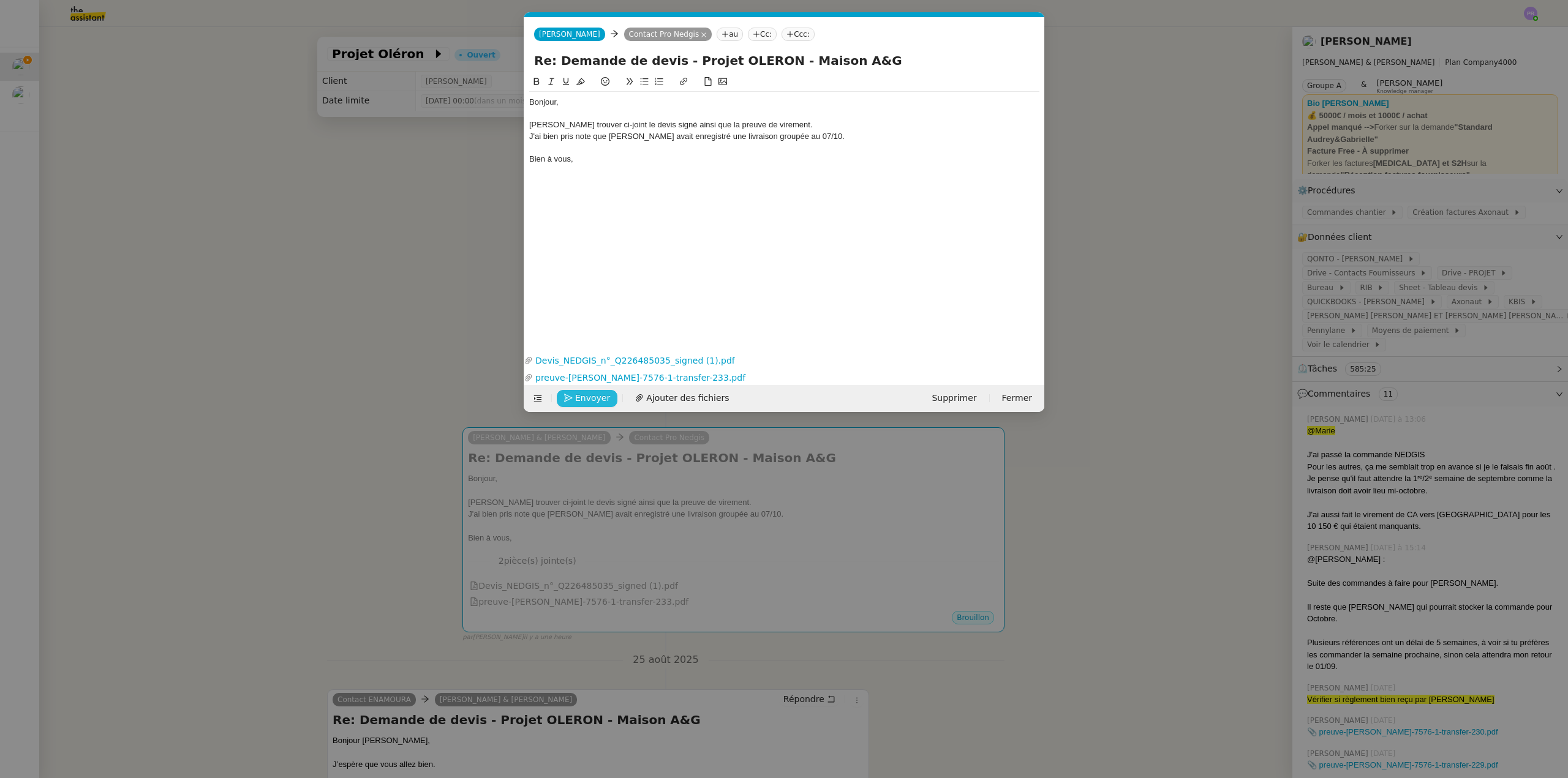
click at [580, 395] on span "Envoyer" at bounding box center [593, 398] width 35 height 14
click at [580, 395] on span "Confirmer l'envoi" at bounding box center [612, 398] width 73 height 14
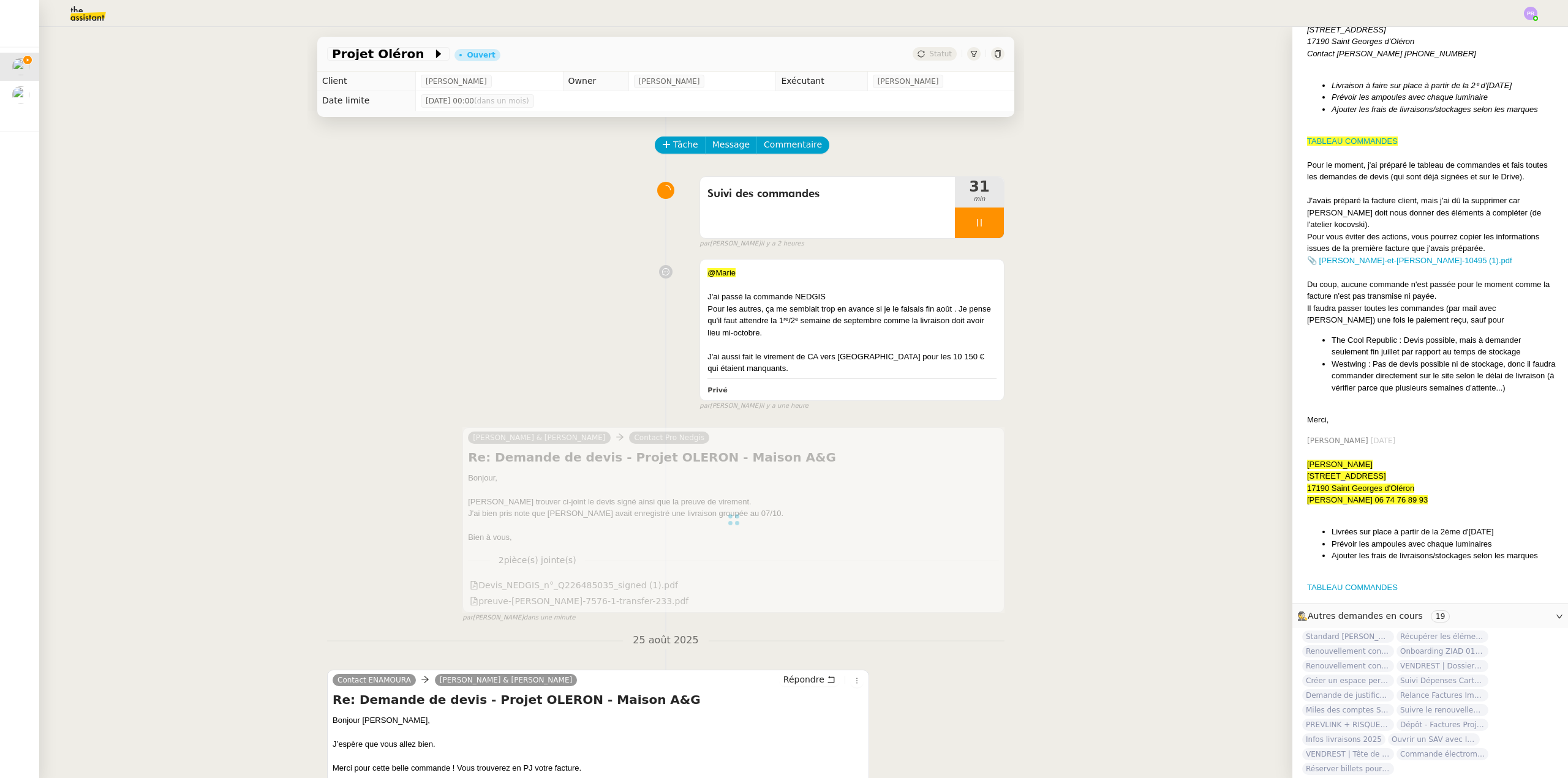
scroll to position [1453, 0]
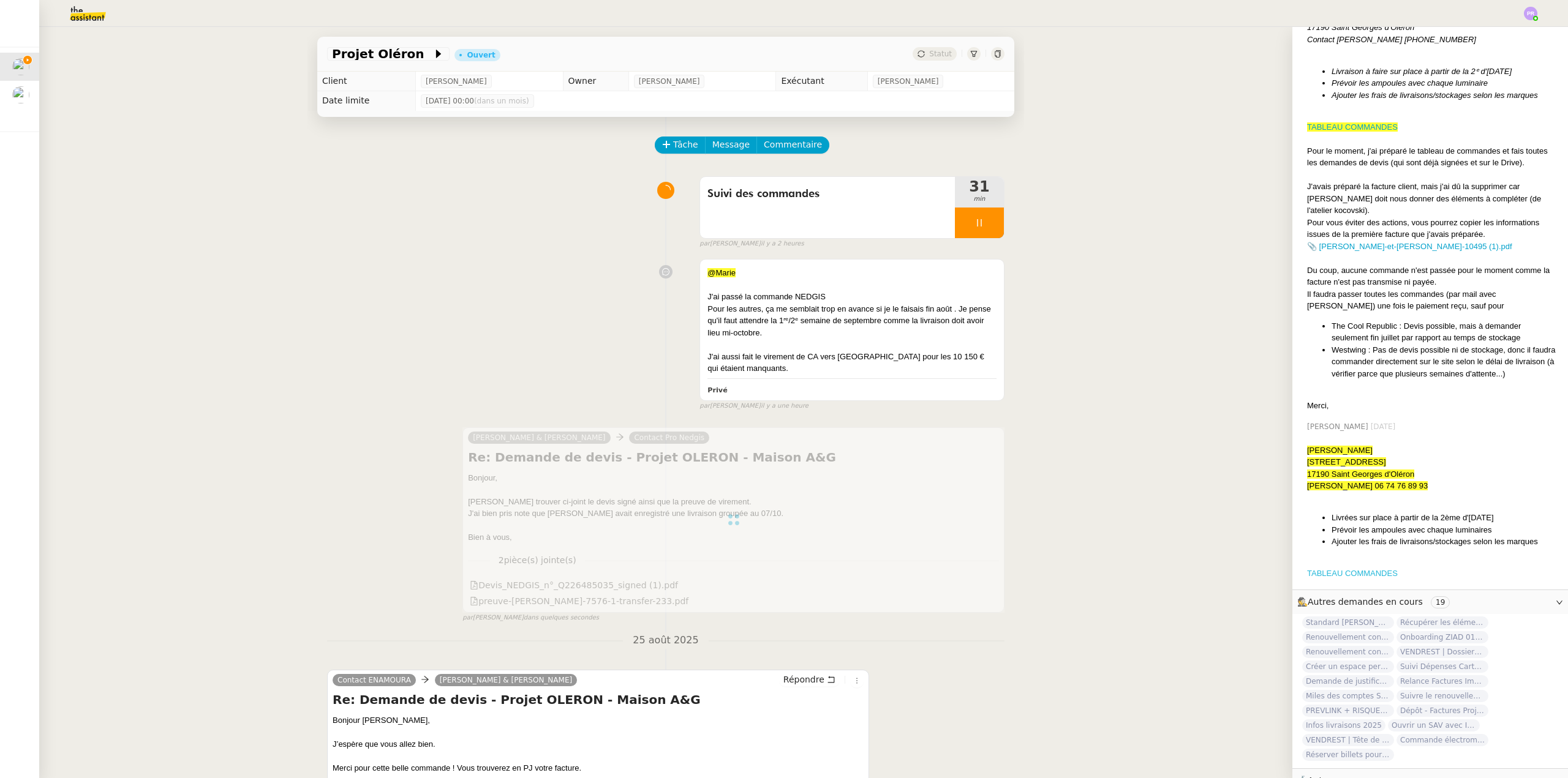
click at [1373, 569] on link "TABLEAU COMMANDES" at bounding box center [1351, 573] width 90 height 10
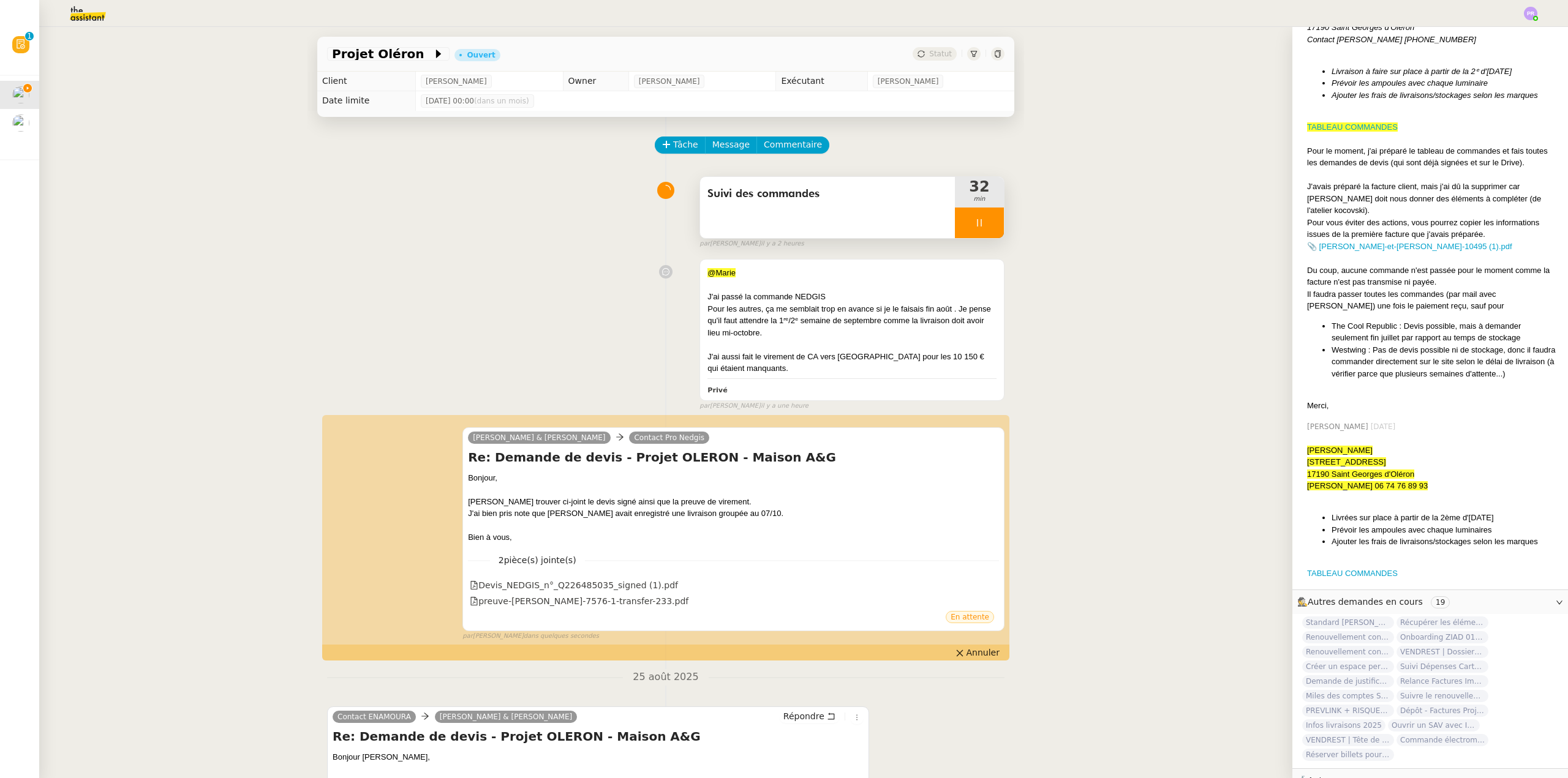
click at [975, 222] on div at bounding box center [979, 223] width 49 height 31
click at [986, 225] on icon at bounding box center [991, 222] width 10 height 10
click at [811, 286] on div at bounding box center [852, 285] width 289 height 12
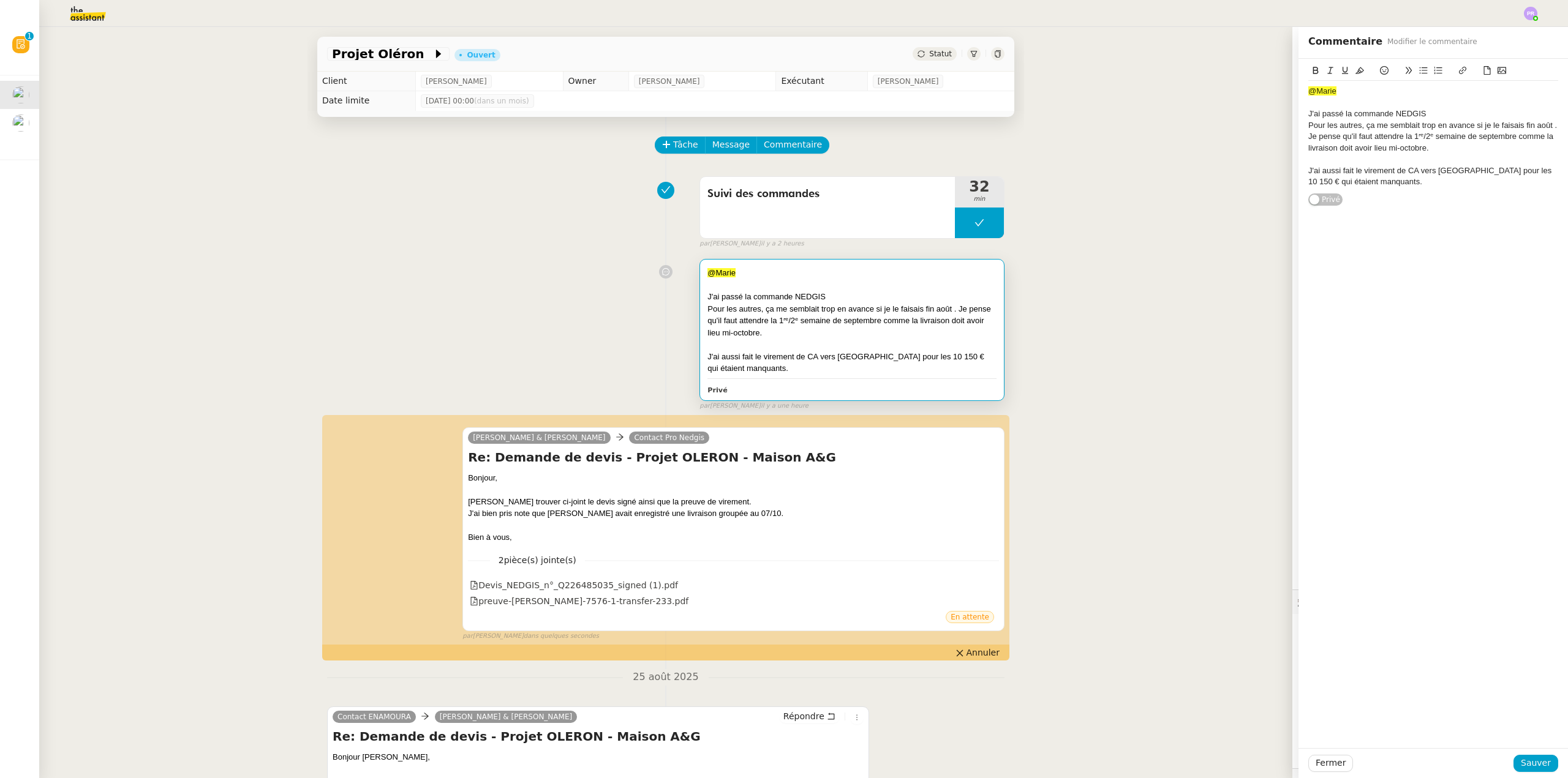
click at [344, 263] on div "@[PERSON_NAME]ai passé la commande NEDGIS Pour les autres, ça me semblait trop …" at bounding box center [665, 332] width 677 height 157
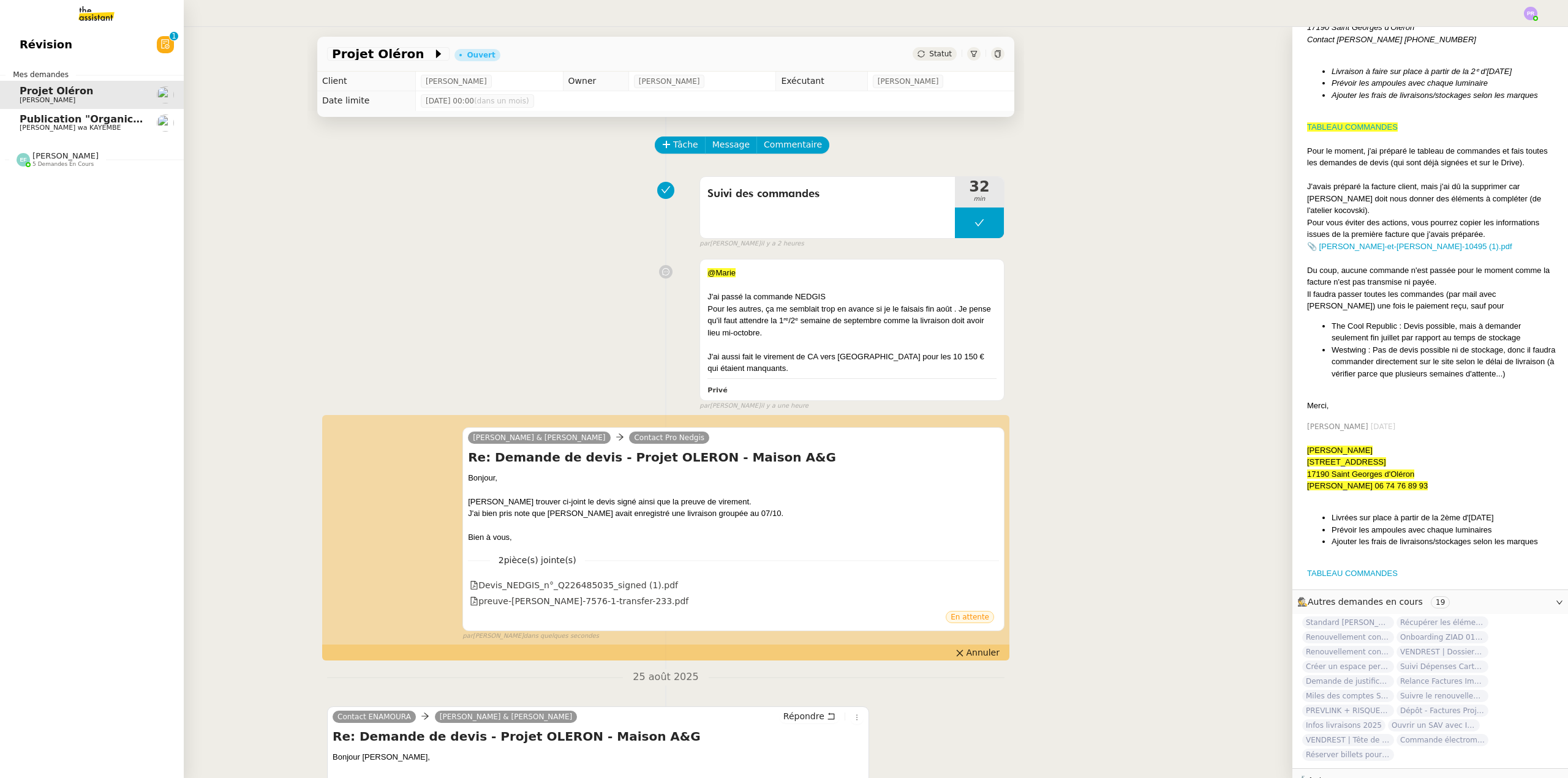
click at [90, 125] on span "[PERSON_NAME] wa KAYEMBE" at bounding box center [71, 127] width 101 height 8
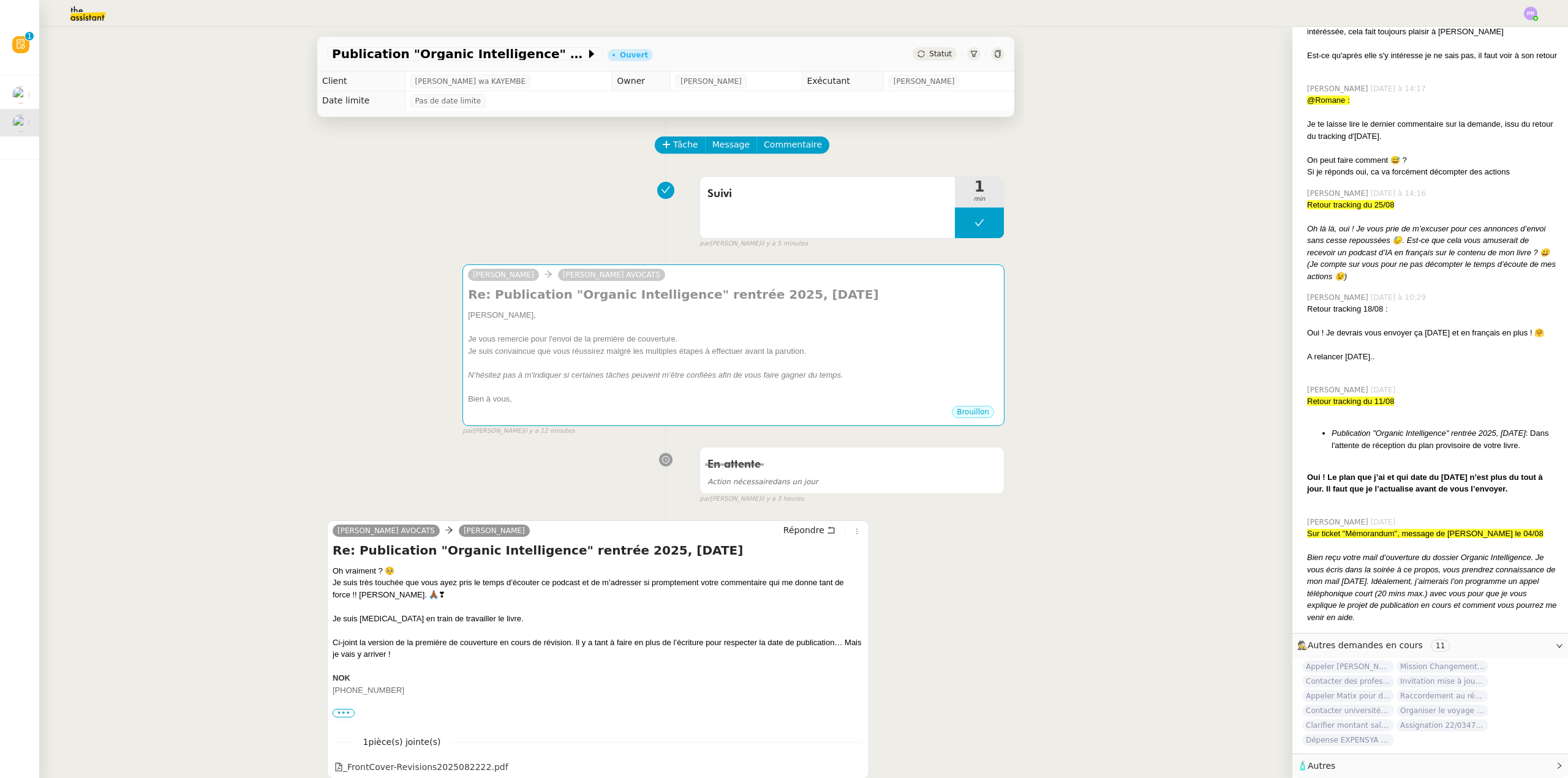
scroll to position [395, 0]
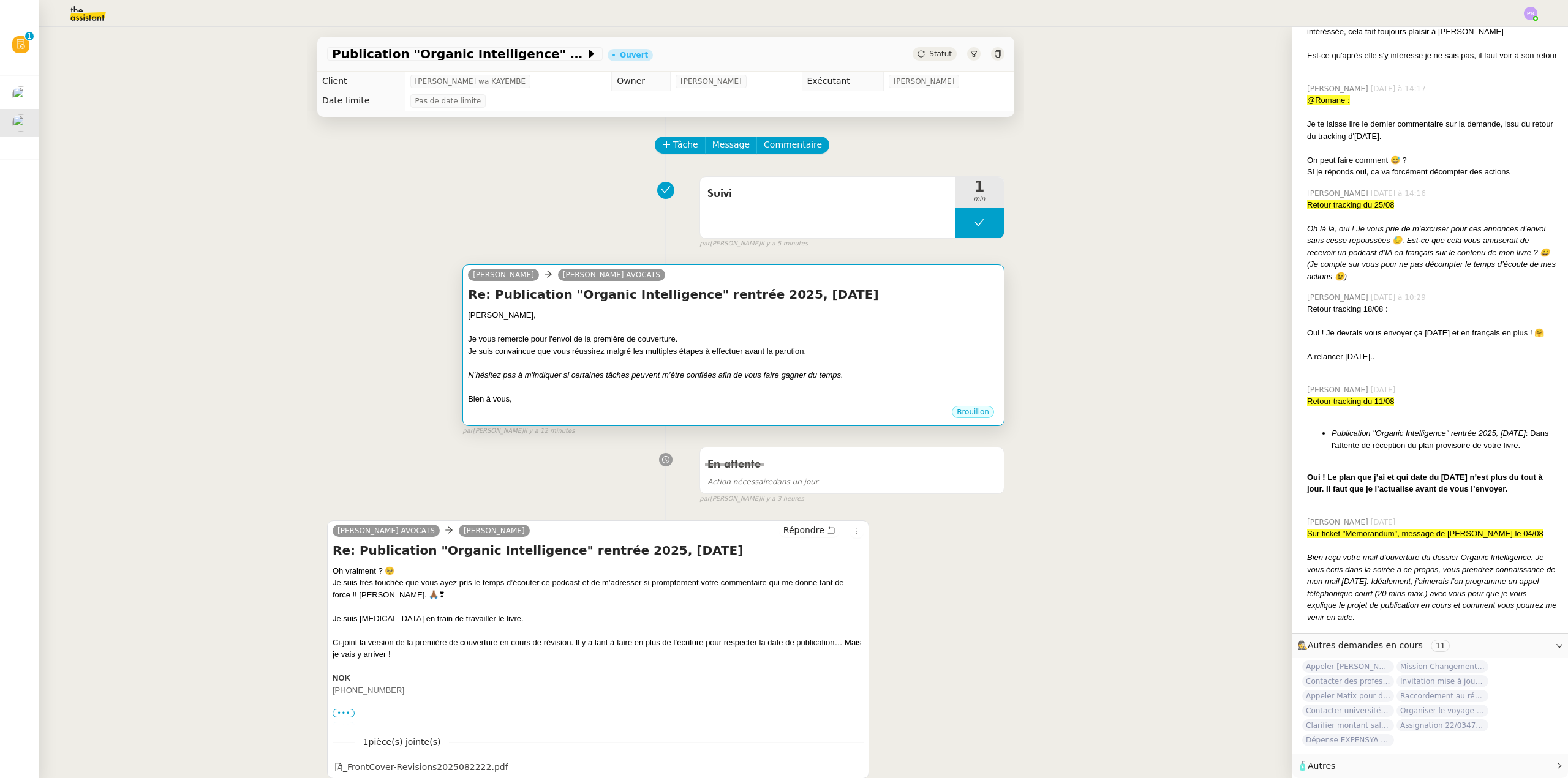
click at [737, 330] on div at bounding box center [733, 327] width 531 height 12
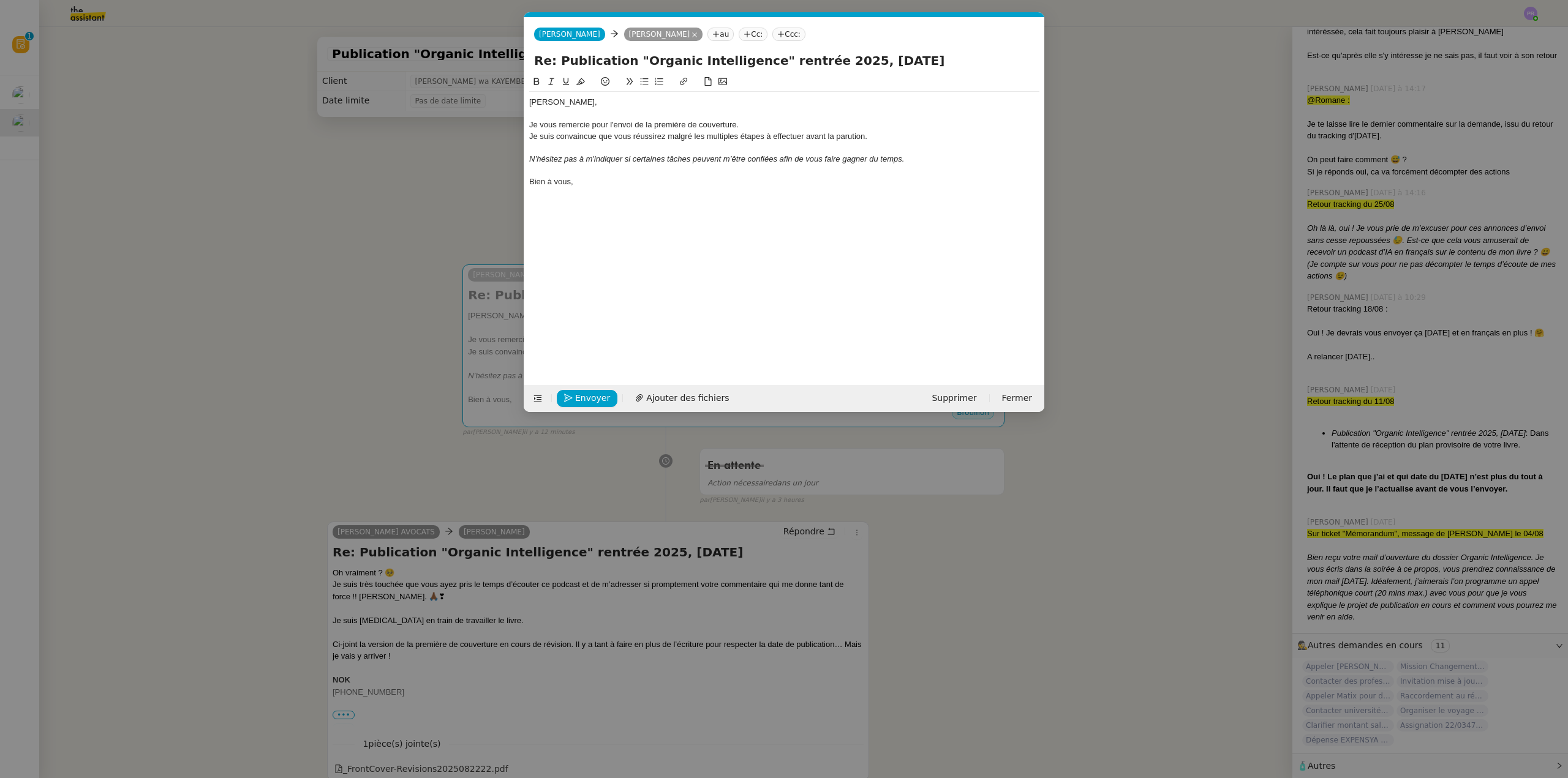
scroll to position [0, 26]
click at [582, 397] on span "Envoyer" at bounding box center [593, 398] width 35 height 14
click at [582, 397] on span "Confirmer l'envoi" at bounding box center [612, 398] width 73 height 14
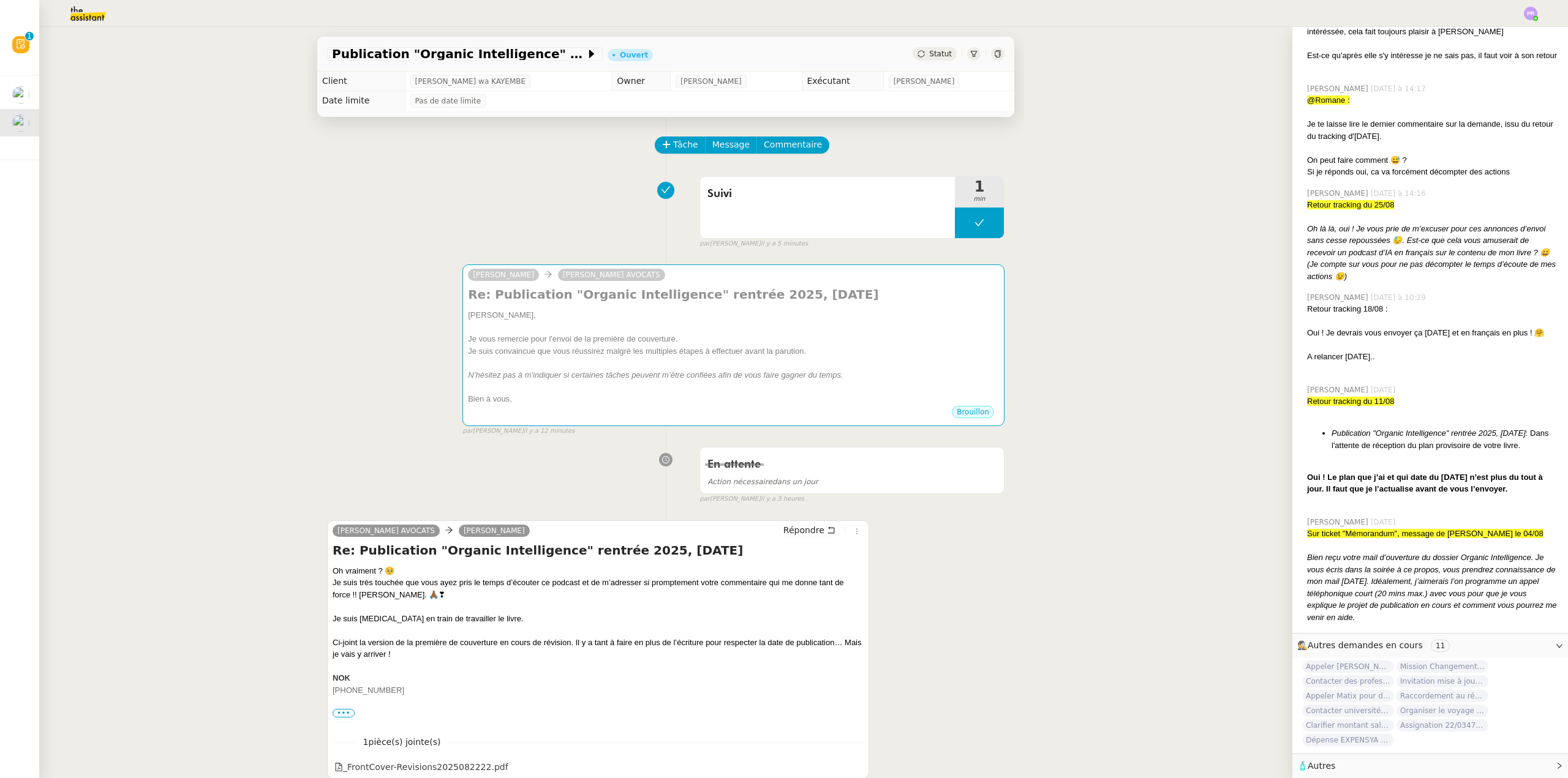
scroll to position [395, 0]
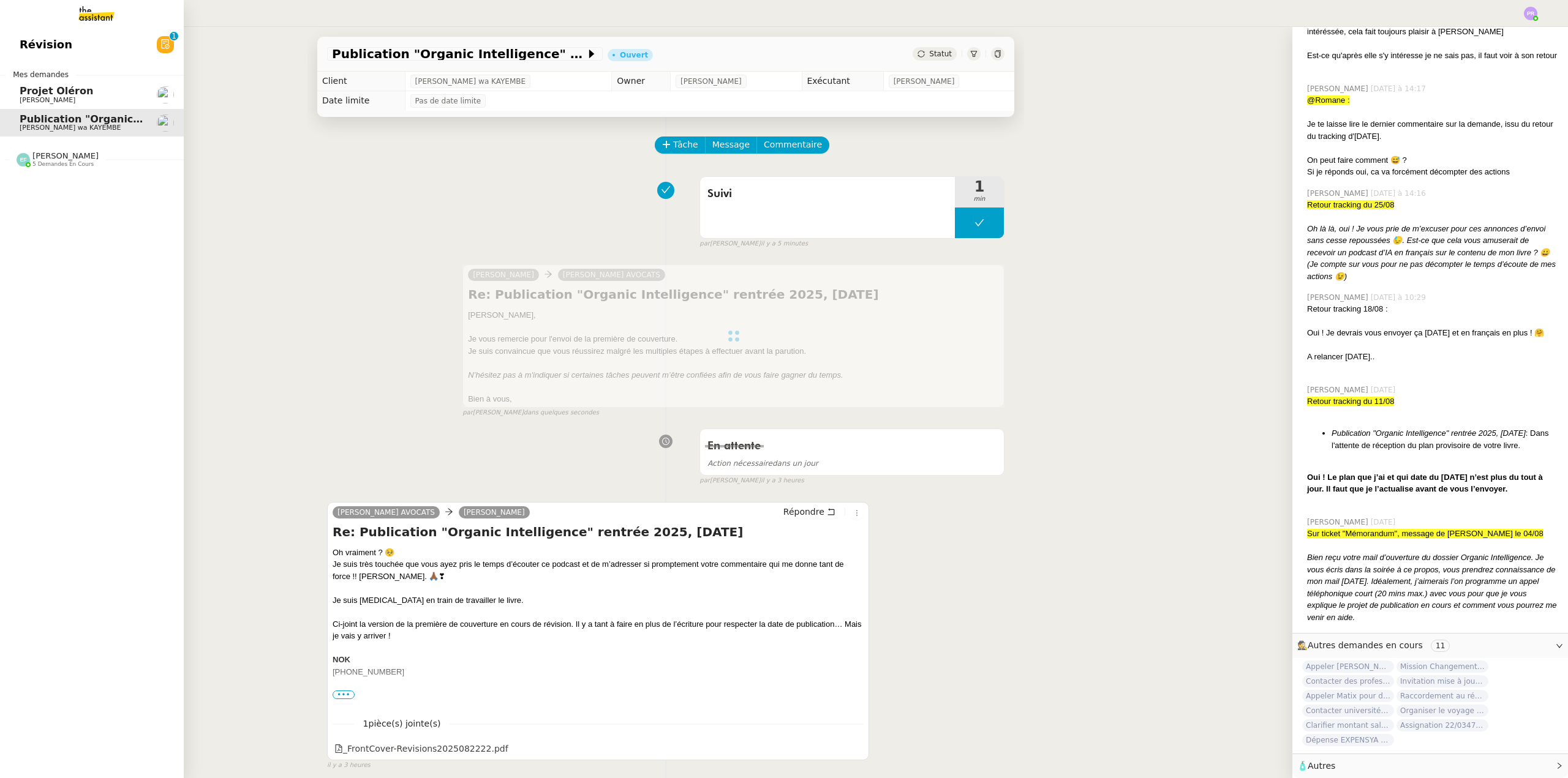
click at [93, 94] on span "Projet Oléron" at bounding box center [82, 91] width 123 height 11
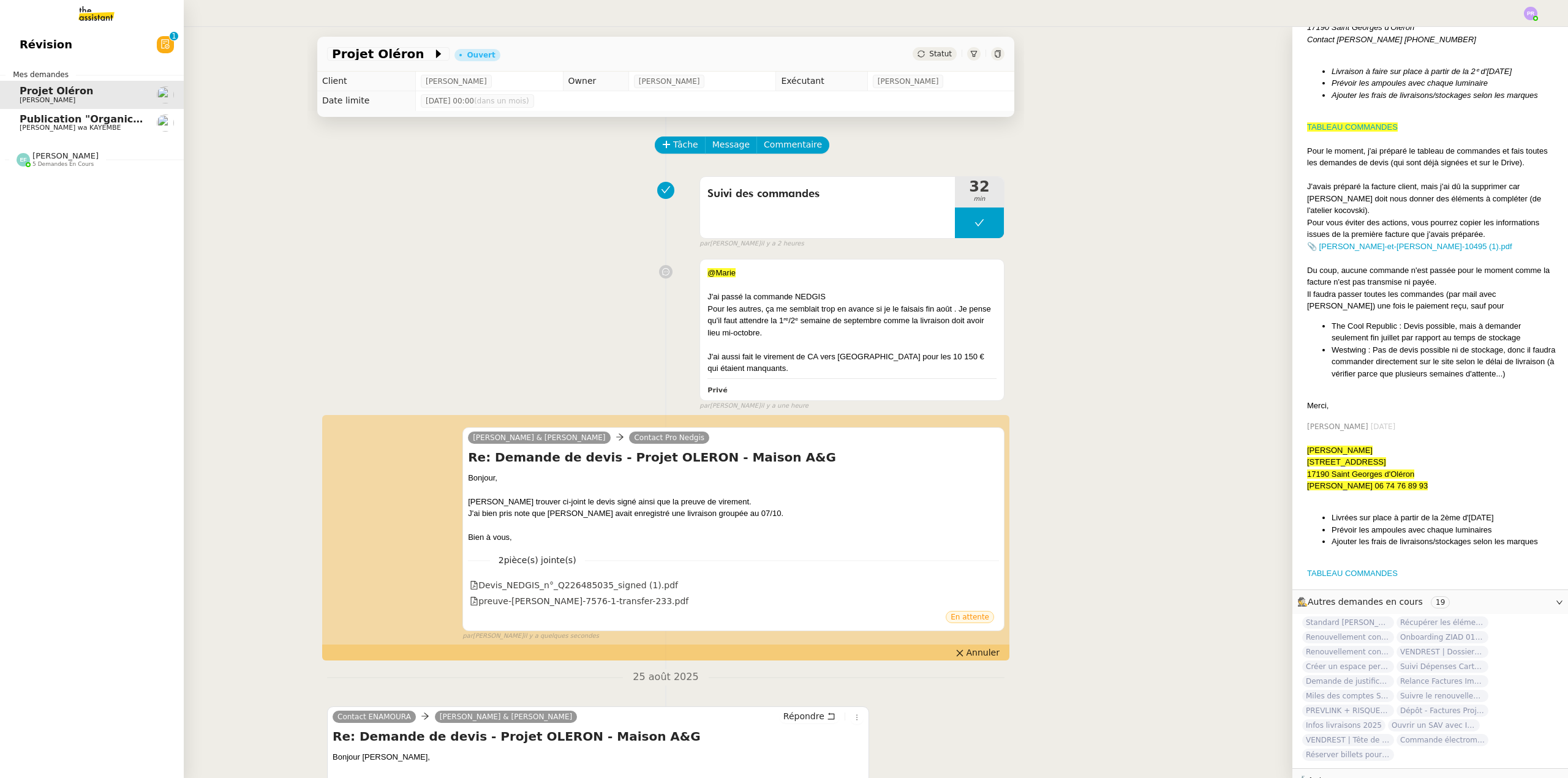
click at [111, 118] on span "Publication "Organic Intelligence" rentrée 2025, [DATE]" at bounding box center [173, 119] width 307 height 12
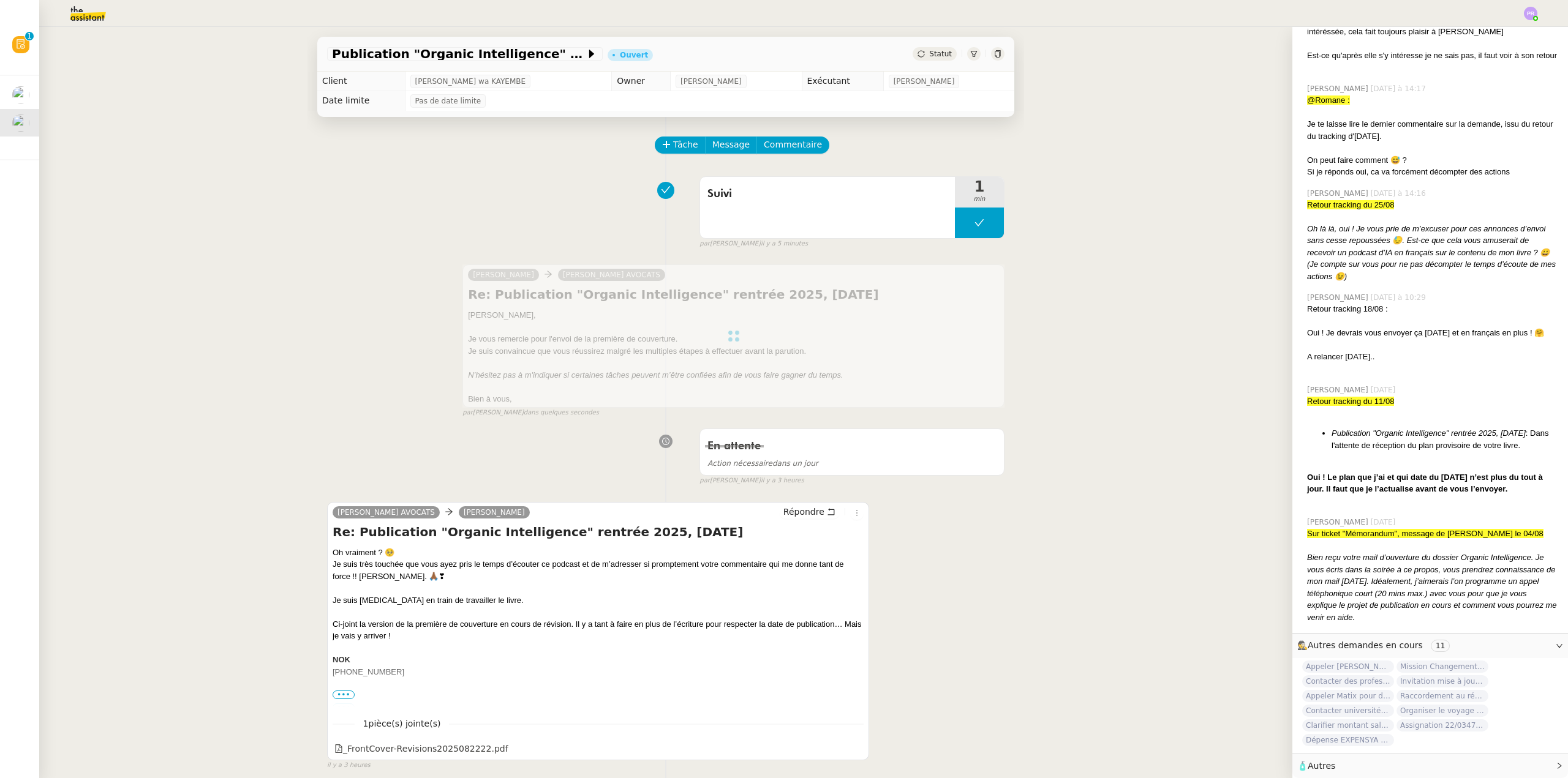
scroll to position [395, 0]
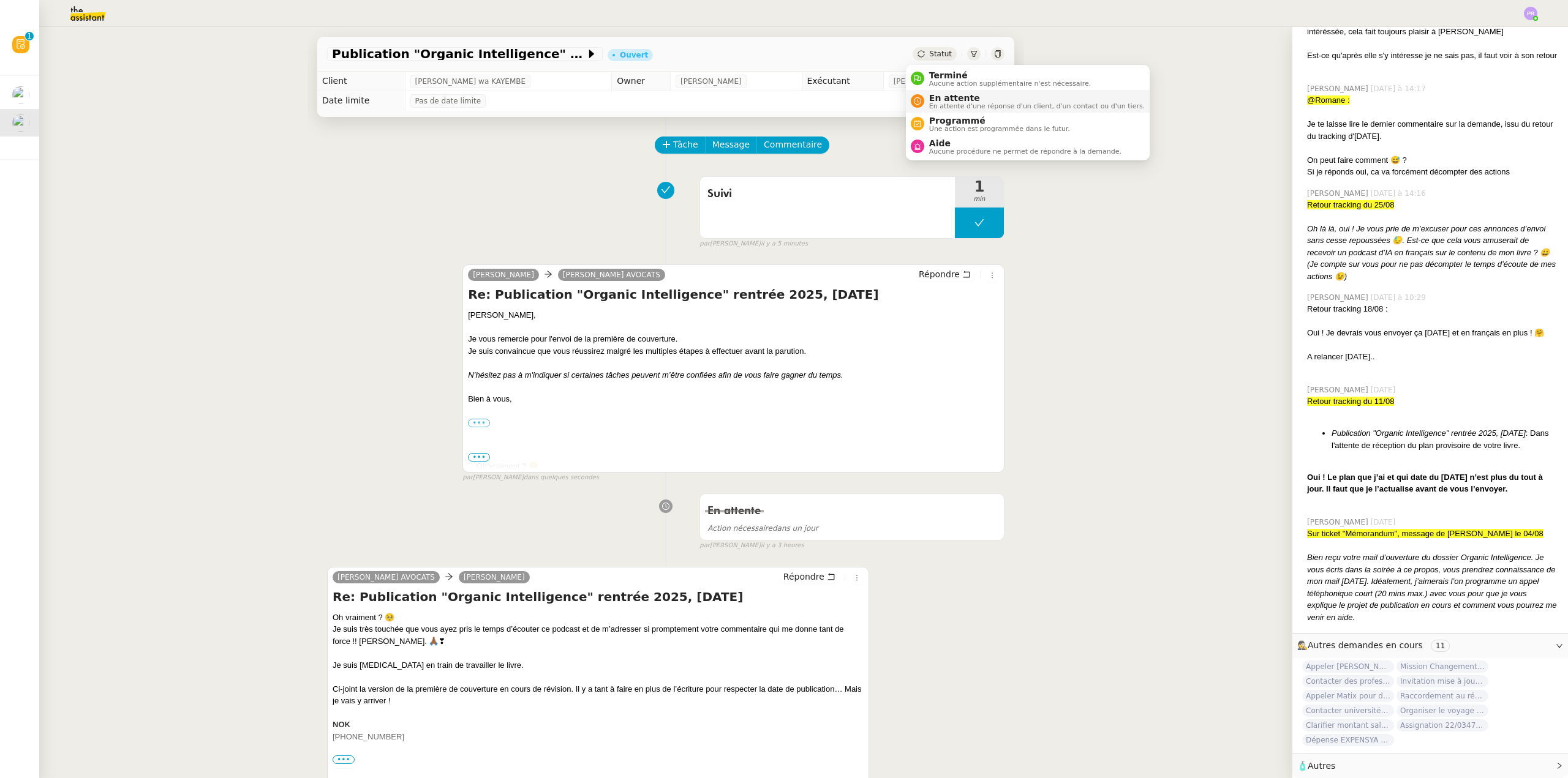
click at [951, 99] on span "En attente" at bounding box center [1037, 98] width 216 height 10
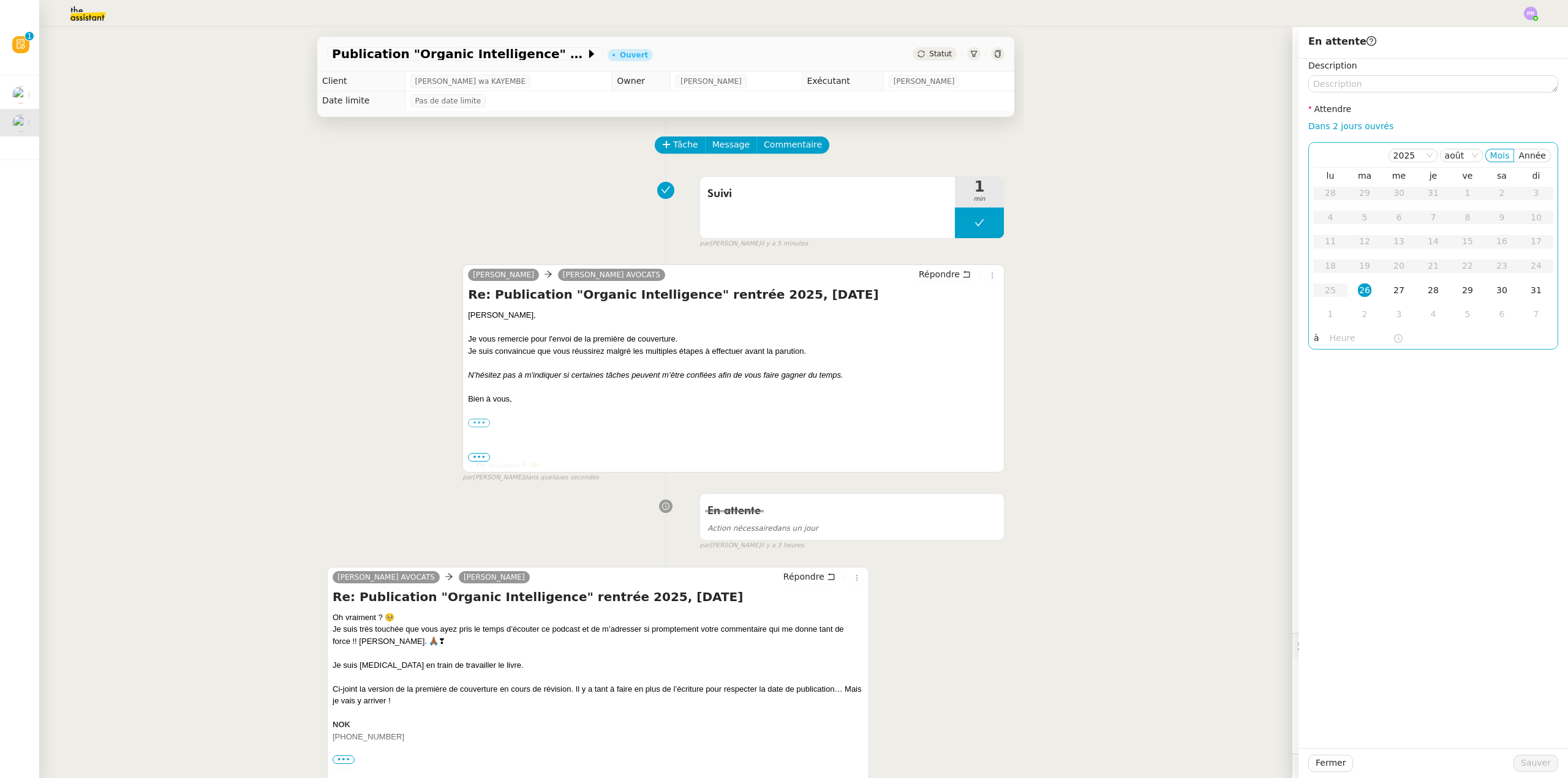
scroll to position [395, 0]
click at [1428, 286] on div "28" at bounding box center [1433, 290] width 13 height 13
click at [1528, 768] on span "Sauver" at bounding box center [1535, 763] width 30 height 14
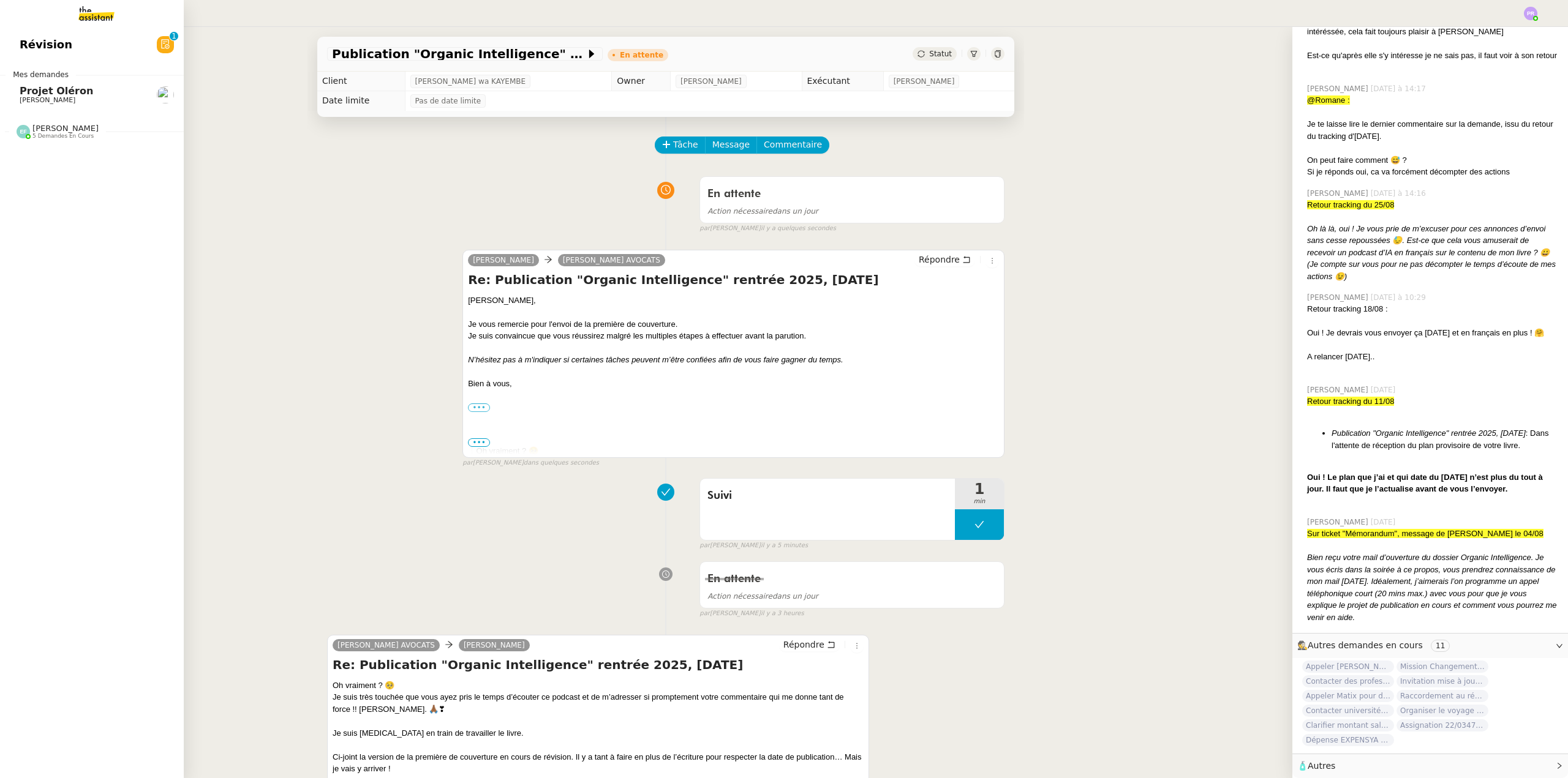
click at [109, 90] on span "Projet Oléron" at bounding box center [82, 91] width 123 height 11
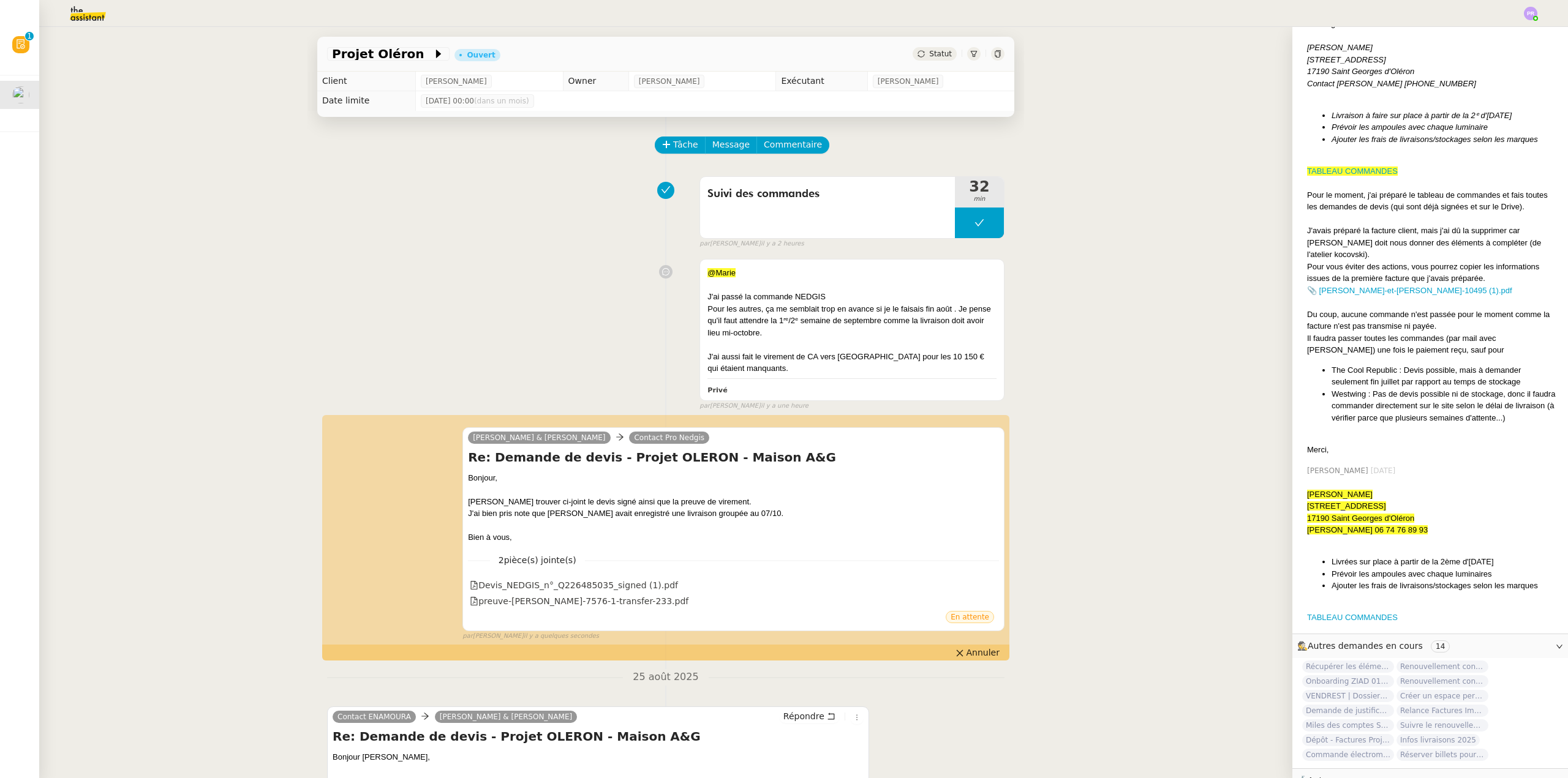
scroll to position [1453, 0]
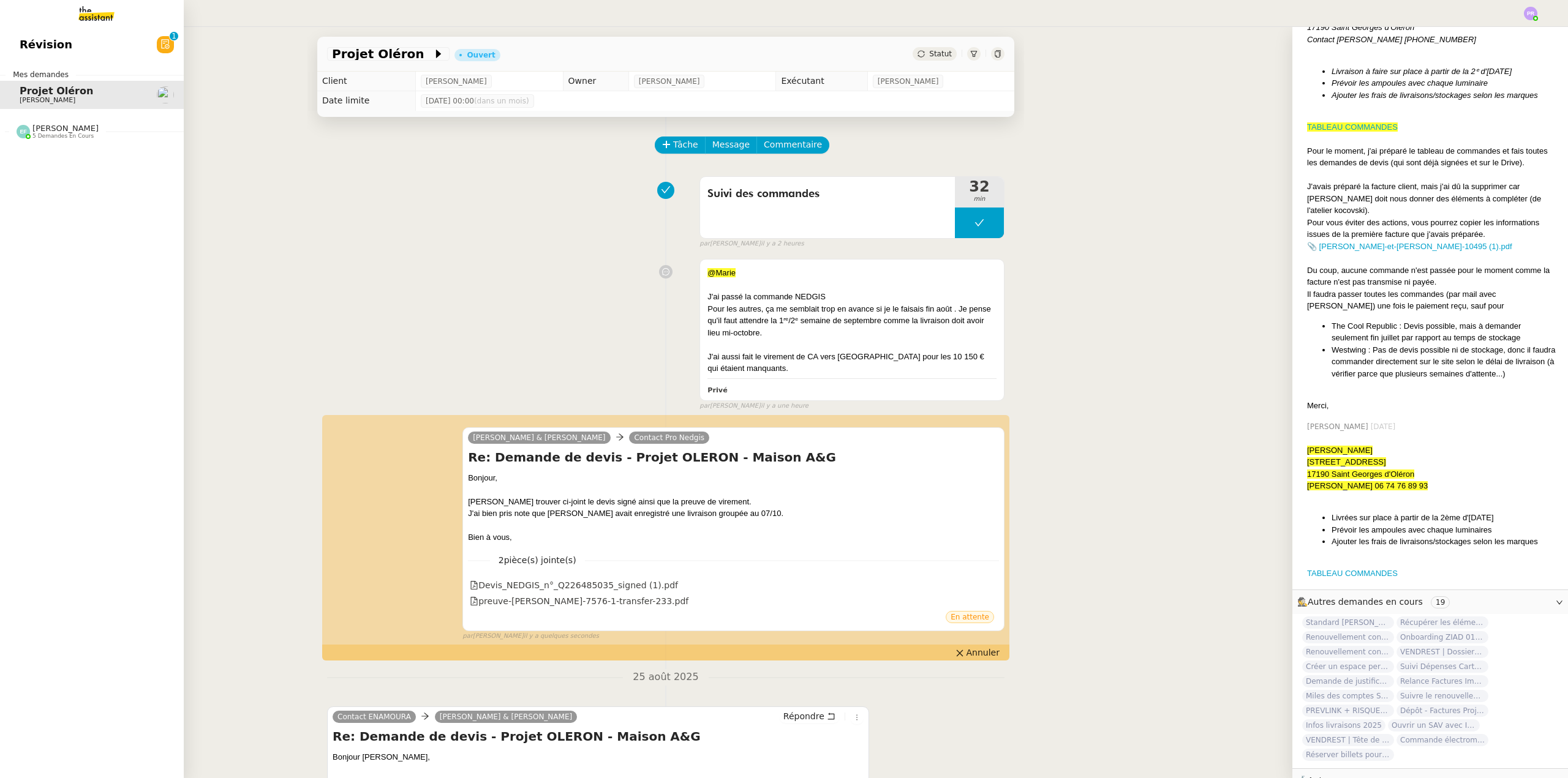
click at [66, 128] on span "[PERSON_NAME]" at bounding box center [65, 128] width 66 height 10
click at [93, 265] on span "Arrêt [PERSON_NAME] [DATE]" at bounding box center [101, 266] width 164 height 12
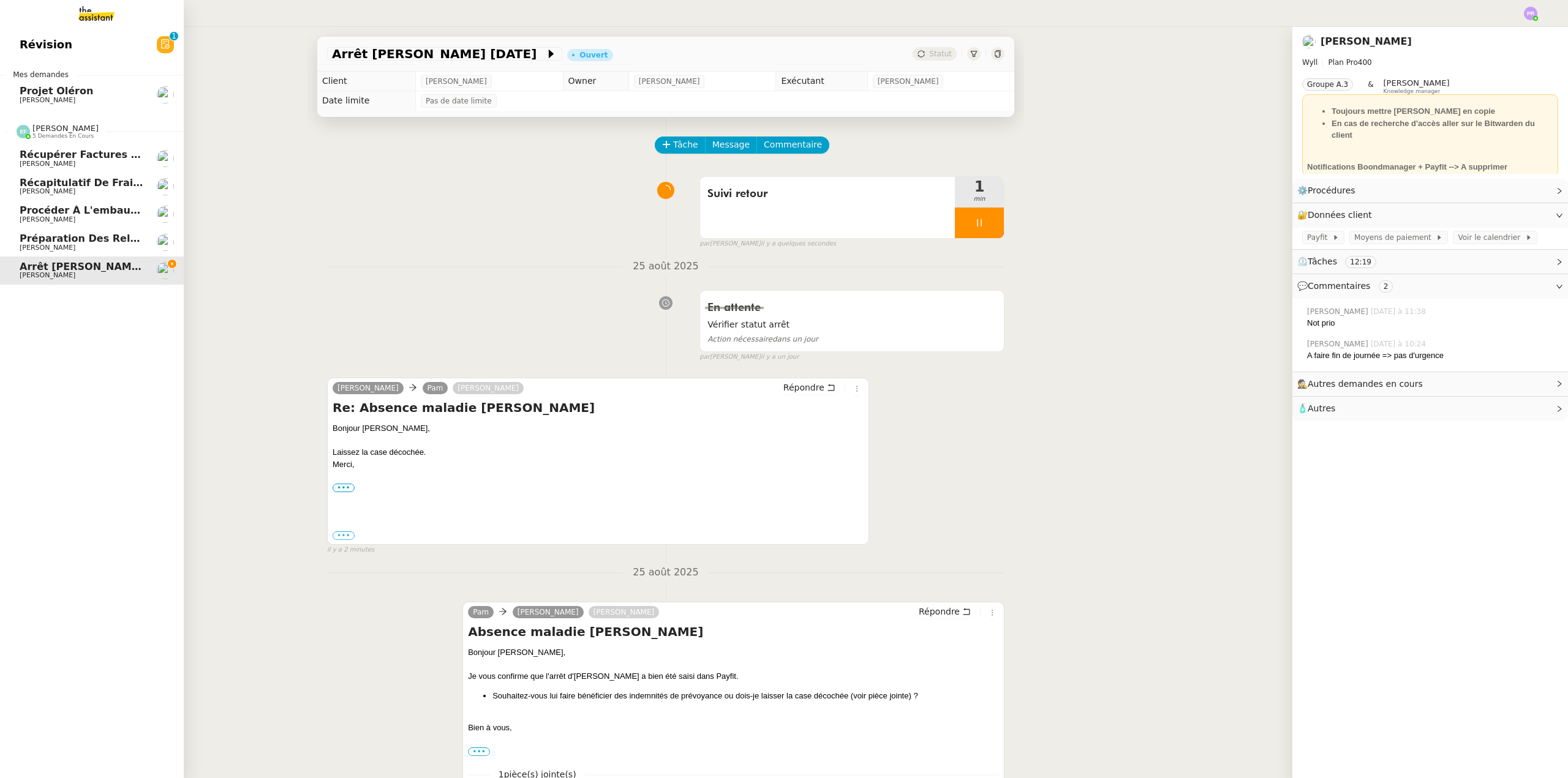
click at [95, 245] on span "[PERSON_NAME]" at bounding box center [82, 248] width 123 height 7
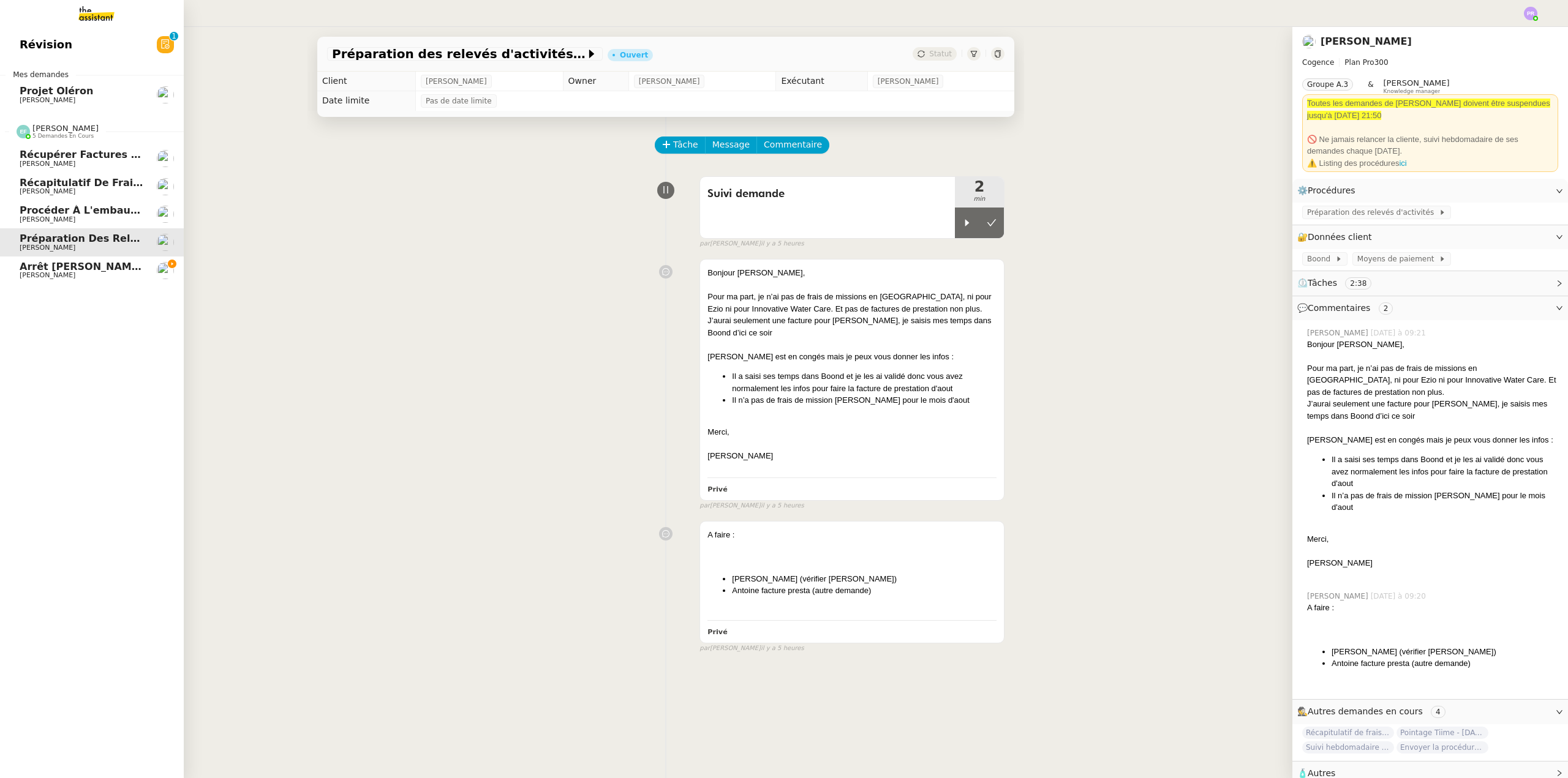
click at [100, 211] on span "Procéder à l'embauche d'[PERSON_NAME]" at bounding box center [137, 211] width 236 height 12
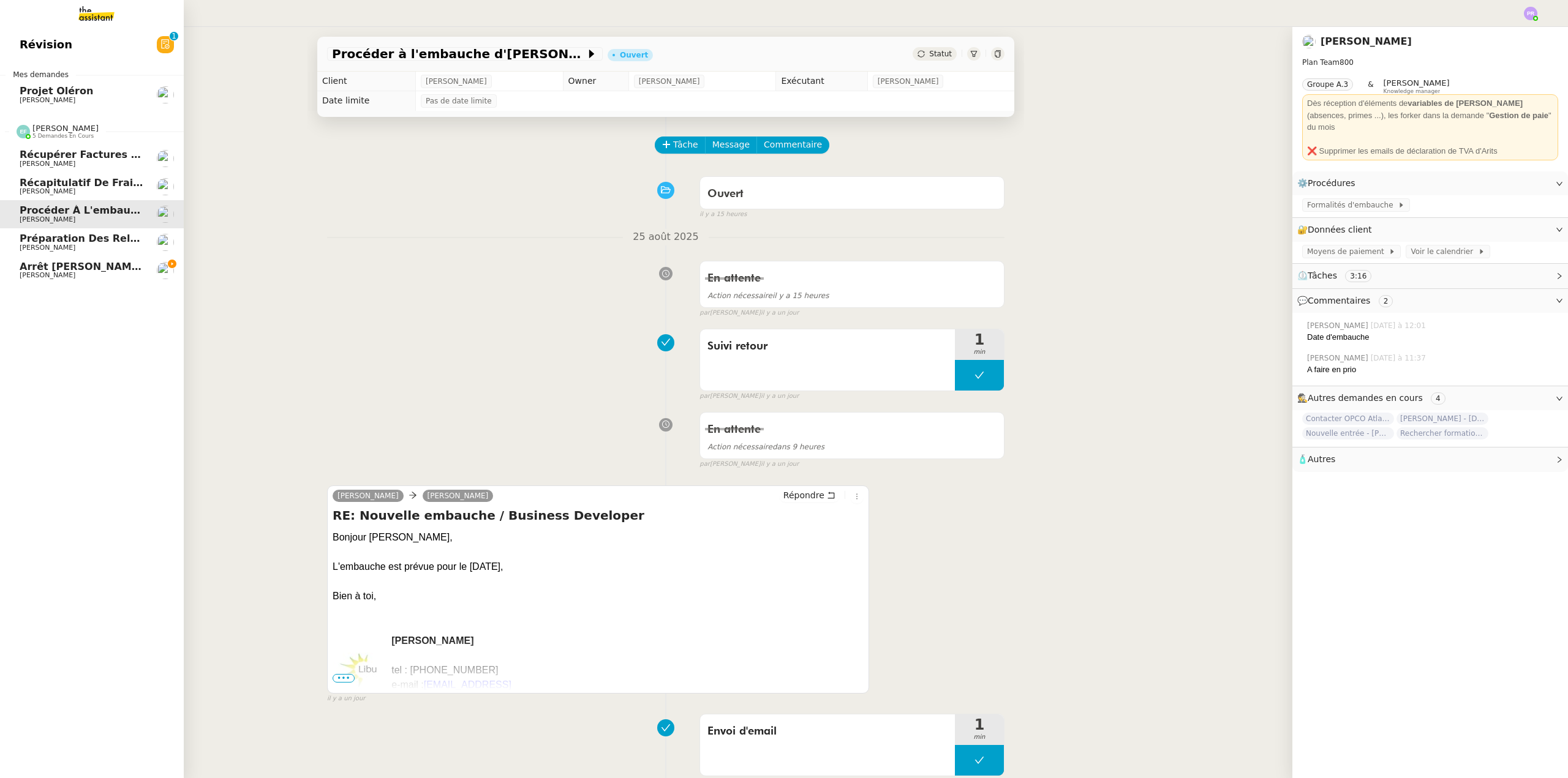
click at [99, 183] on span "Récapitulatif de frais de projet - [DATE]" at bounding box center [131, 183] width 223 height 12
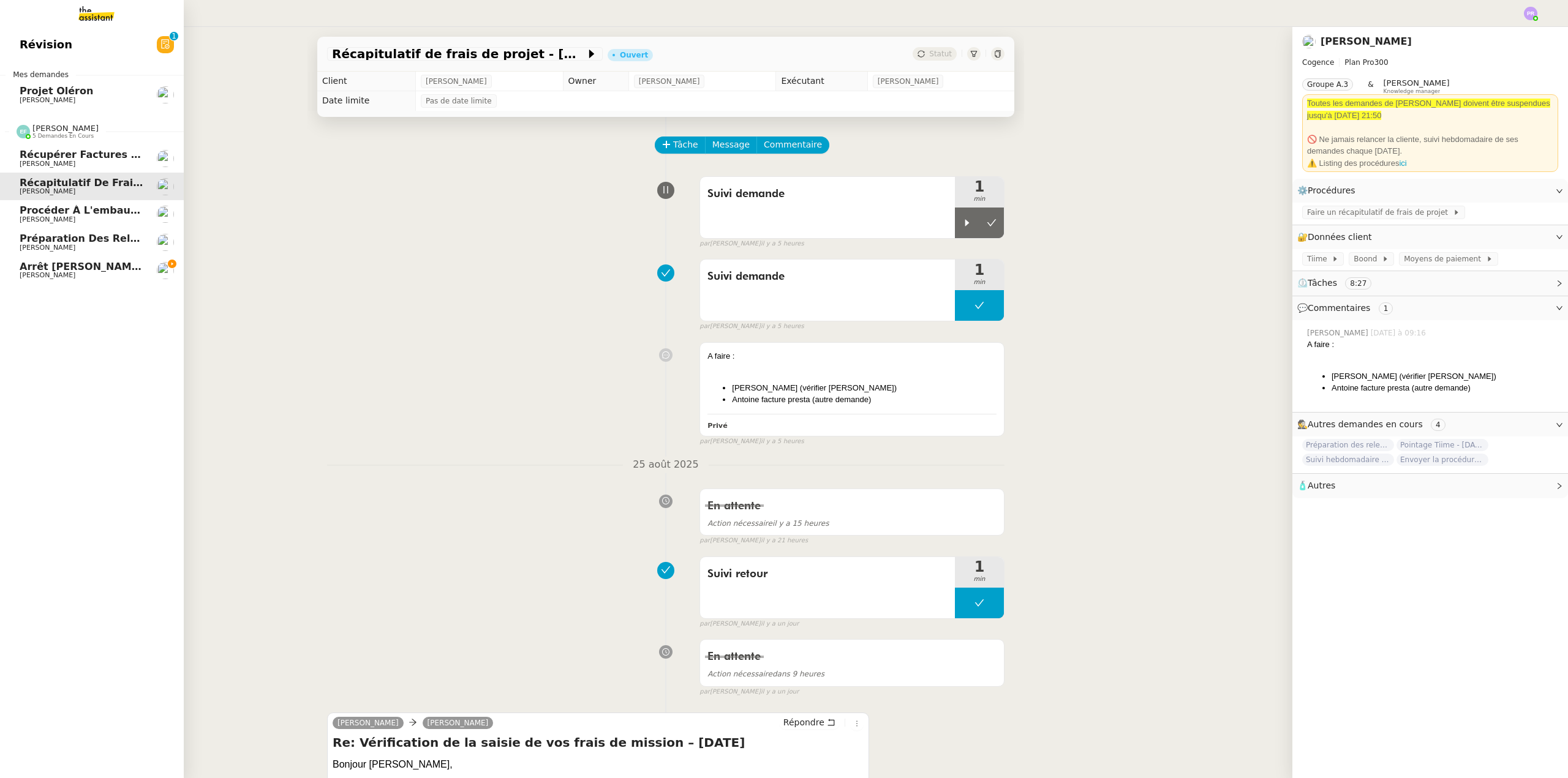
click at [116, 156] on span "Récupérer factures - [DATE]" at bounding box center [98, 155] width 156 height 12
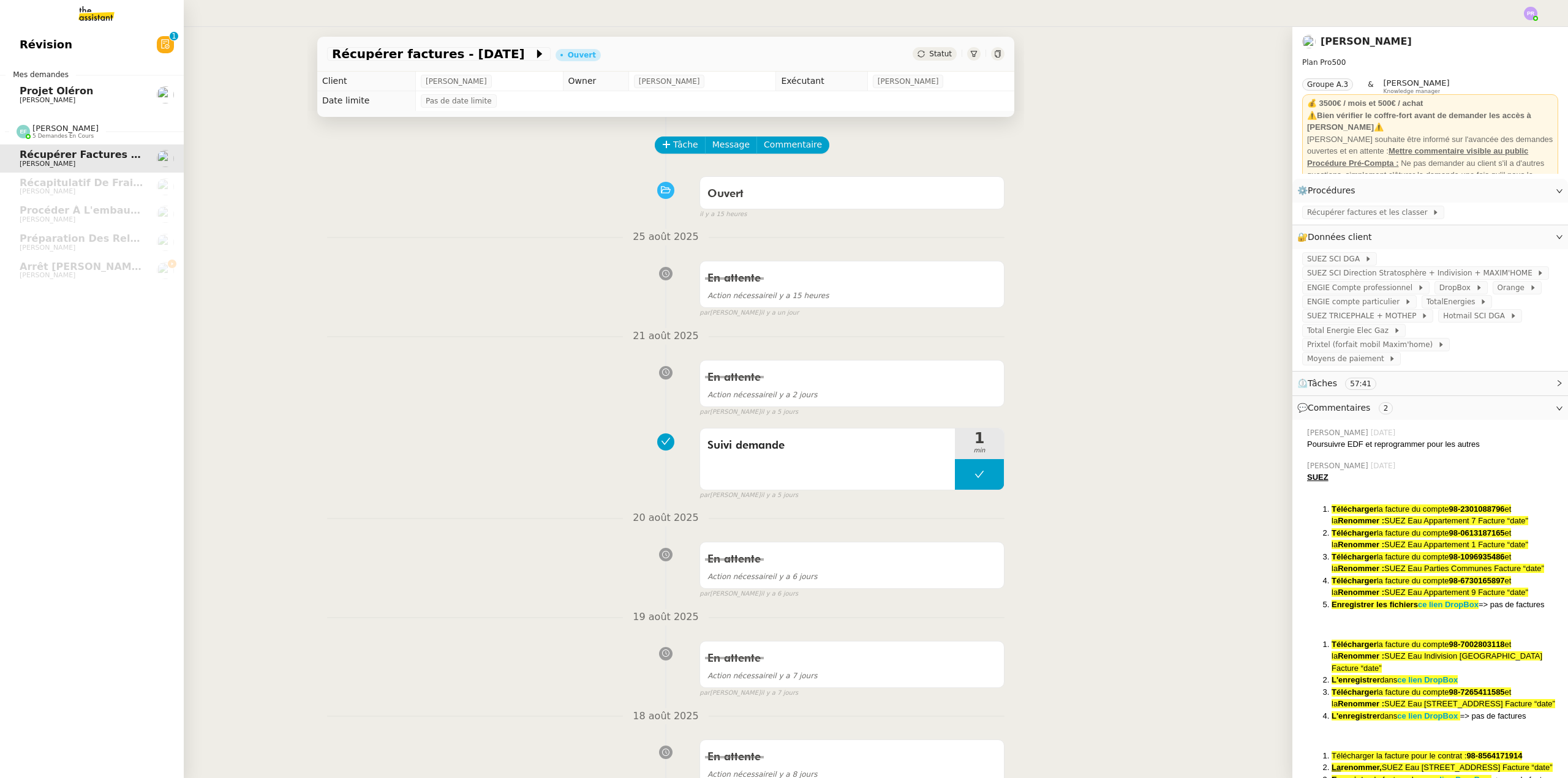
click at [120, 94] on span "Projet Oléron" at bounding box center [82, 91] width 123 height 11
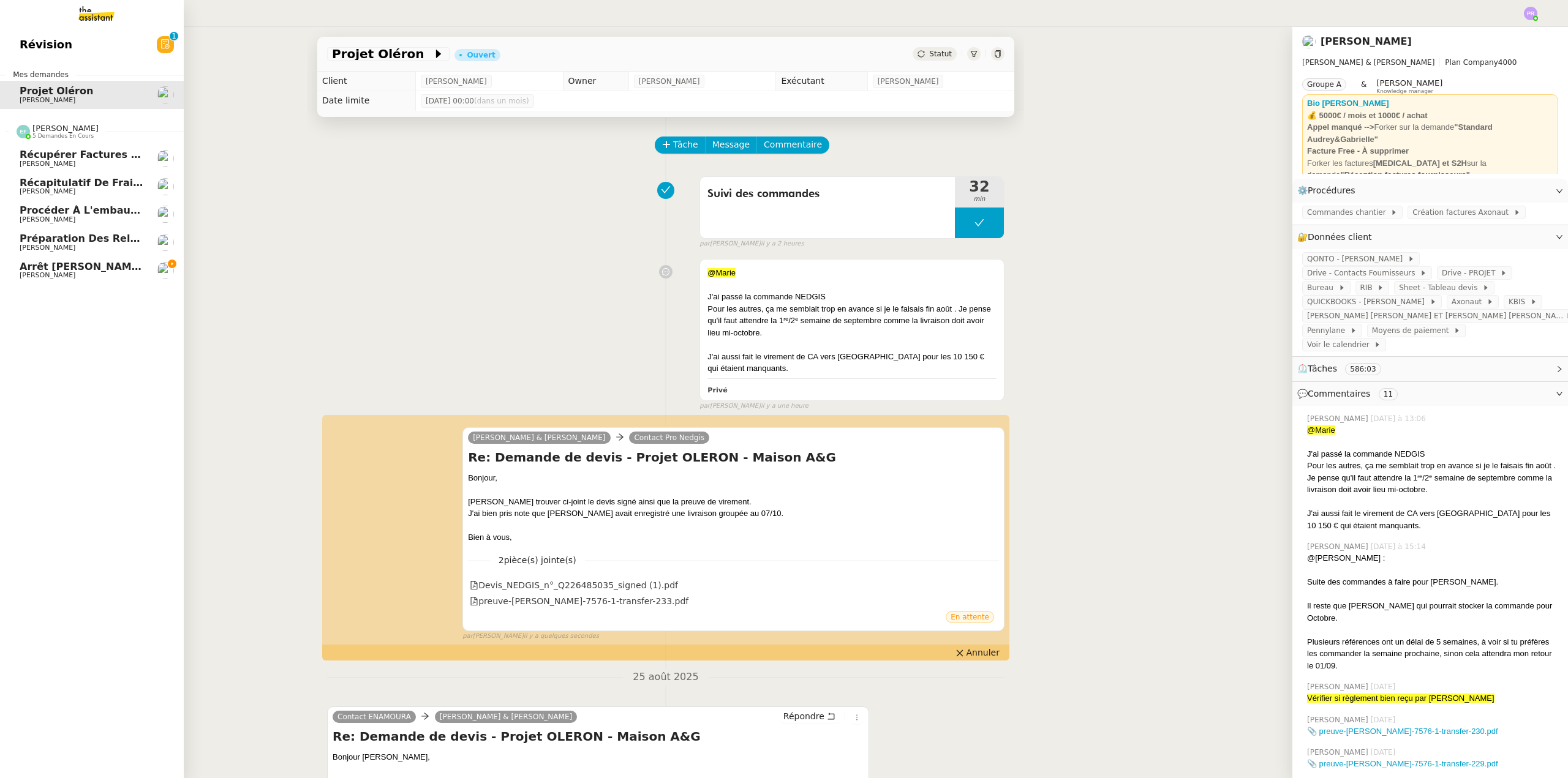
click at [112, 269] on span "Arrêt [PERSON_NAME] [DATE]" at bounding box center [101, 266] width 164 height 12
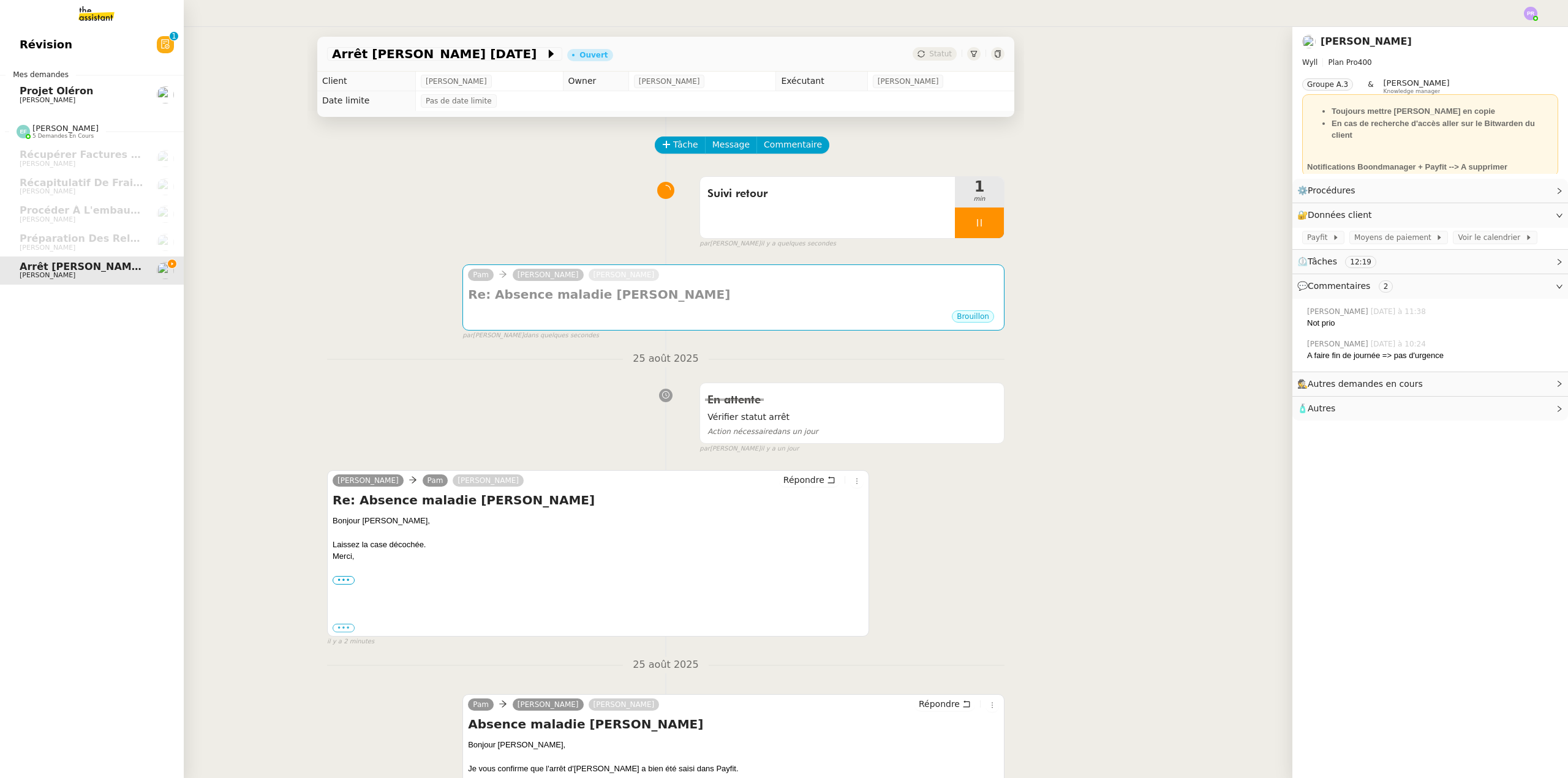
click at [104, 94] on span "Projet Oléron" at bounding box center [82, 91] width 123 height 11
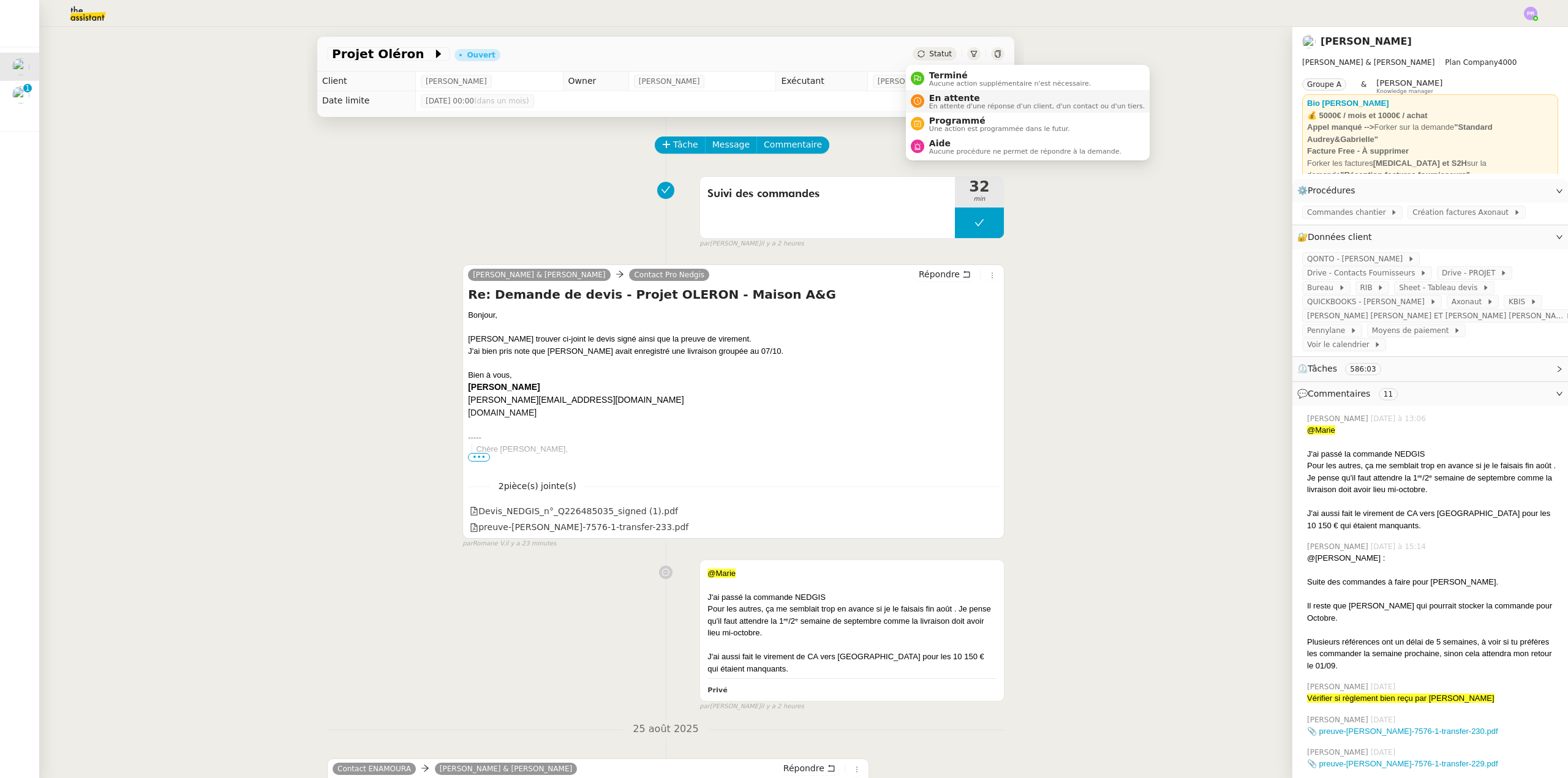
click at [953, 98] on span "En attente" at bounding box center [1037, 98] width 216 height 10
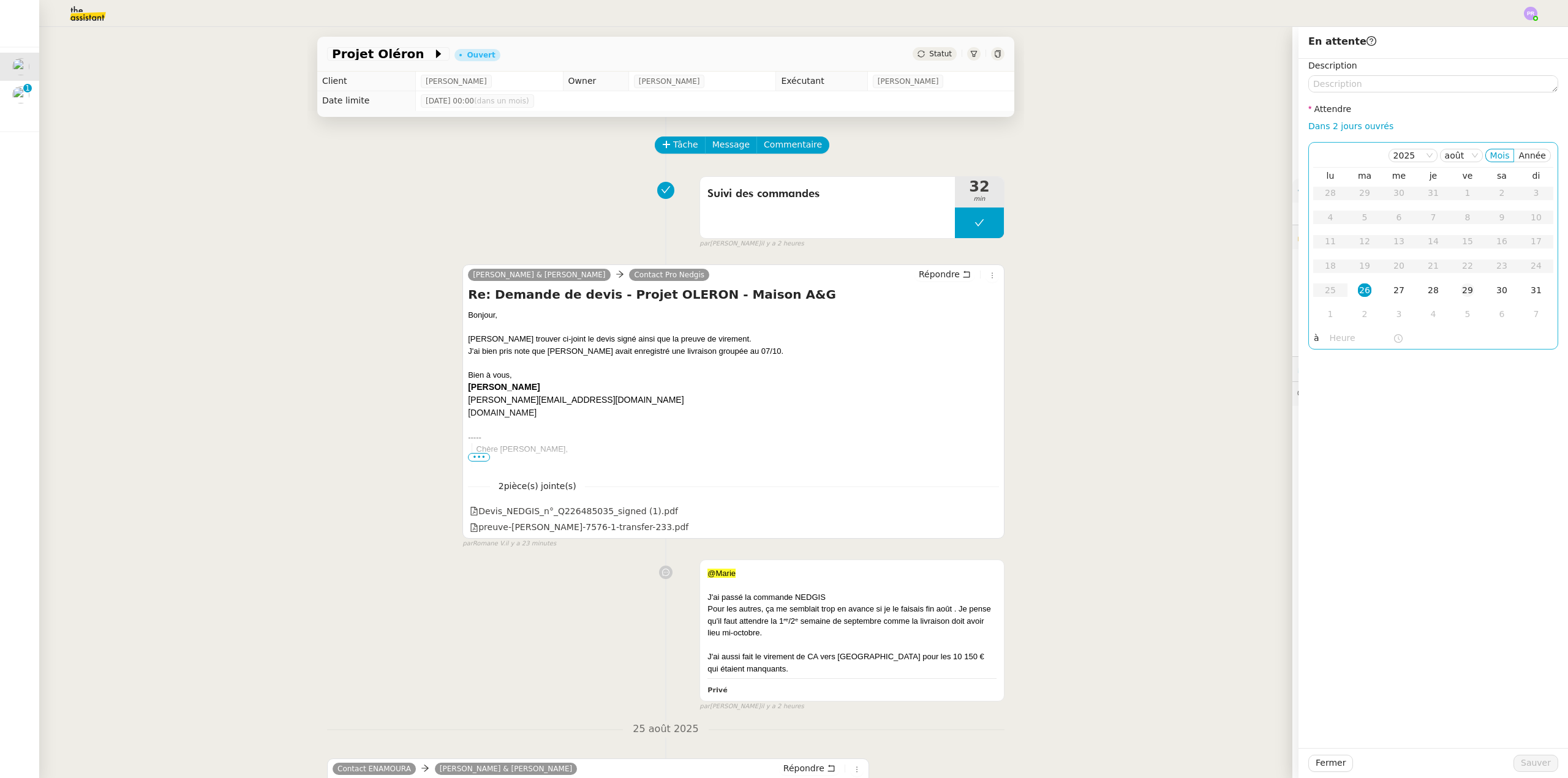
click at [1461, 289] on div "29" at bounding box center [1467, 290] width 13 height 13
click at [1521, 764] on span "Sauver" at bounding box center [1535, 763] width 30 height 14
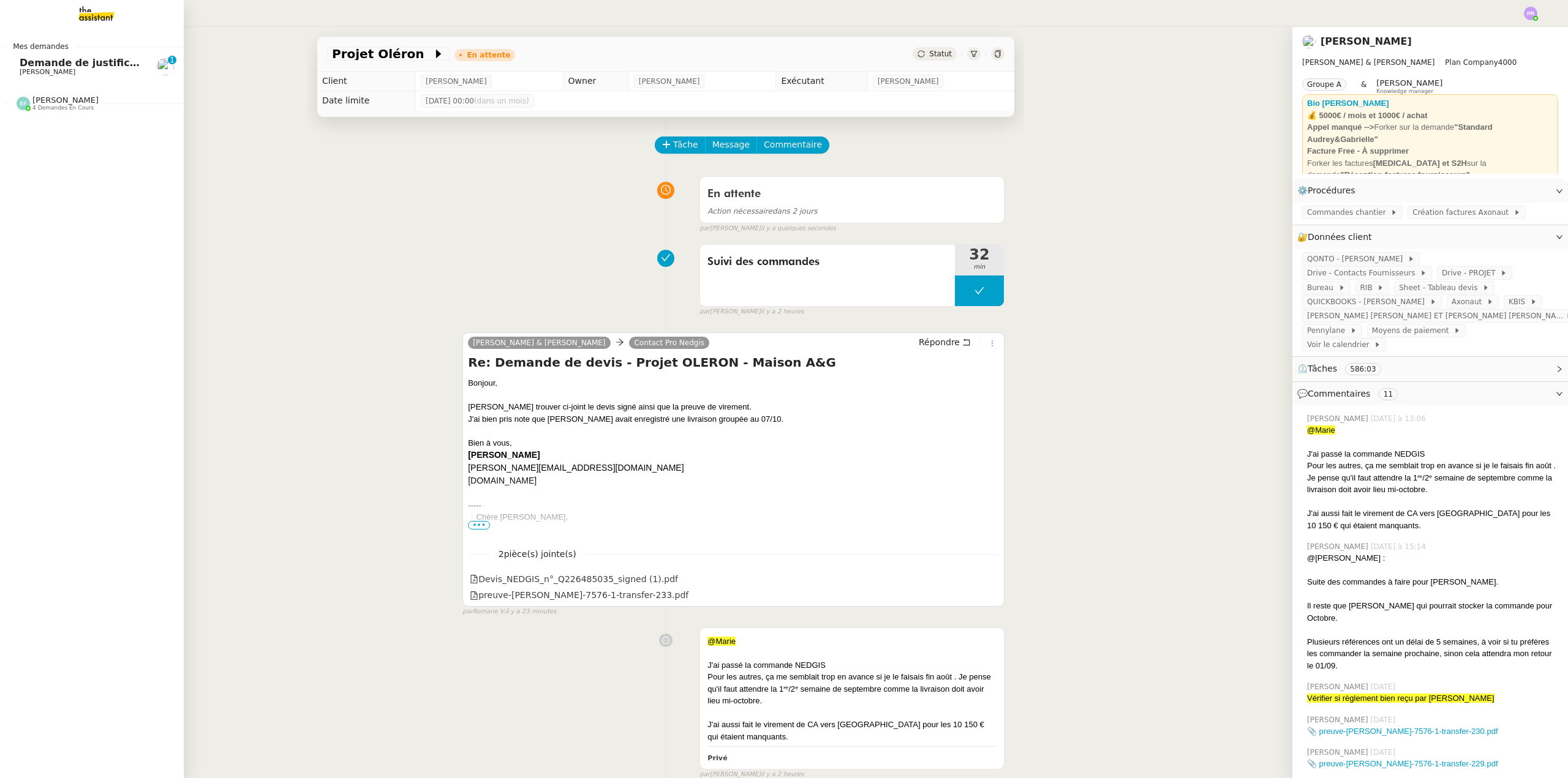
click at [103, 62] on span "Demande de justificatifs Pennylane - [DATE]" at bounding box center [142, 63] width 245 height 12
